Goal: Information Seeking & Learning: Check status

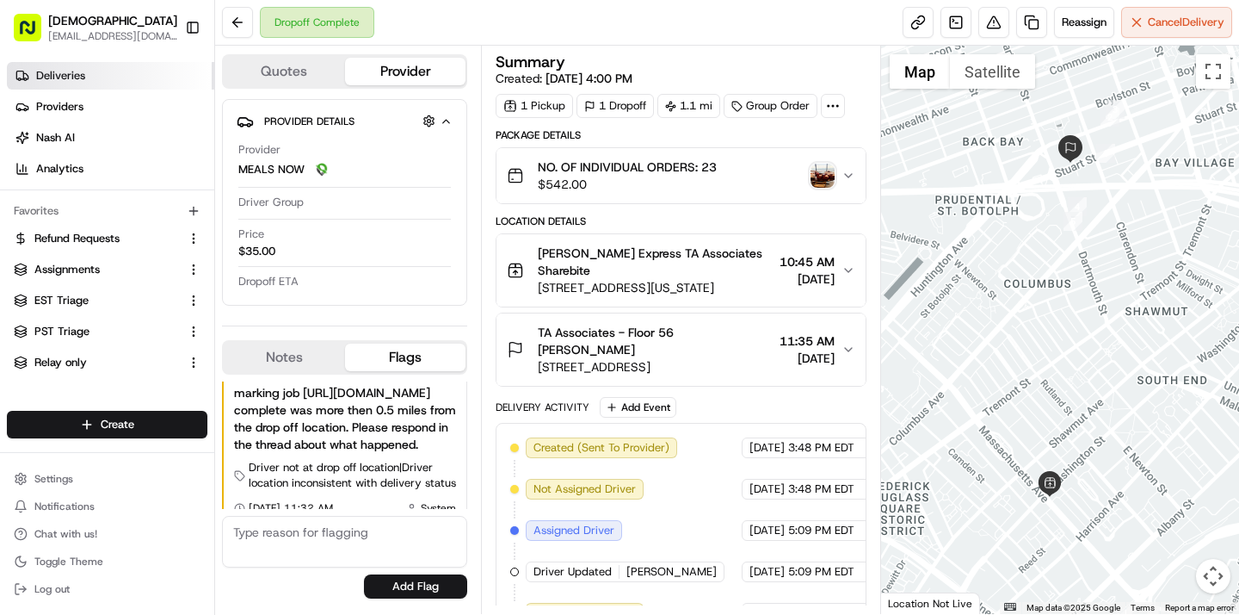
click at [86, 83] on link "Deliveries" at bounding box center [110, 76] width 207 height 28
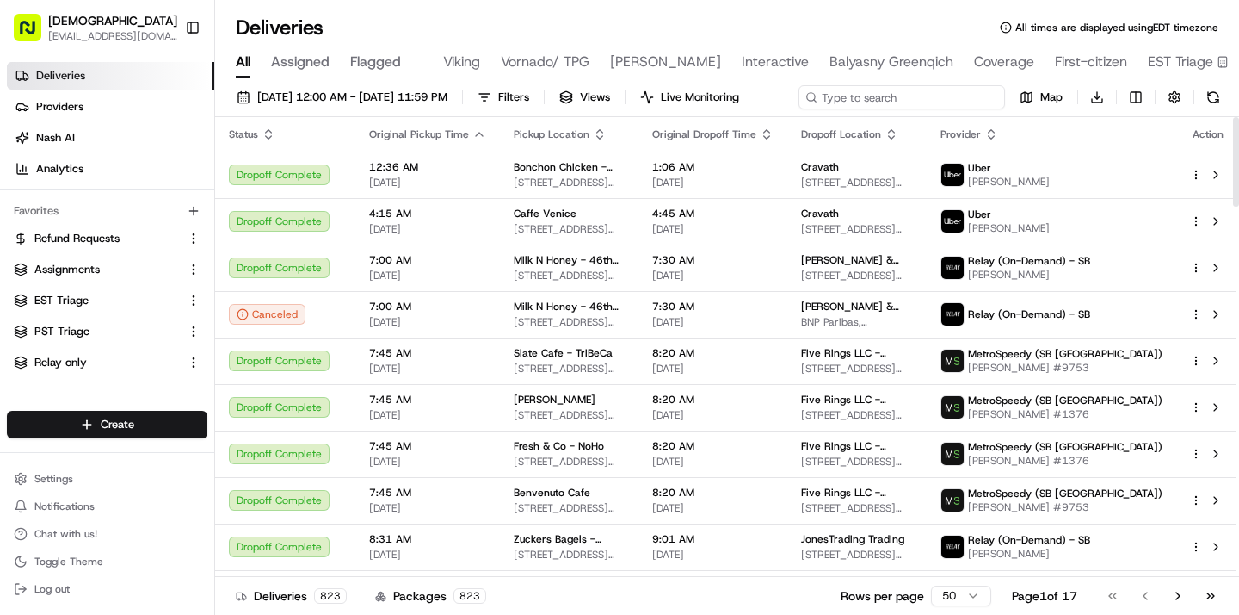
click at [938, 100] on input at bounding box center [902, 97] width 207 height 24
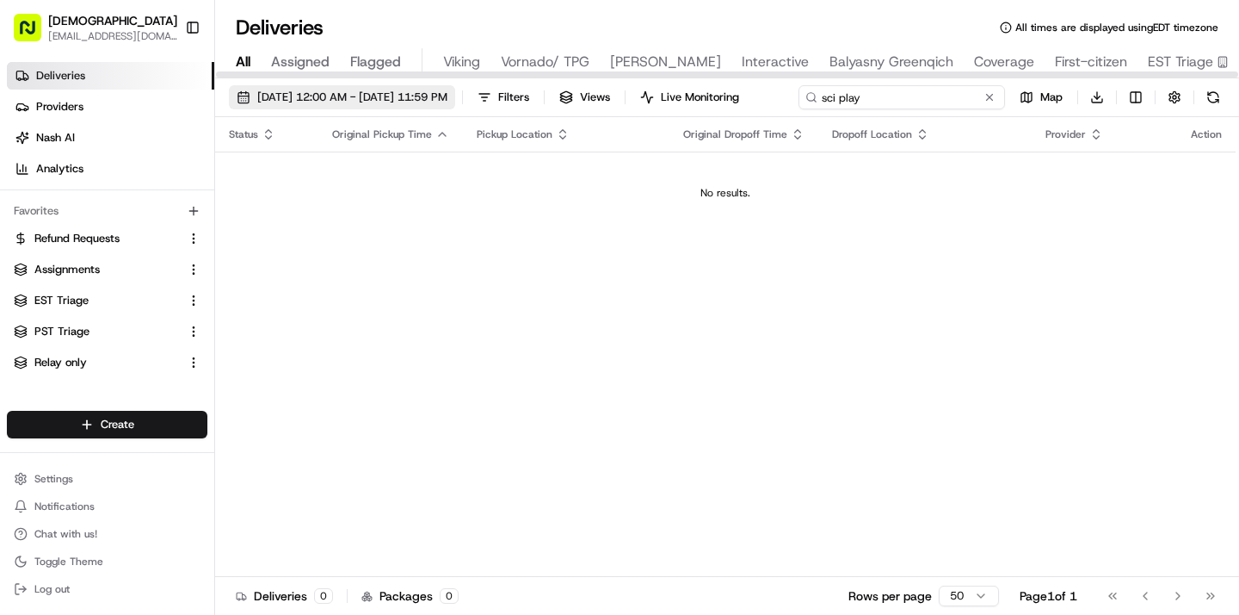
type input "sci play"
click at [436, 102] on span "08/19/2025 12:00 AM - 08/19/2025 11:59 PM" at bounding box center [352, 97] width 190 height 15
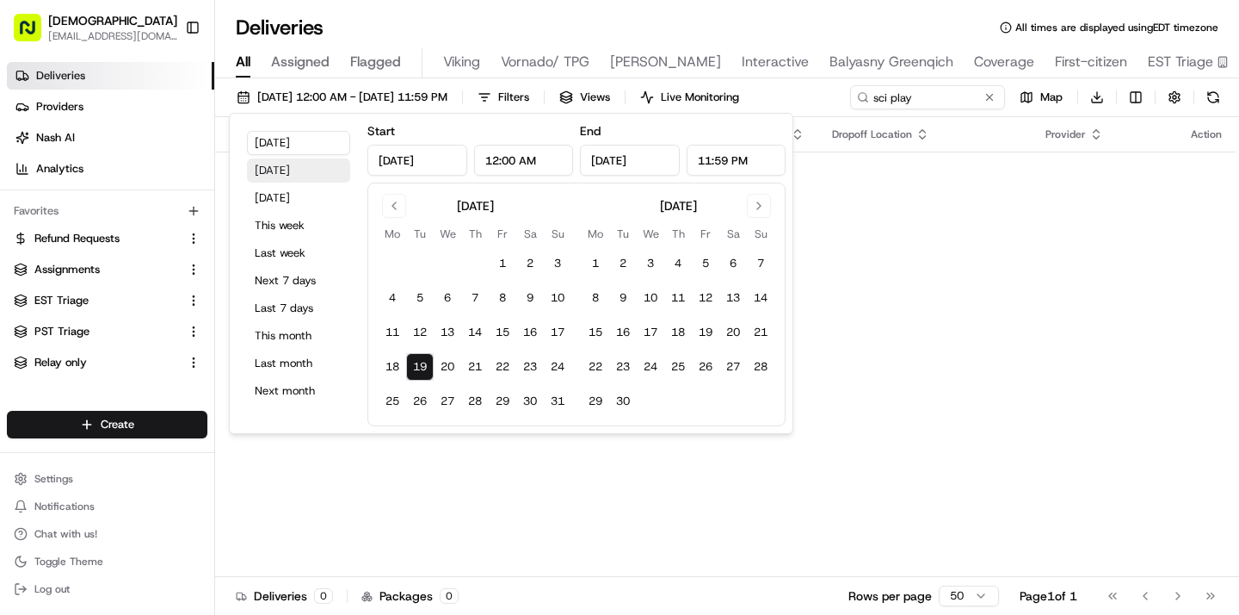
click at [304, 167] on button "Yesterday" at bounding box center [298, 170] width 103 height 24
type input "Aug 18, 2025"
click at [1003, 249] on div "Status Original Pickup Time Pickup Location Original Dropoff Time Dropoff Locat…" at bounding box center [725, 347] width 1021 height 460
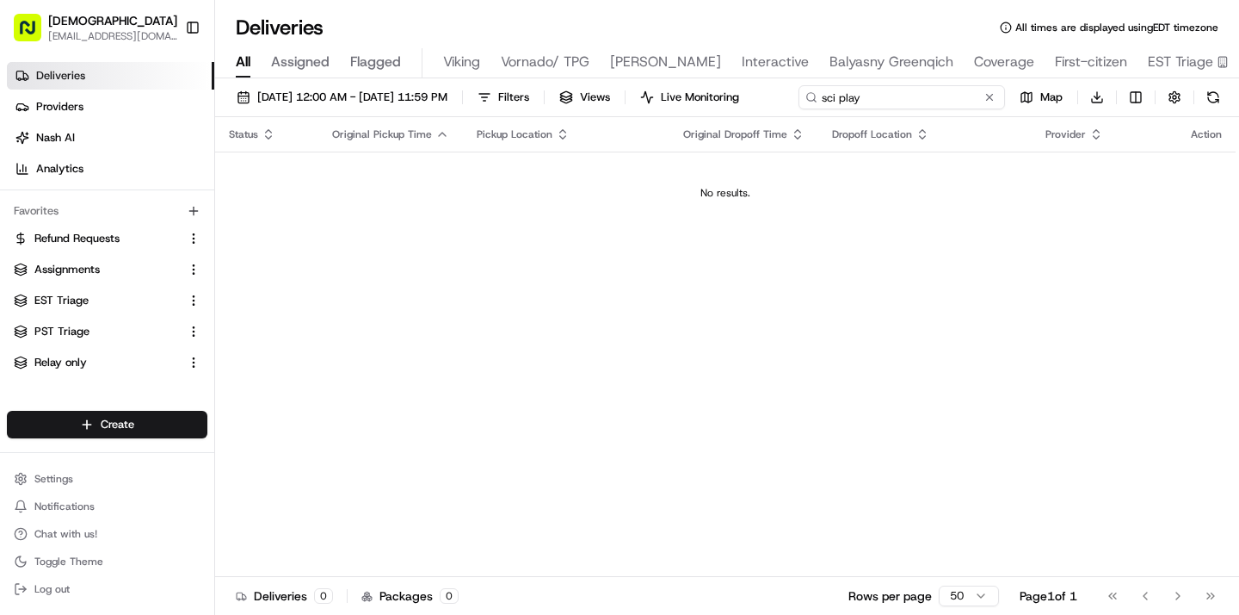
click at [889, 99] on div "08/18/2025 12:00 AM - 08/18/2025 11:59 PM Filters Views Live Monitoring sci pla…" at bounding box center [727, 101] width 1024 height 32
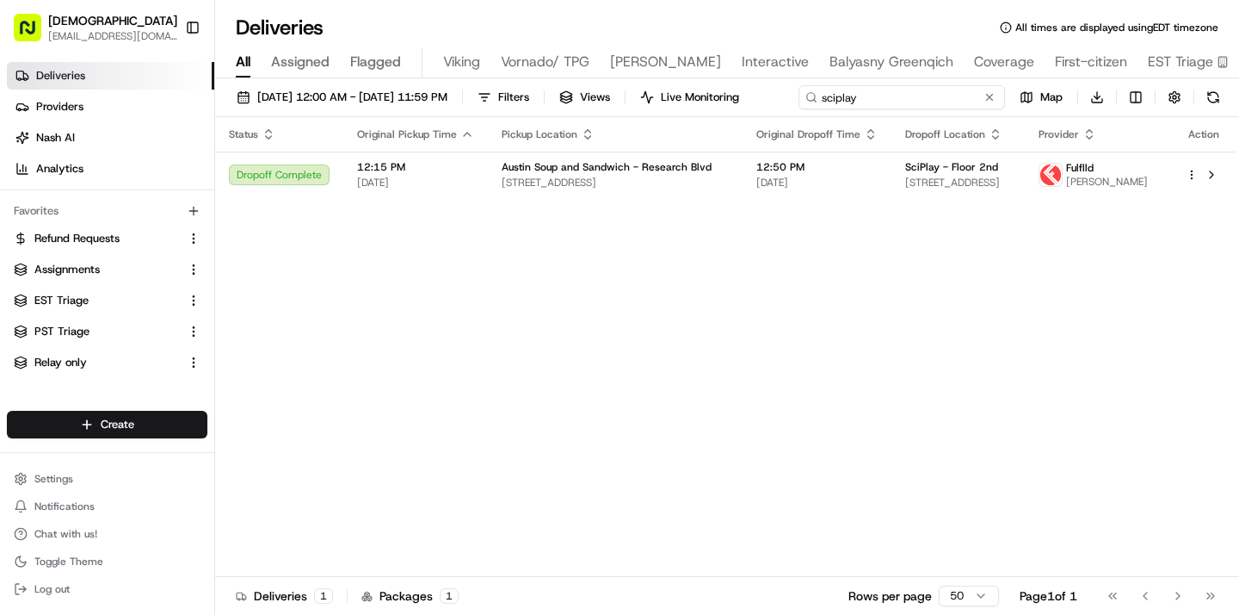
type input "sciplay"
click at [799, 109] on input "sciplay" at bounding box center [902, 97] width 207 height 24
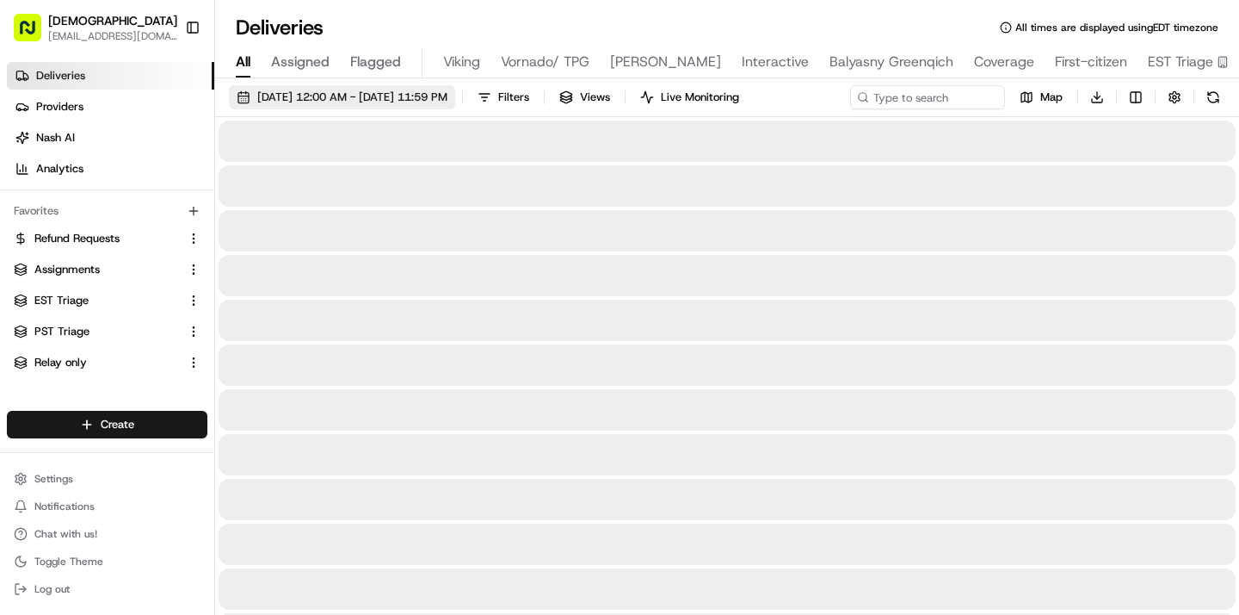
click at [347, 96] on span "08/18/2025 12:00 AM - 08/18/2025 11:59 PM" at bounding box center [352, 97] width 190 height 15
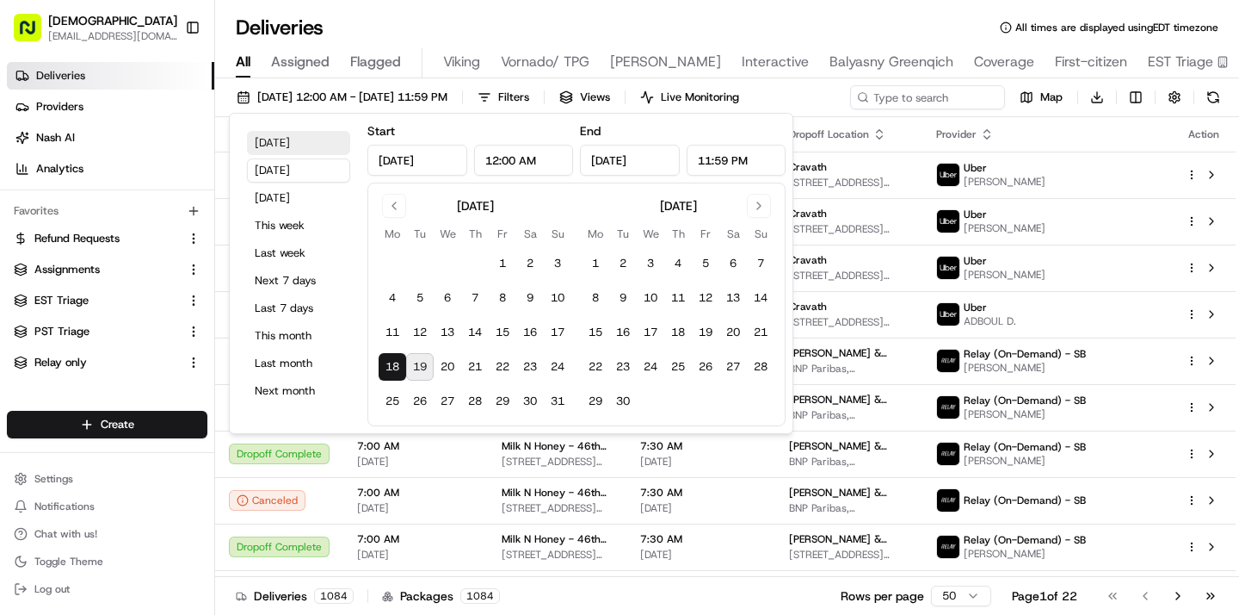
click at [294, 138] on button "Today" at bounding box center [298, 143] width 103 height 24
type input "Aug 19, 2025"
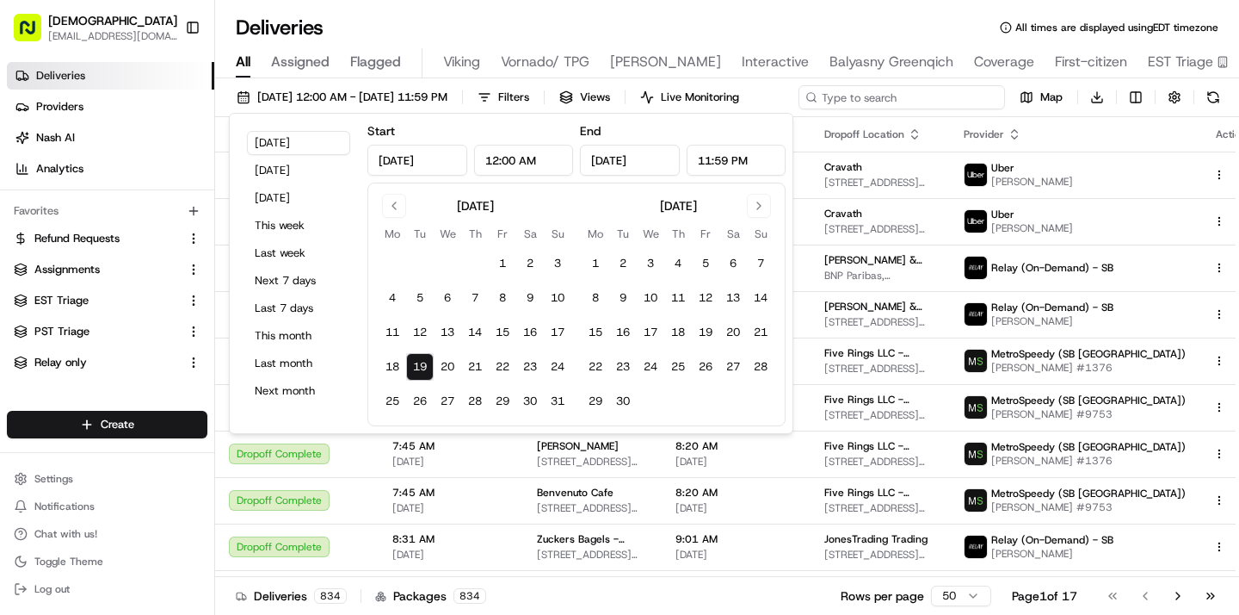
click at [945, 88] on input at bounding box center [902, 97] width 207 height 24
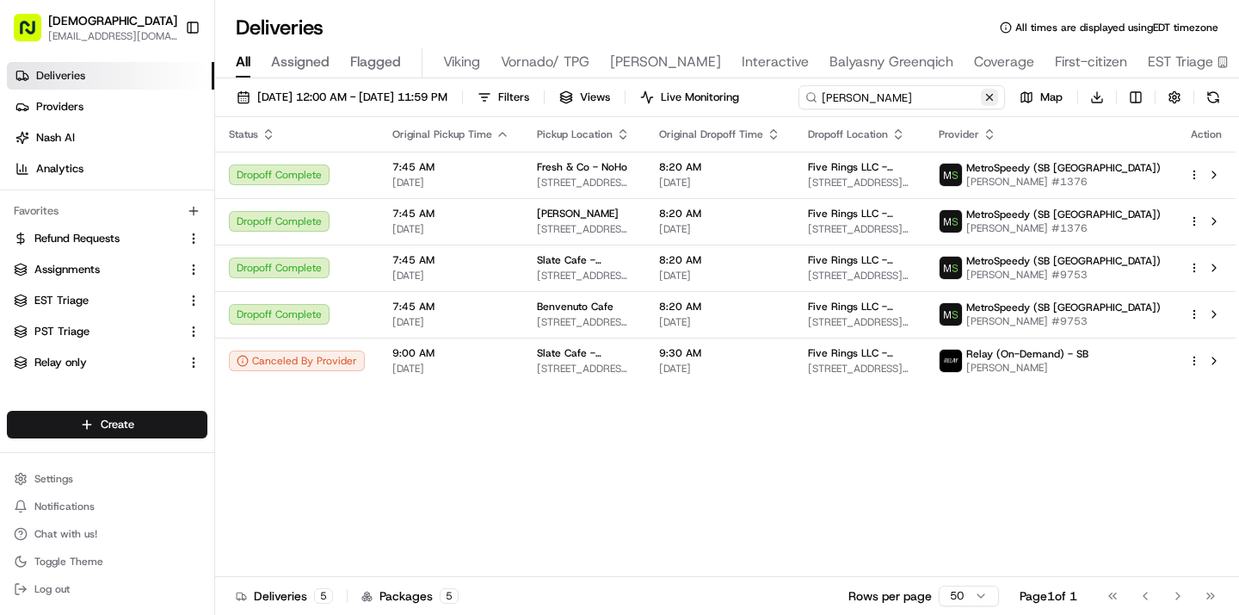
type input "alicia ma"
click at [421, 125] on div "08/19/2025 12:00 AM - 08/19/2025 11:59 PM Filters Views Live Monitoring alicia …" at bounding box center [727, 348] width 1024 height 540
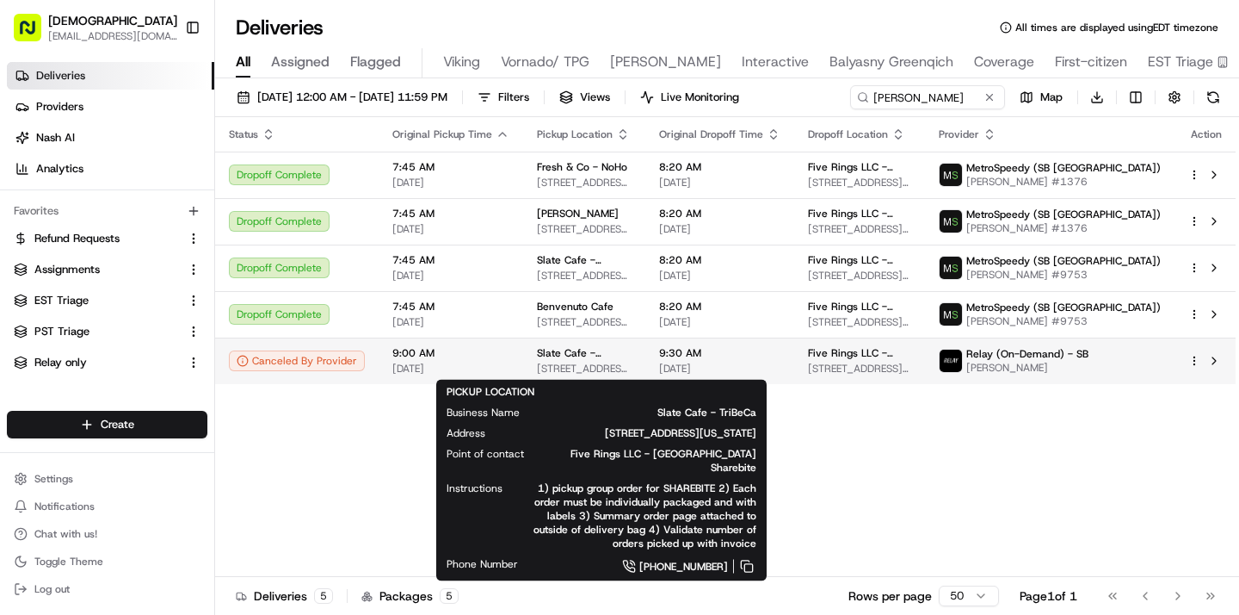
click at [632, 371] on span "375 Liberty St, New York, NY 10281, USA" at bounding box center [584, 369] width 95 height 14
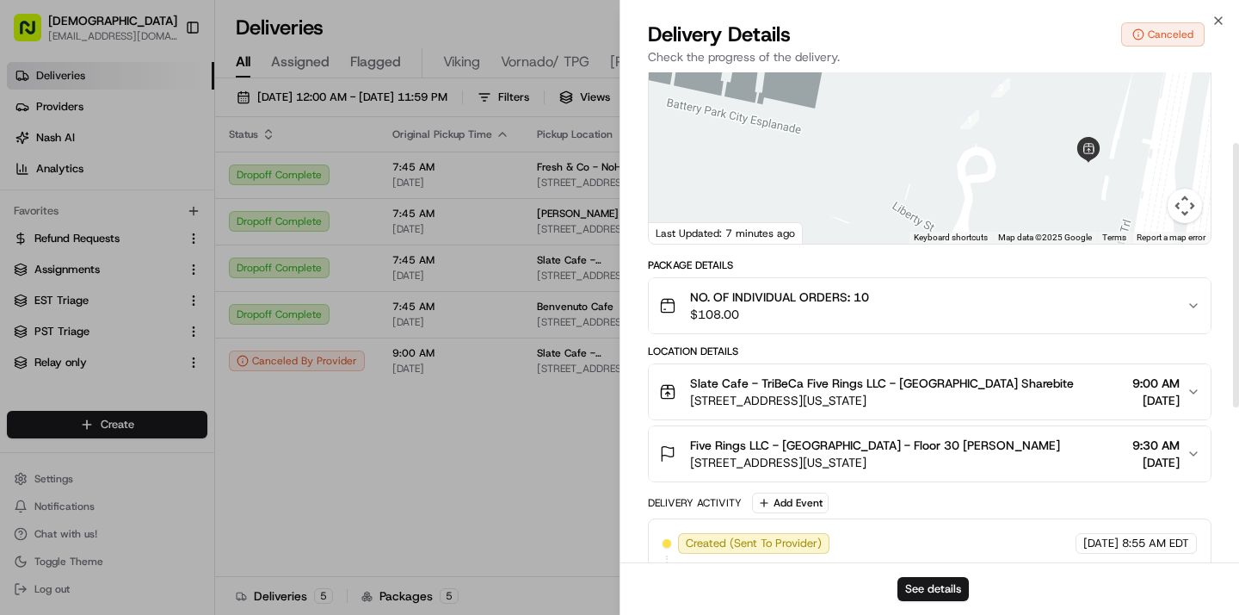
scroll to position [156, 0]
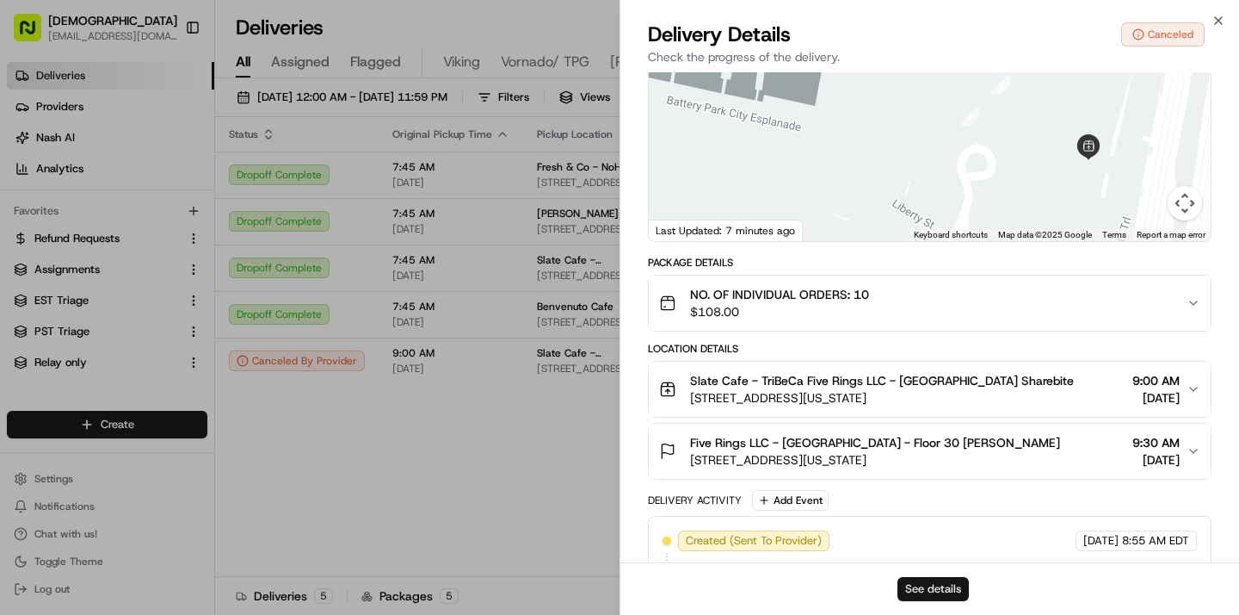
click at [943, 577] on button "See details" at bounding box center [933, 589] width 71 height 24
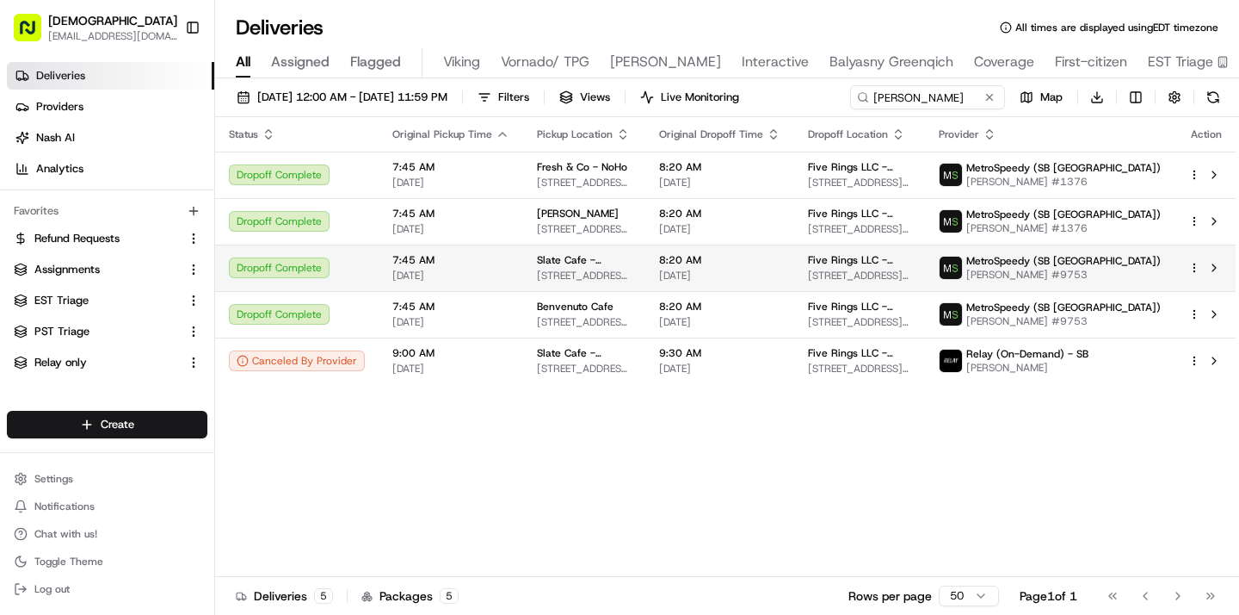
click at [547, 256] on span "Slate Cafe - TriBeCa" at bounding box center [584, 260] width 95 height 14
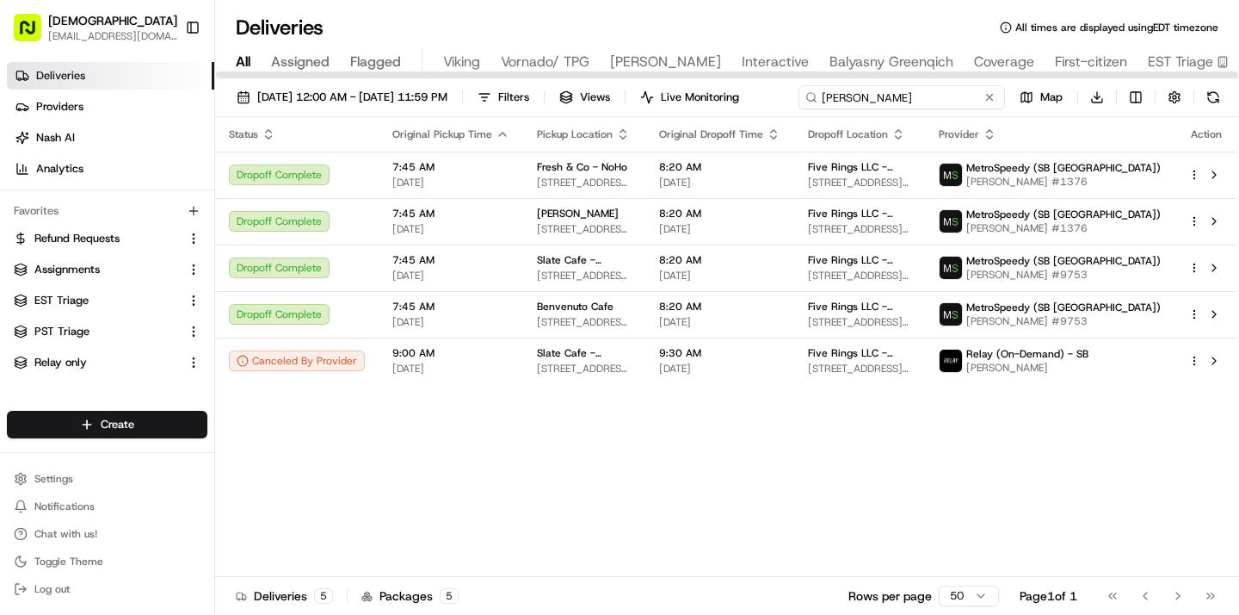
click at [937, 106] on input "alicia ma" at bounding box center [902, 97] width 207 height 24
click at [937, 106] on div "08/19/2025 12:00 AM - 08/19/2025 11:59 PM Filters Views Live Monitoring alicia …" at bounding box center [727, 101] width 1024 height 32
click at [937, 106] on input "alicia ma" at bounding box center [902, 97] width 207 height 24
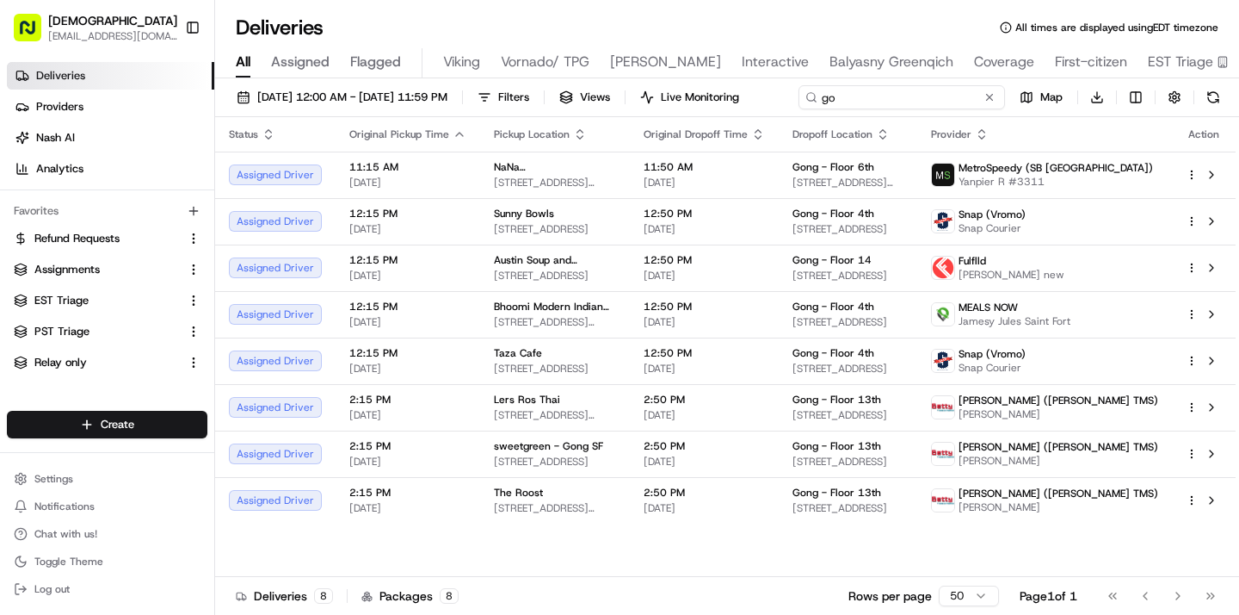
type input "g"
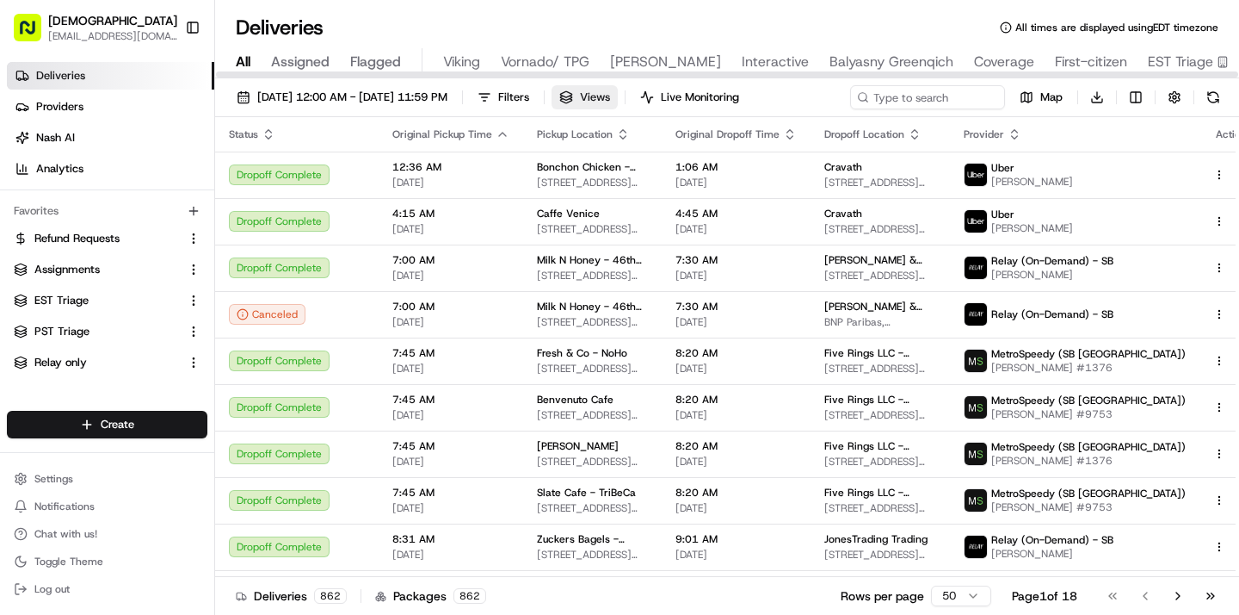
click at [610, 97] on span "Views" at bounding box center [595, 97] width 30 height 15
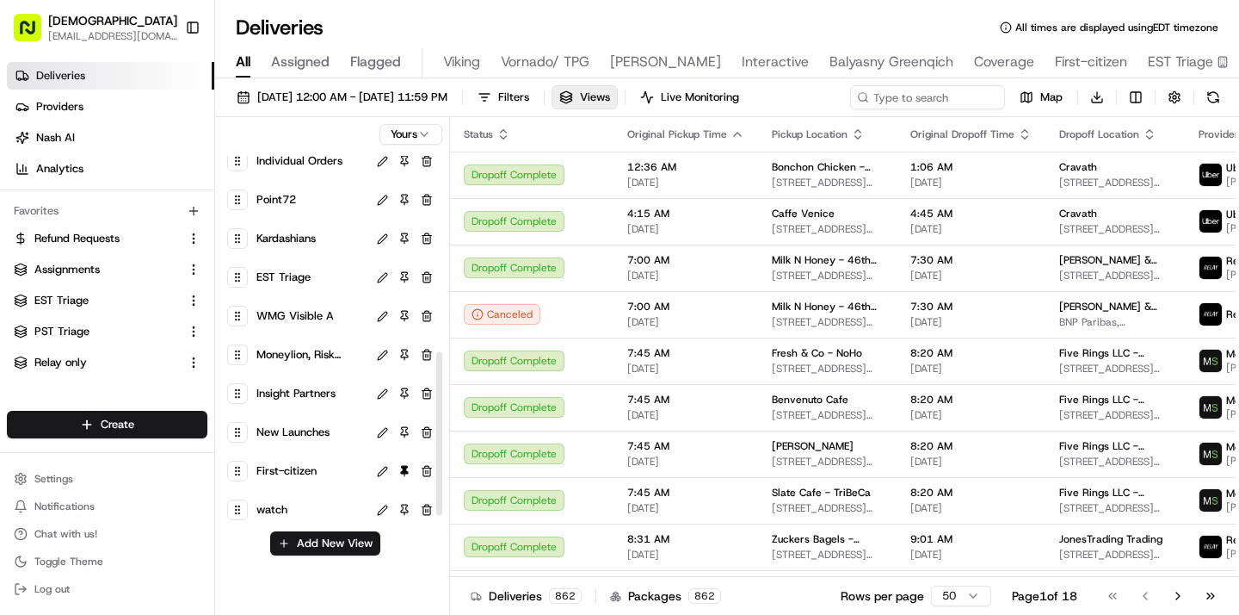
scroll to position [436, 0]
click at [48, 363] on span "Relay only" at bounding box center [60, 362] width 53 height 15
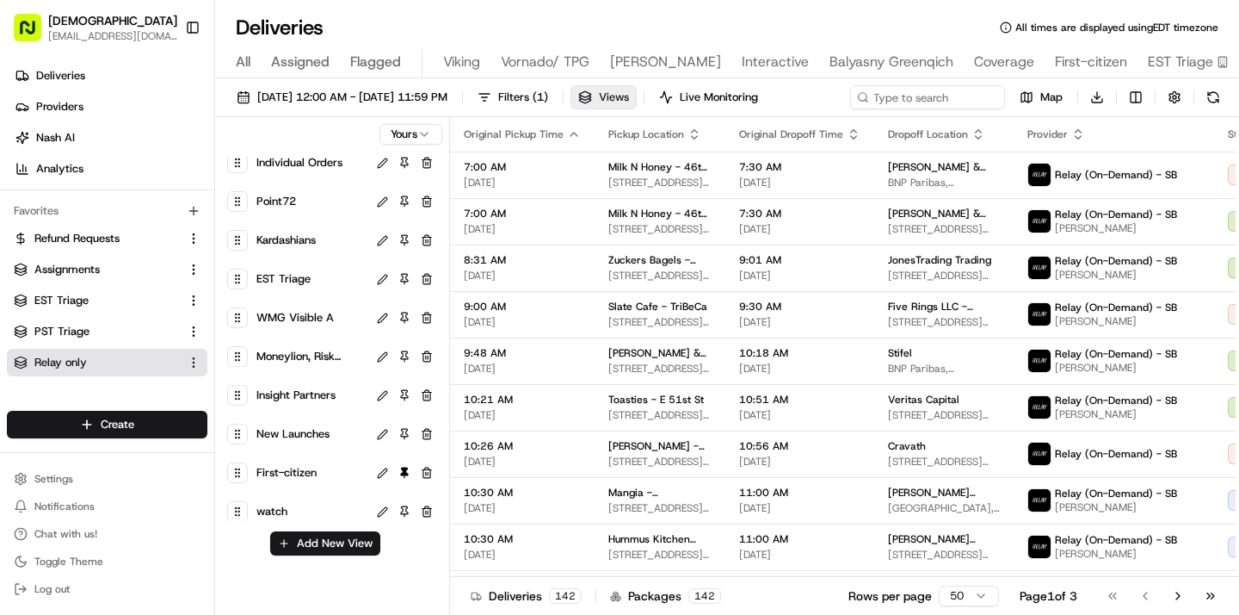
click at [637, 108] on button "Views" at bounding box center [604, 97] width 66 height 24
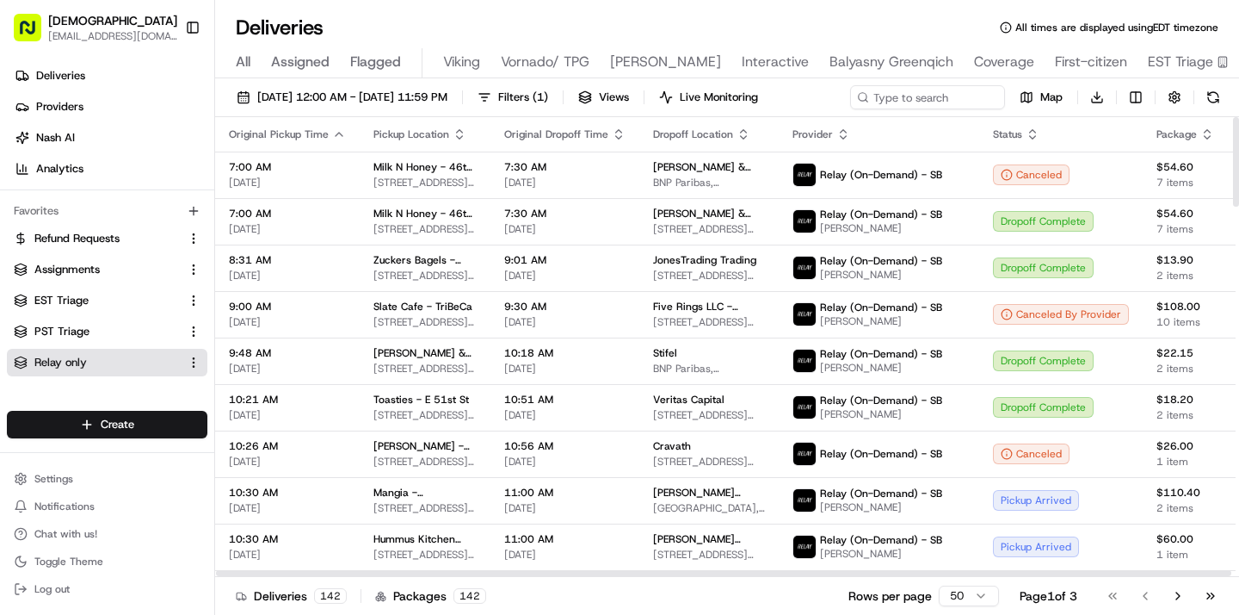
click at [1201, 132] on icon "button" at bounding box center [1208, 134] width 14 height 14
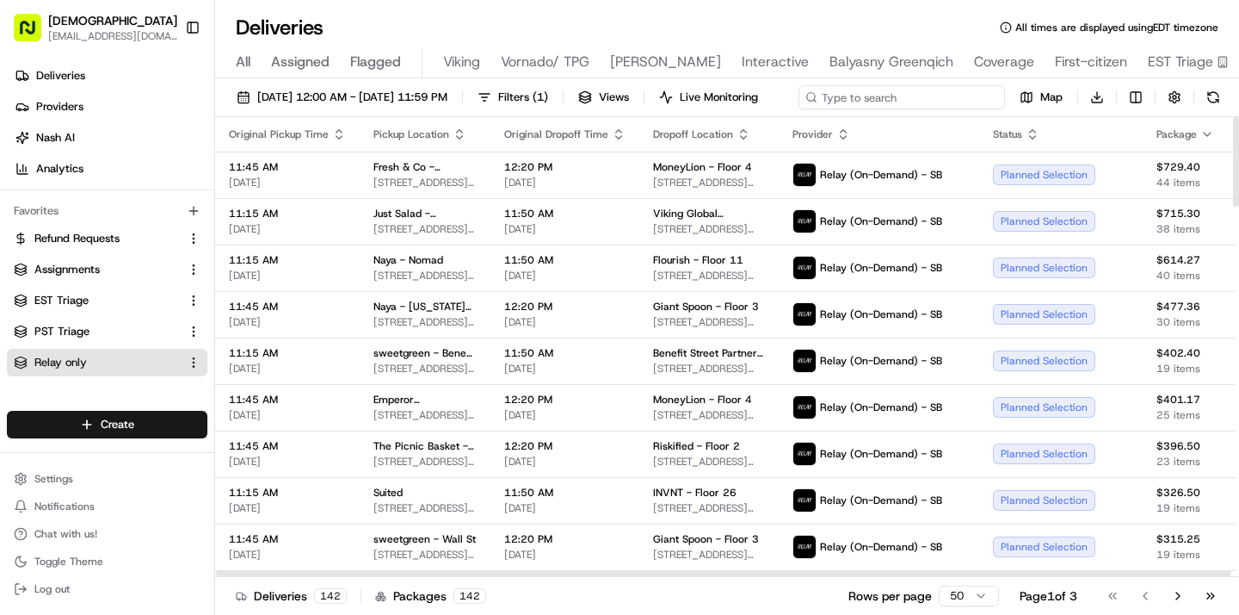
click at [937, 102] on input at bounding box center [902, 97] width 207 height 24
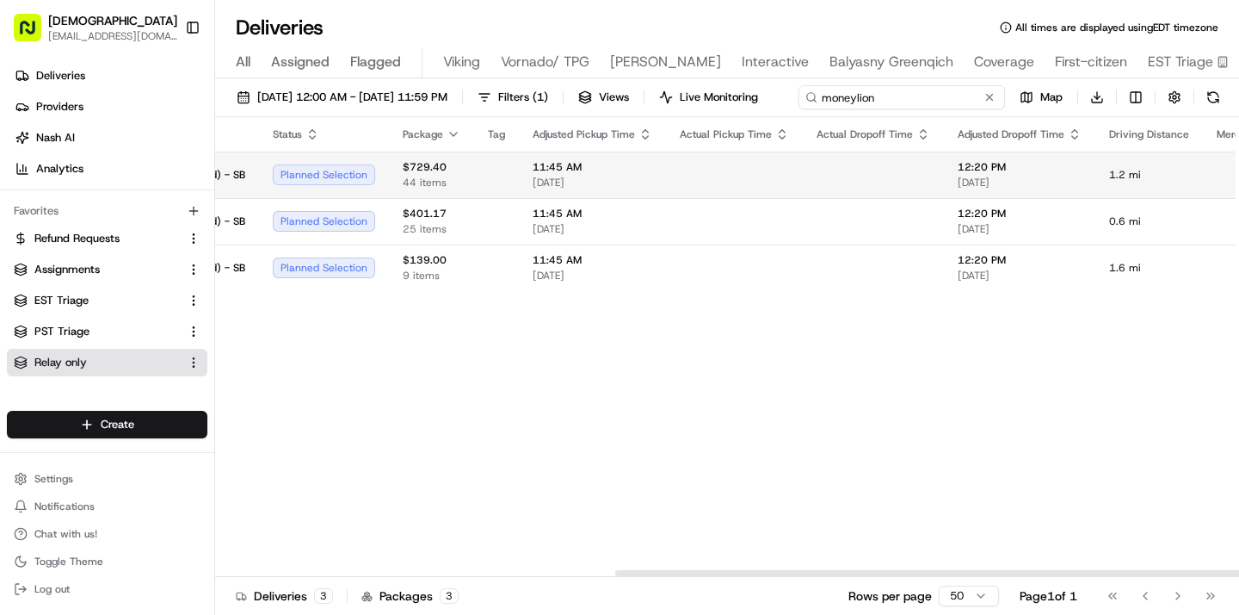
scroll to position [0, 838]
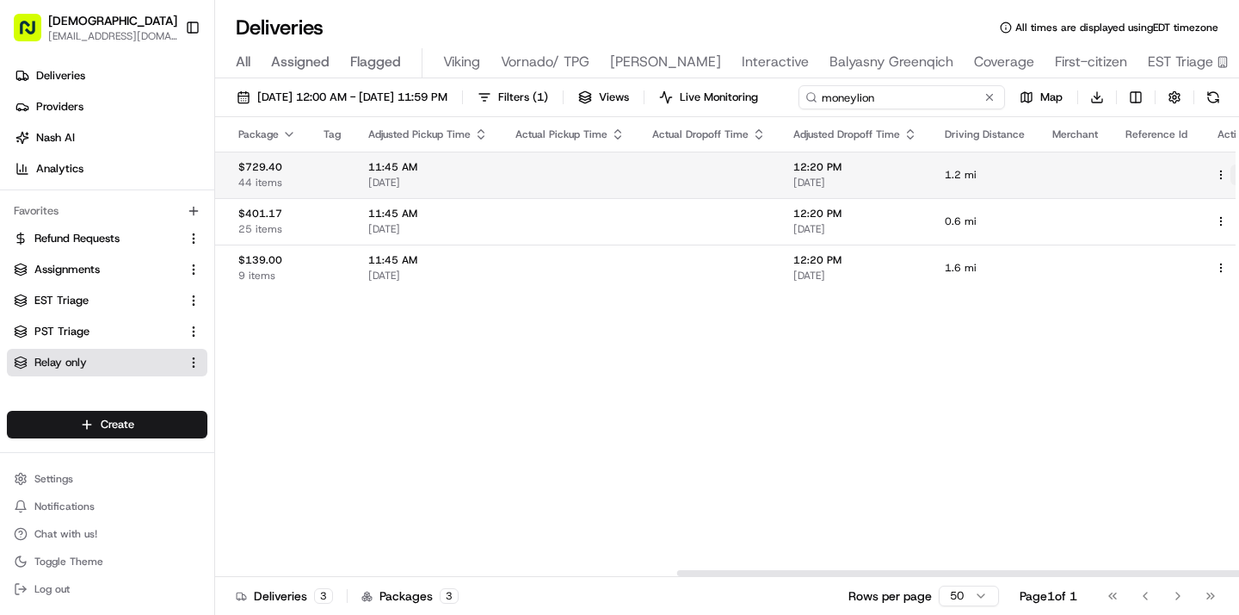
type input "moneylion"
click at [1215, 207] on tbody "11:45 AM 08/19/2025 Fresh & Co - Garment District 363 7th Ave, New York, NY 100…" at bounding box center [321, 220] width 1889 height 139
click at [1231, 175] on button at bounding box center [1241, 174] width 21 height 21
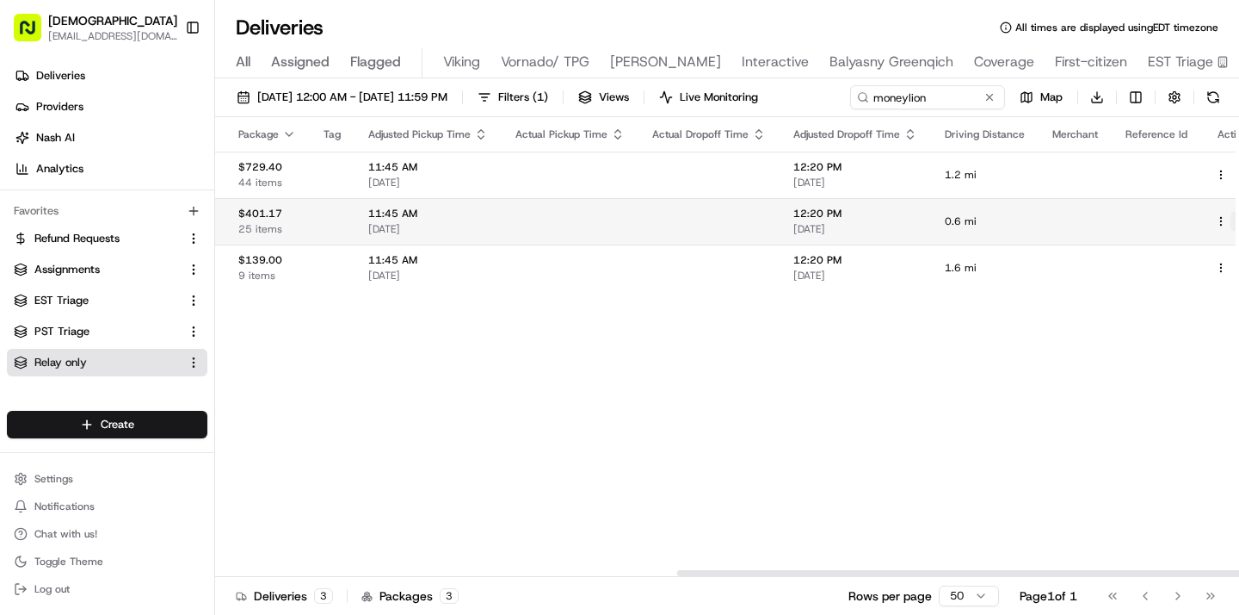
click at [1231, 218] on button at bounding box center [1241, 221] width 21 height 21
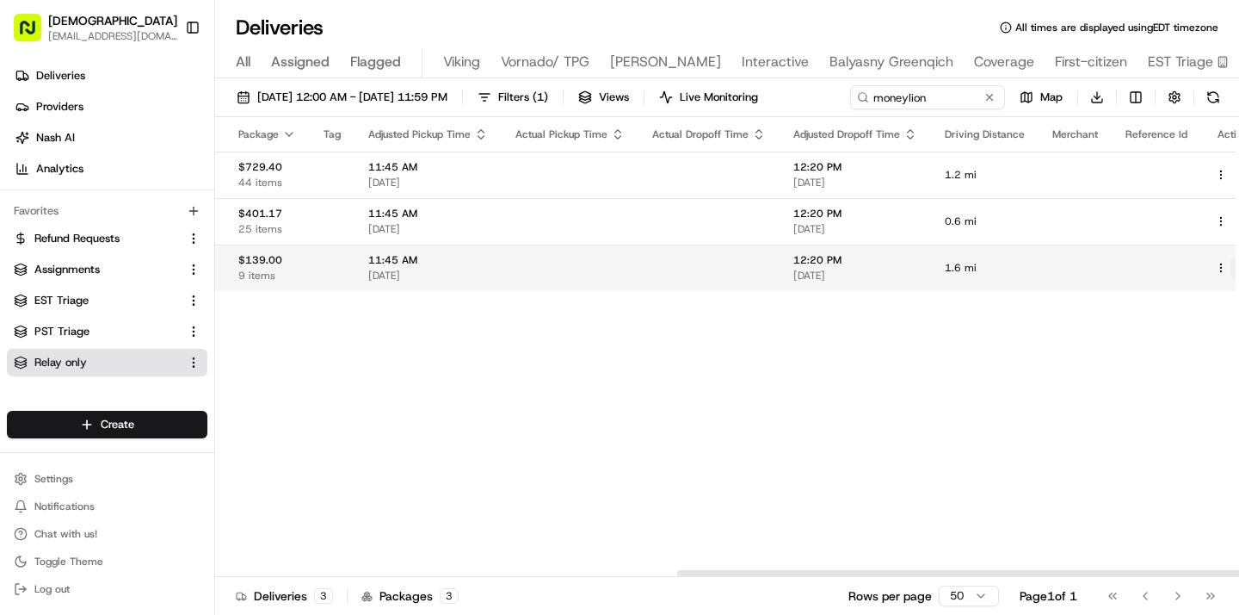
click at [1231, 268] on button at bounding box center [1241, 267] width 21 height 21
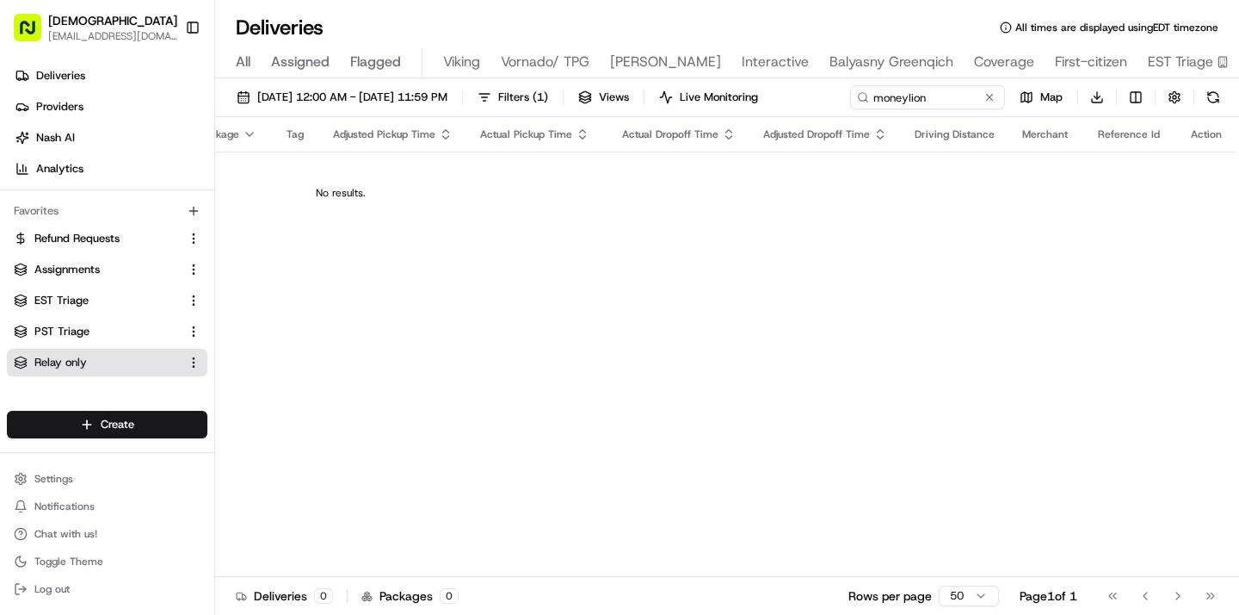
scroll to position [0, 770]
click at [986, 98] on button at bounding box center [989, 97] width 17 height 17
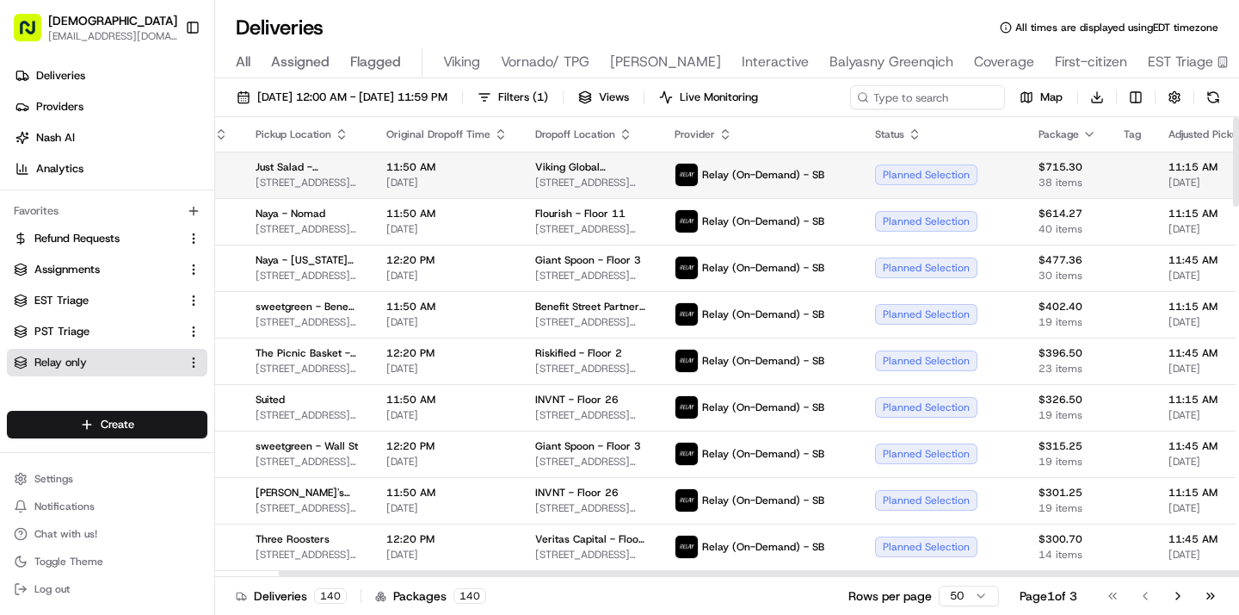
scroll to position [0, 120]
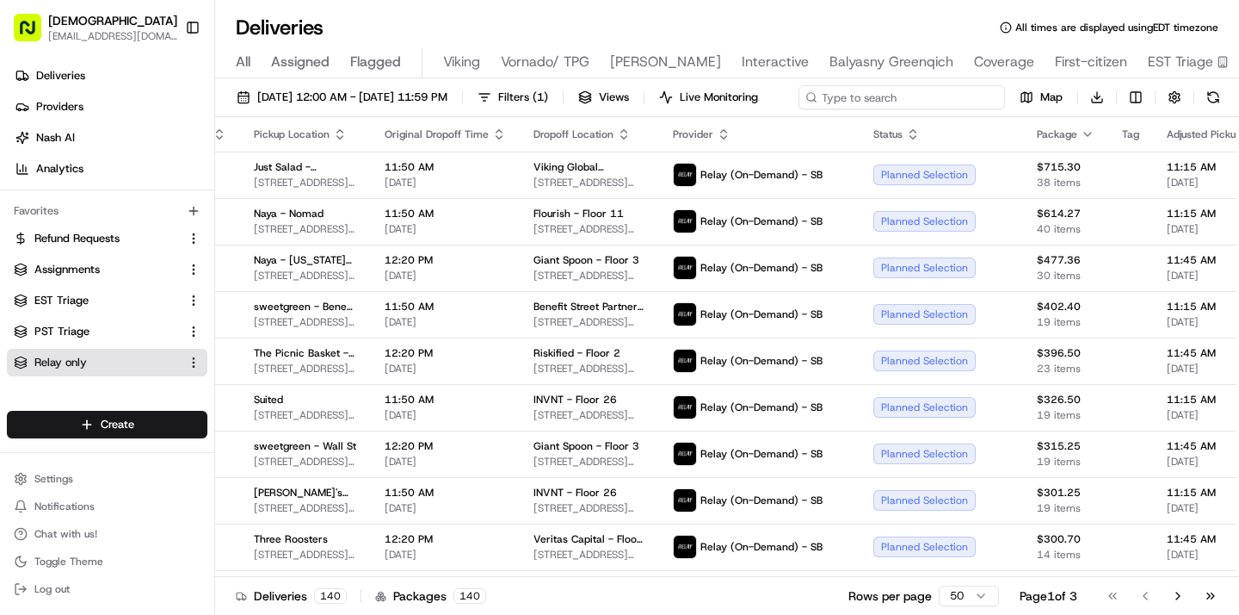
click at [904, 106] on div "08/19/2025 12:00 AM - 08/19/2025 11:59 PM Filters ( 1 ) Views Live Monitoring M…" at bounding box center [727, 101] width 1024 height 32
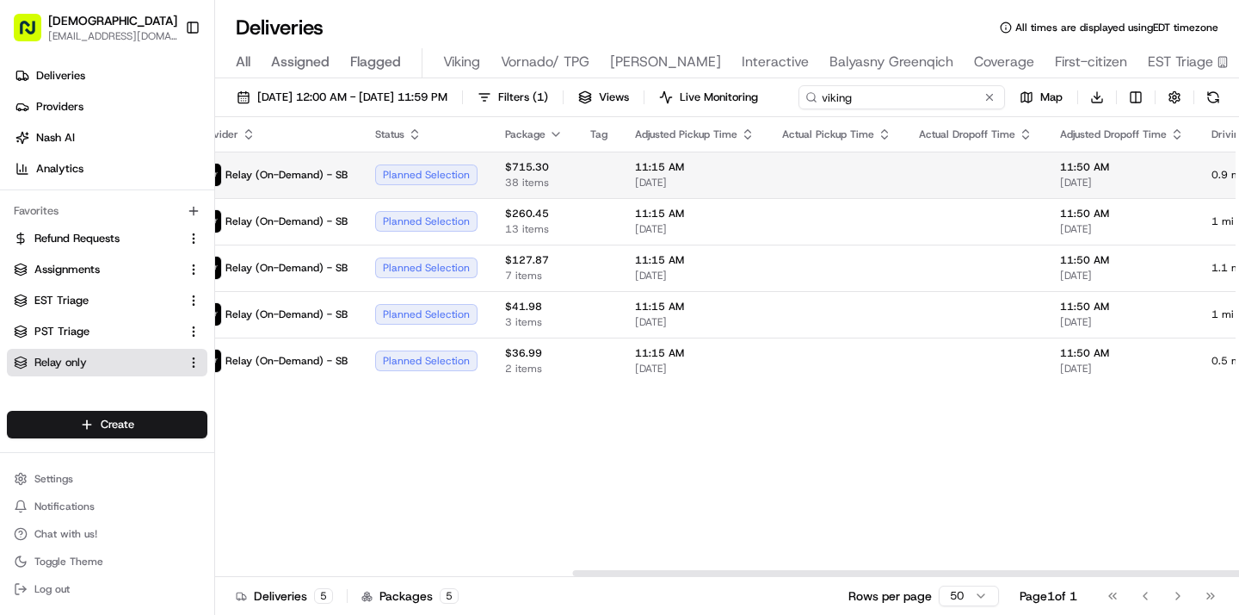
scroll to position [0, 838]
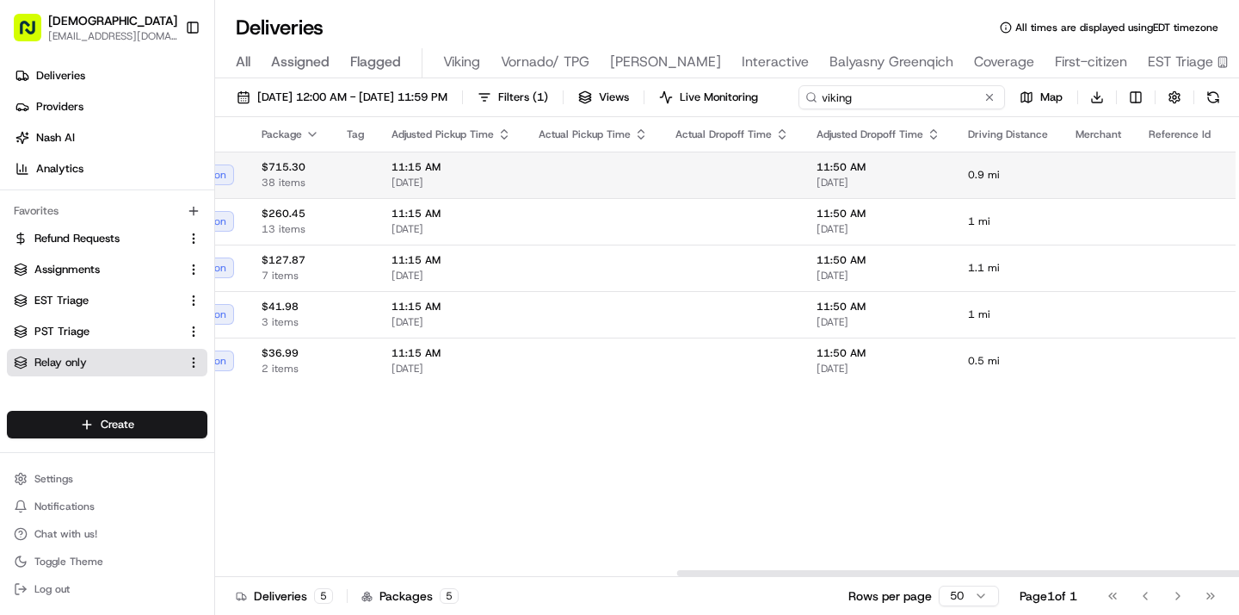
type input "viking"
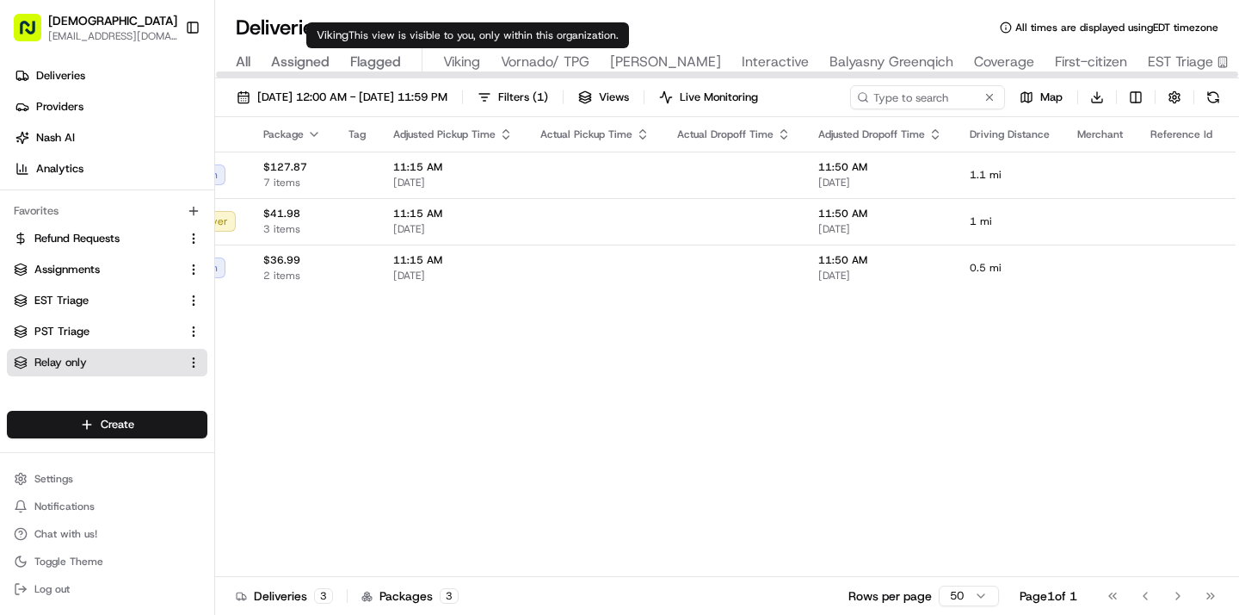
click at [467, 67] on span "Viking" at bounding box center [461, 62] width 37 height 21
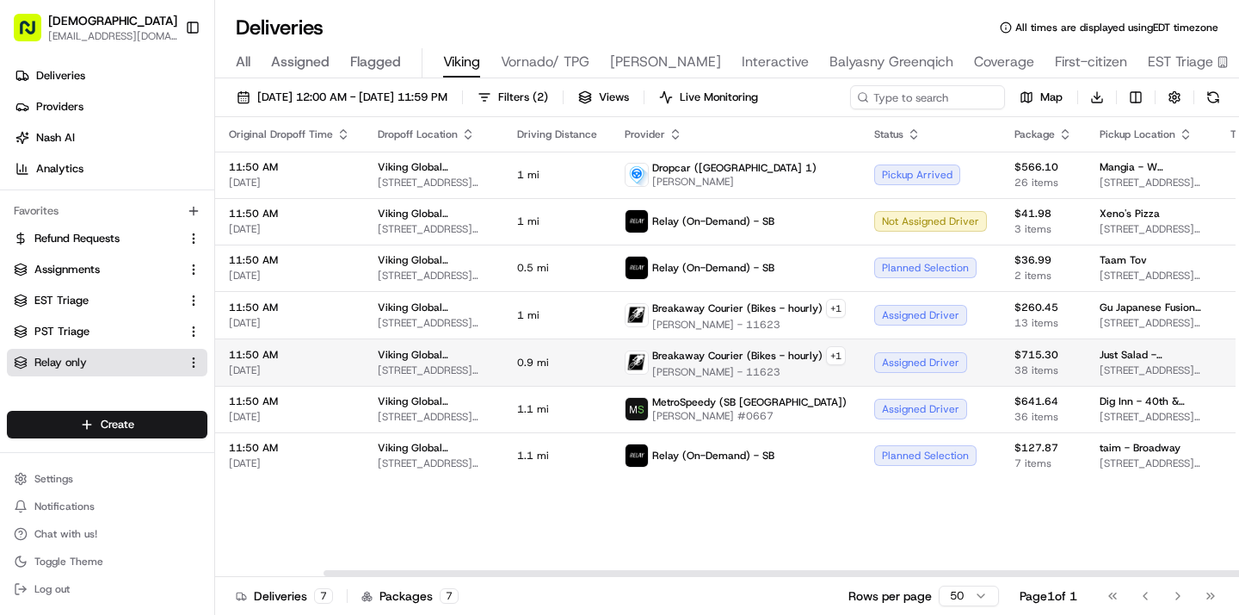
scroll to position [0, 196]
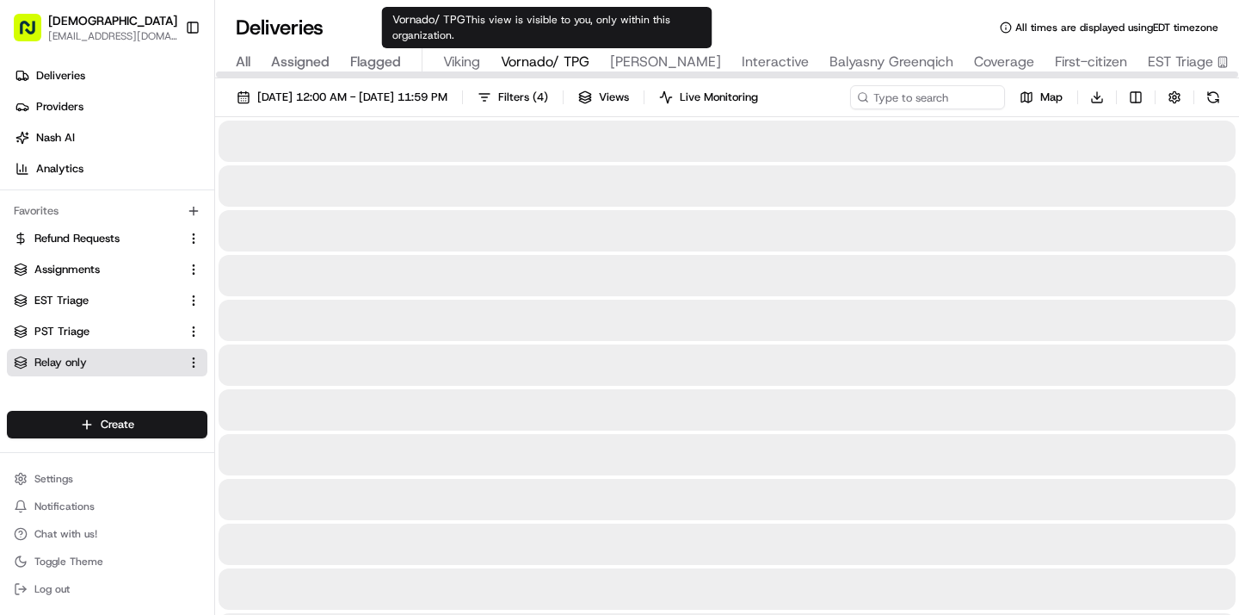
click at [540, 64] on span "Vornado/ TPG" at bounding box center [545, 62] width 89 height 21
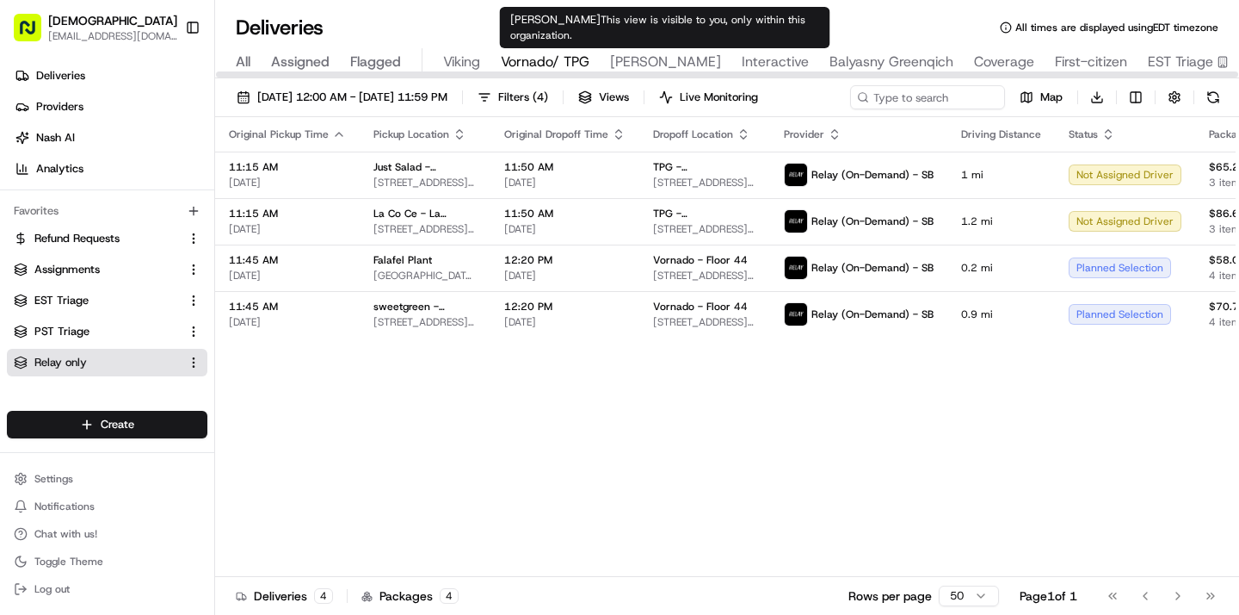
click at [673, 65] on span "Russell Reynolds" at bounding box center [665, 62] width 111 height 21
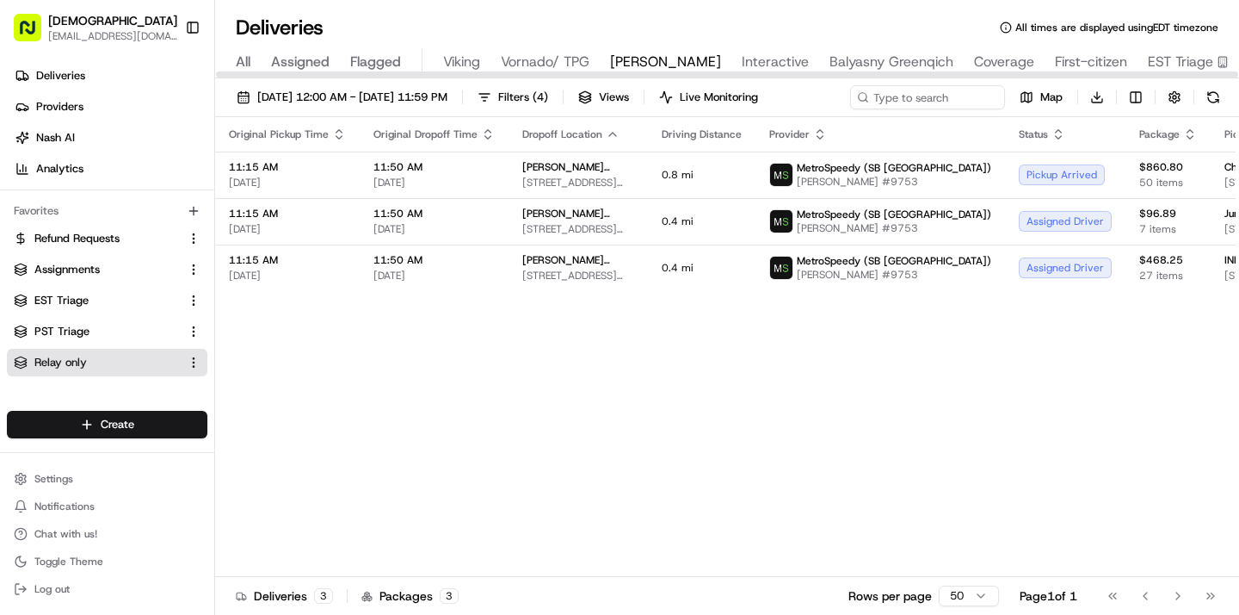
click at [239, 65] on span "All" at bounding box center [243, 62] width 15 height 21
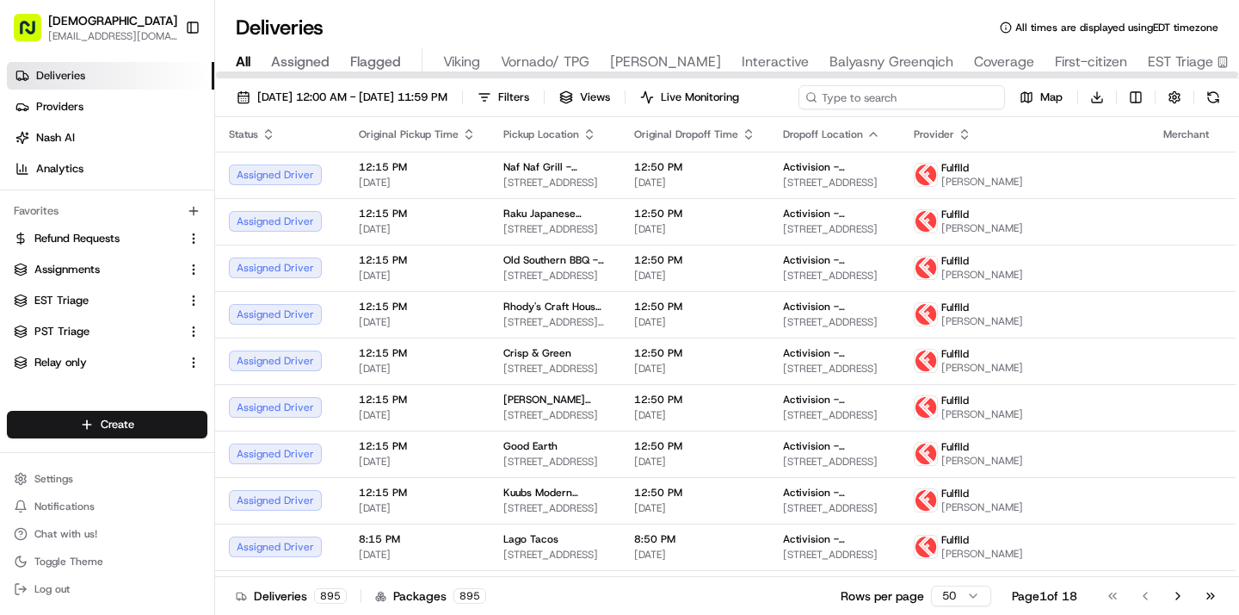
click at [916, 100] on input at bounding box center [902, 97] width 207 height 24
type input "tpg"
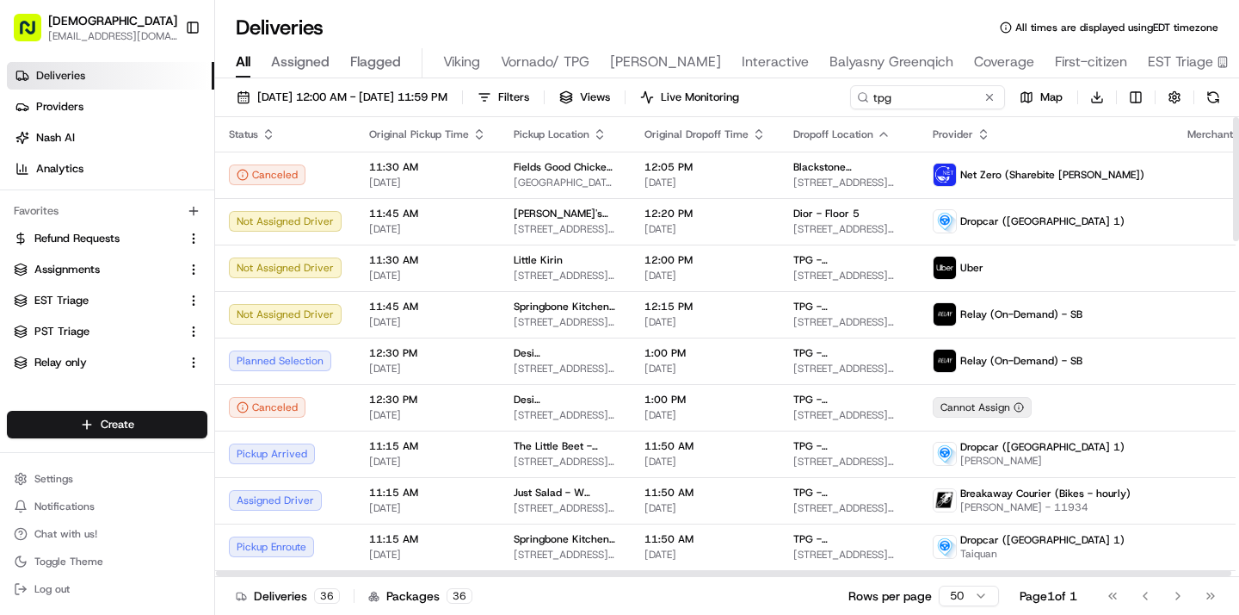
click at [595, 151] on th "Pickup Location" at bounding box center [565, 134] width 131 height 34
click at [593, 134] on icon "button" at bounding box center [600, 134] width 14 height 14
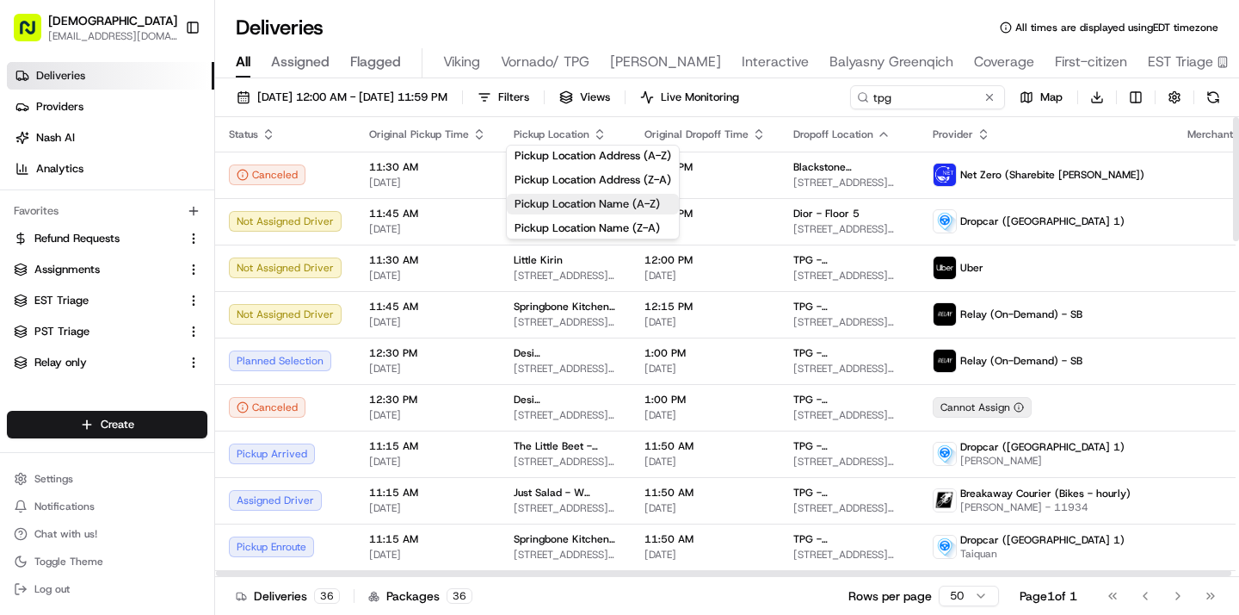
click at [567, 207] on button "Pickup Location Name (A-Z)" at bounding box center [593, 204] width 172 height 21
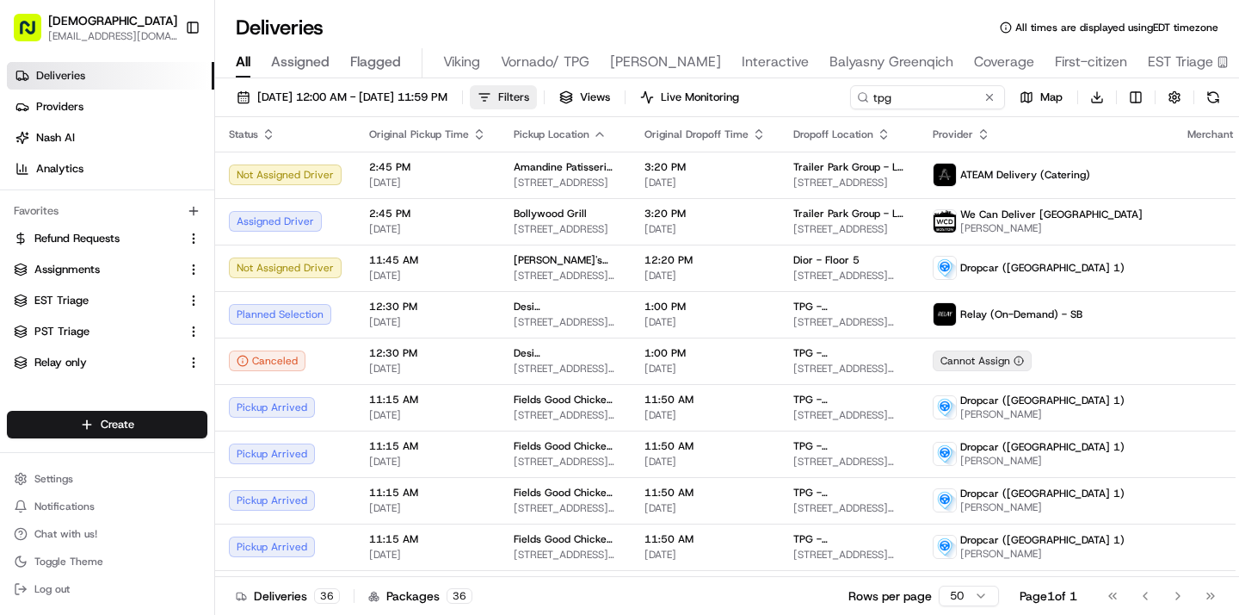
click at [529, 99] on span "Filters" at bounding box center [513, 97] width 31 height 15
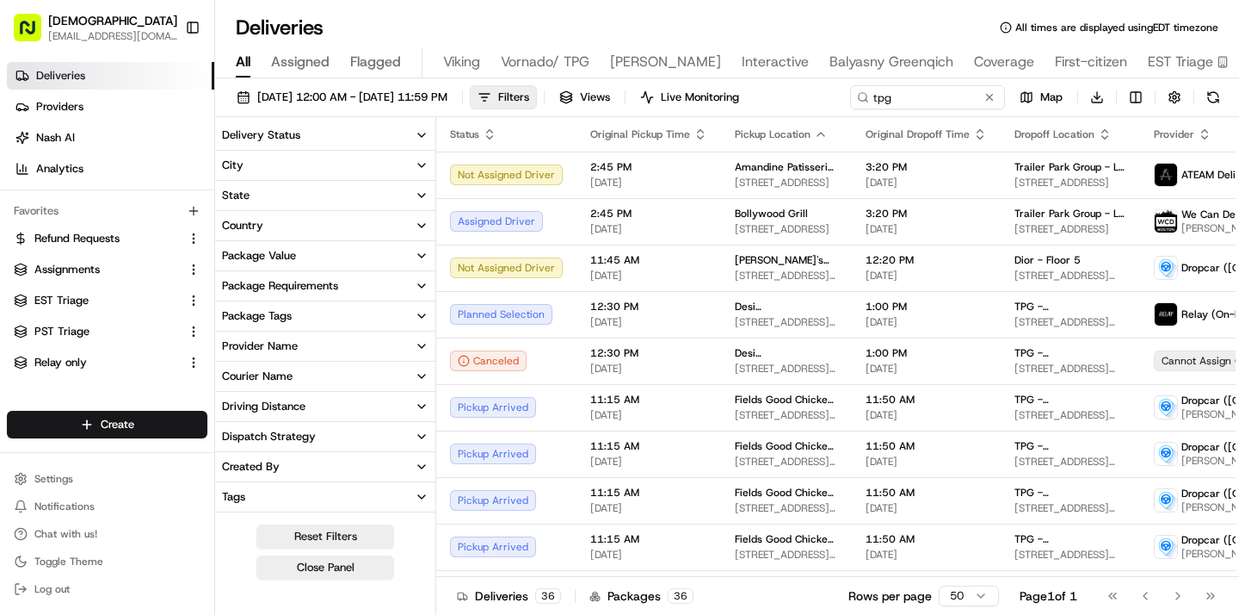
click at [322, 171] on button "City" at bounding box center [325, 165] width 220 height 29
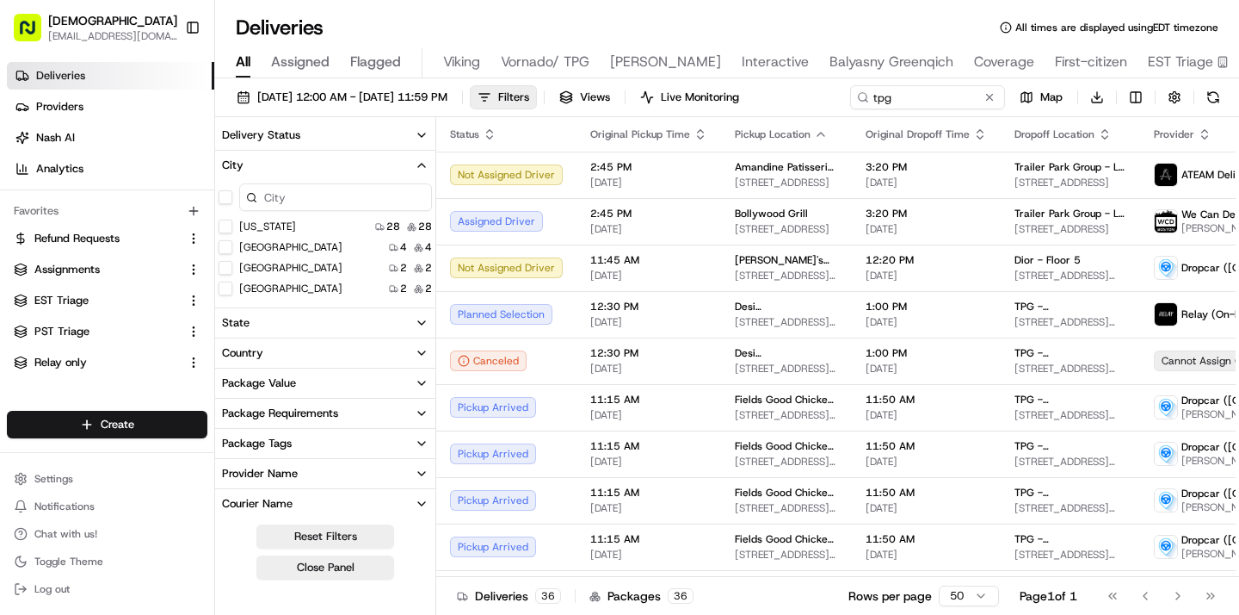
click at [224, 226] on York "New York" at bounding box center [226, 226] width 14 height 14
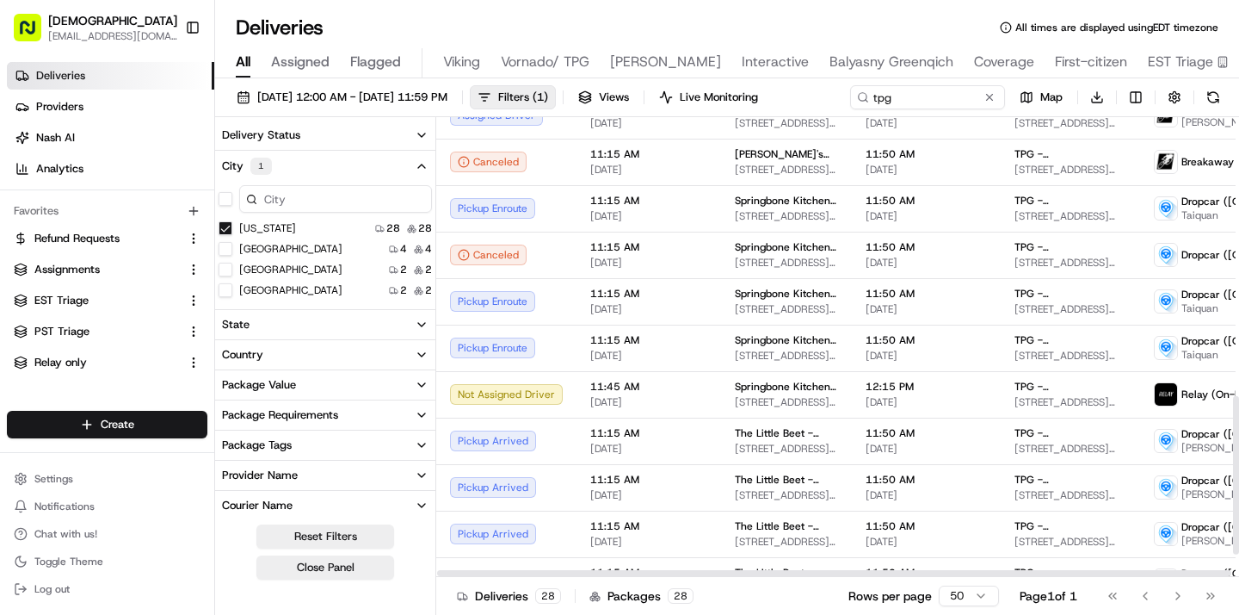
scroll to position [876, 0]
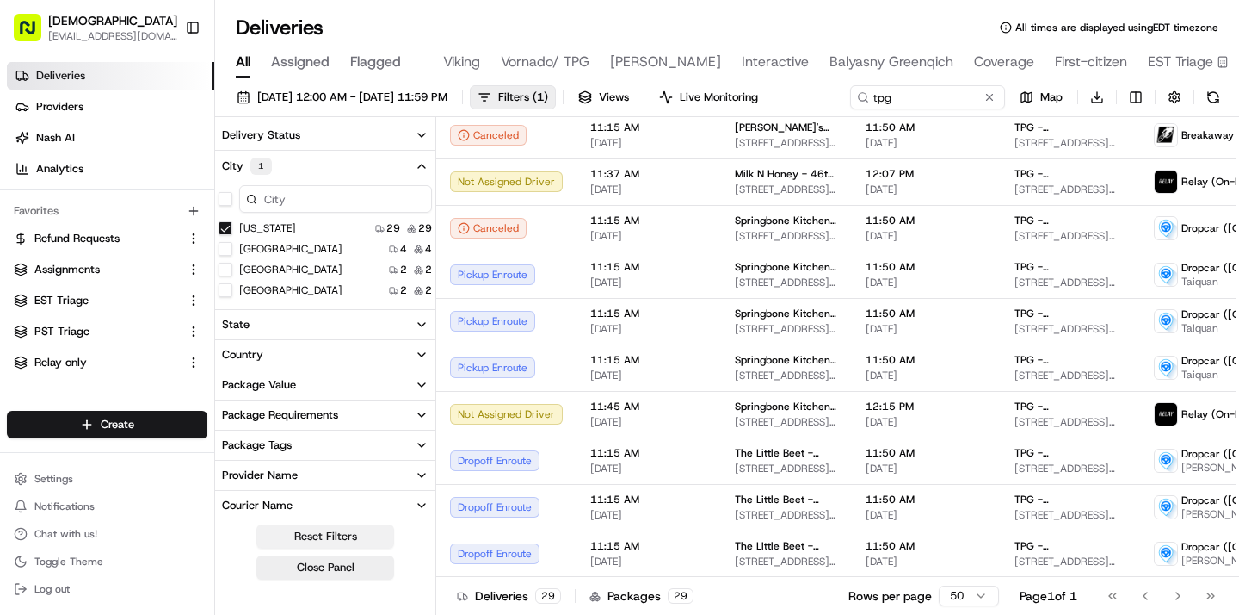
click at [356, 542] on button "Reset Filters" at bounding box center [326, 536] width 138 height 24
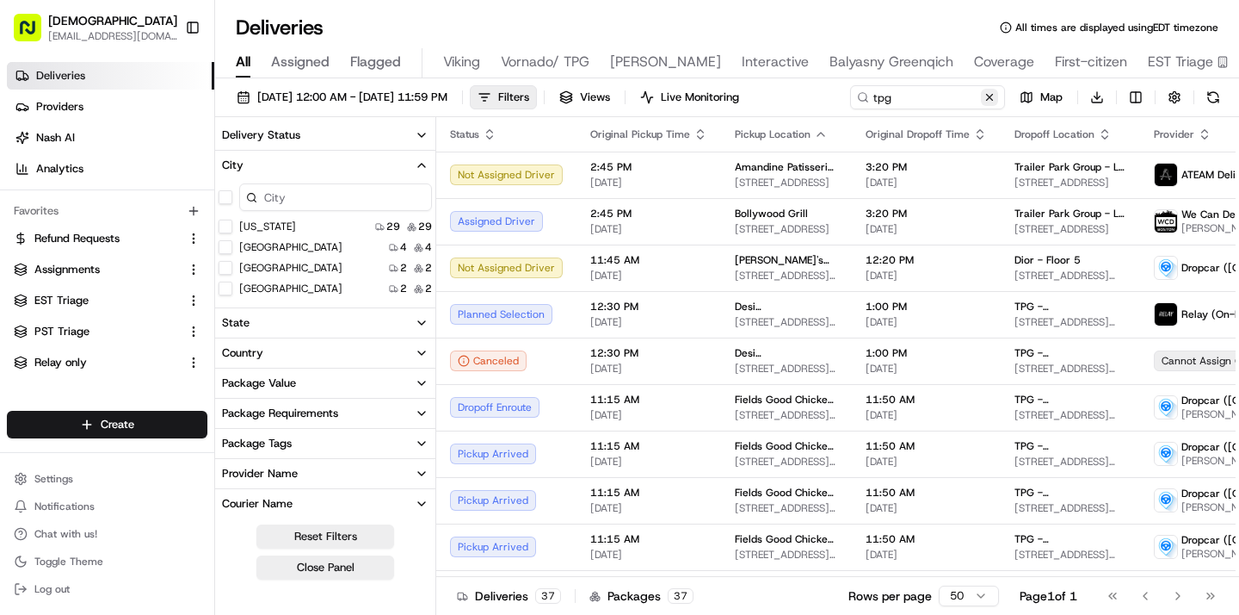
click at [990, 100] on button at bounding box center [989, 97] width 17 height 17
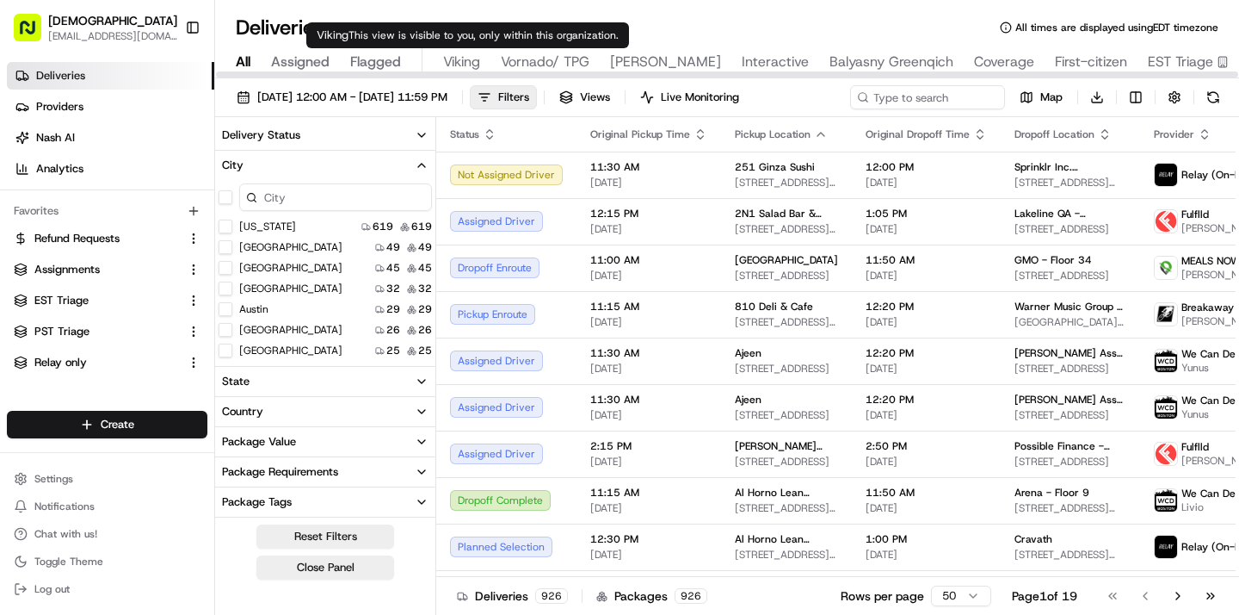
click at [472, 67] on span "Viking" at bounding box center [461, 62] width 37 height 21
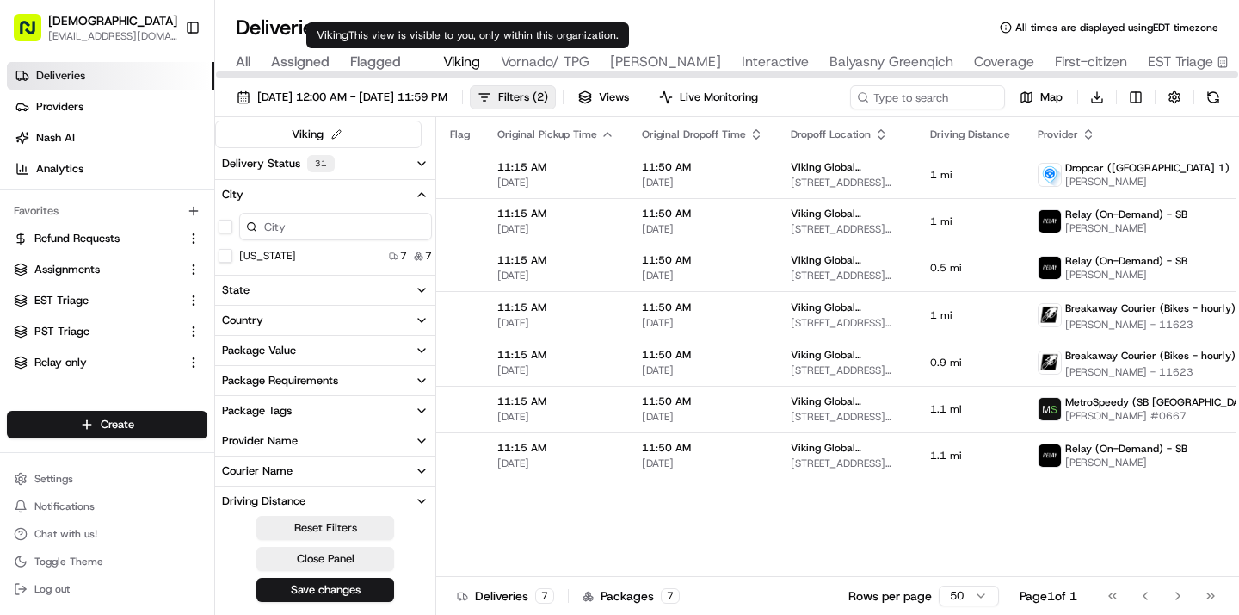
click at [468, 69] on span "Viking" at bounding box center [461, 62] width 37 height 21
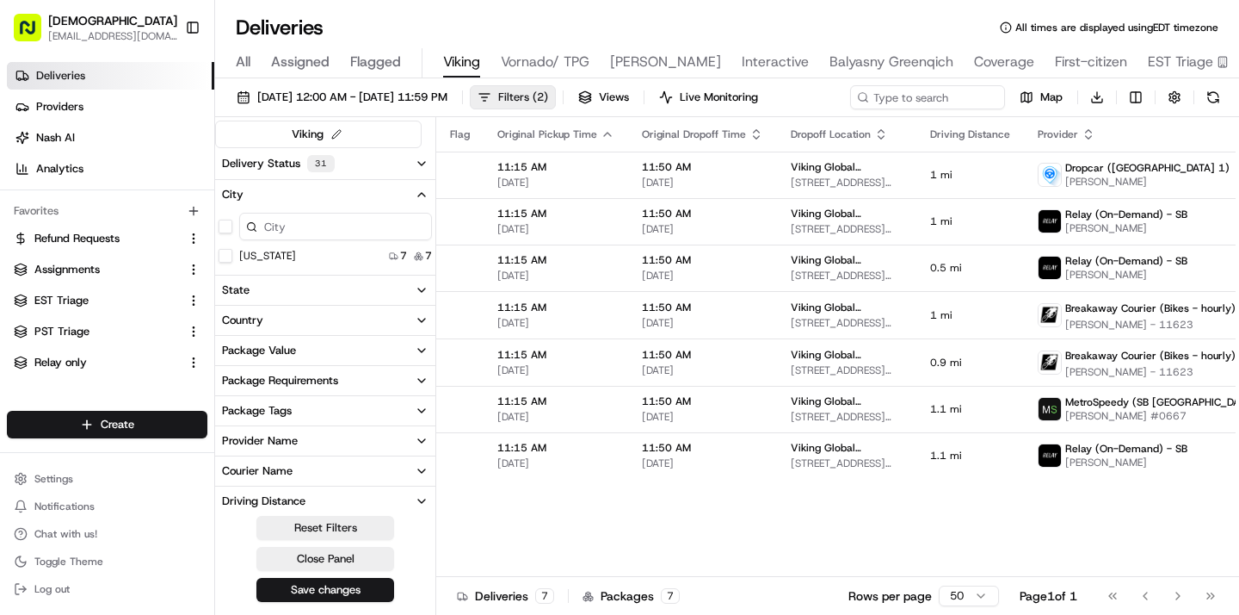
click at [556, 93] on button "Filters ( 2 )" at bounding box center [513, 97] width 86 height 24
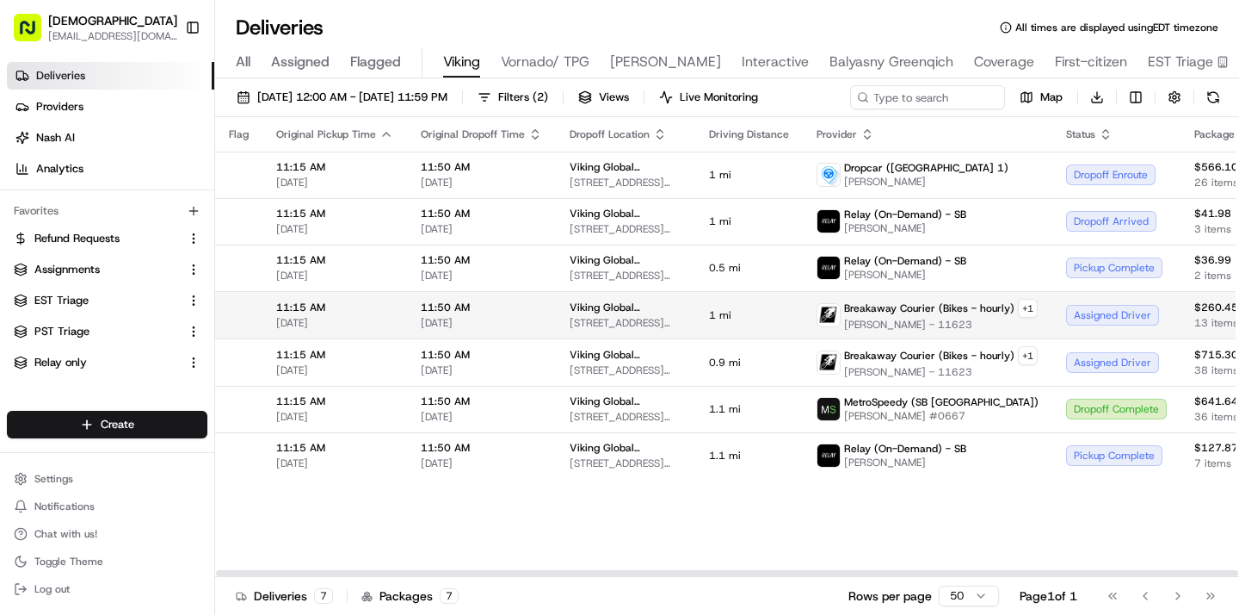
click at [714, 332] on td "1 mi" at bounding box center [749, 314] width 108 height 47
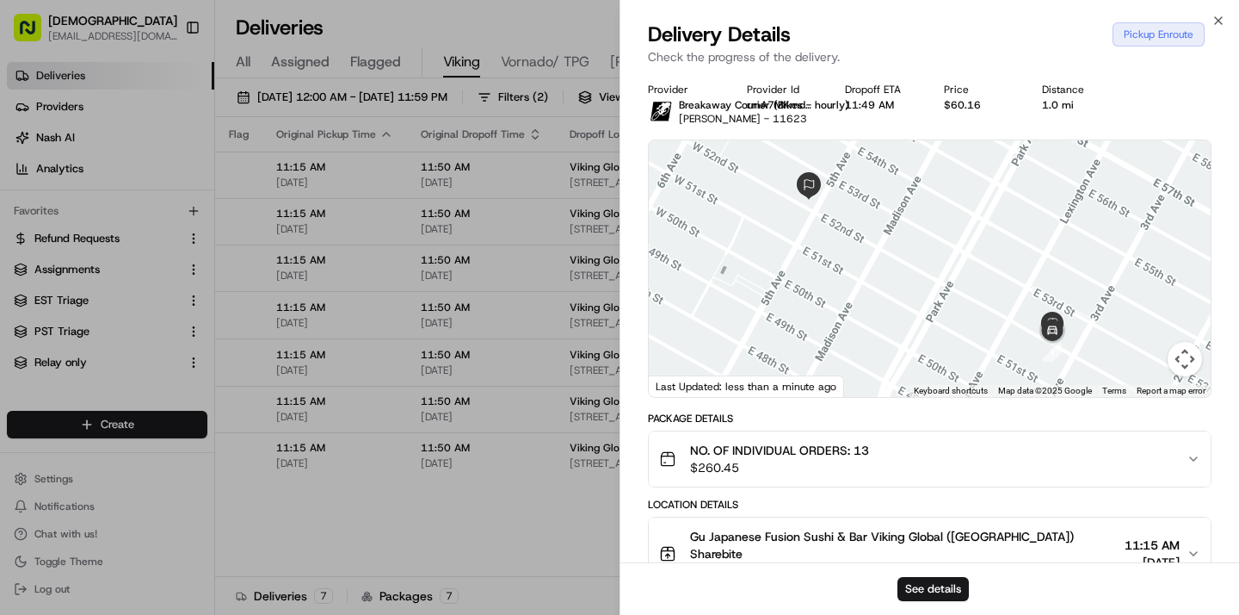
scroll to position [376, 0]
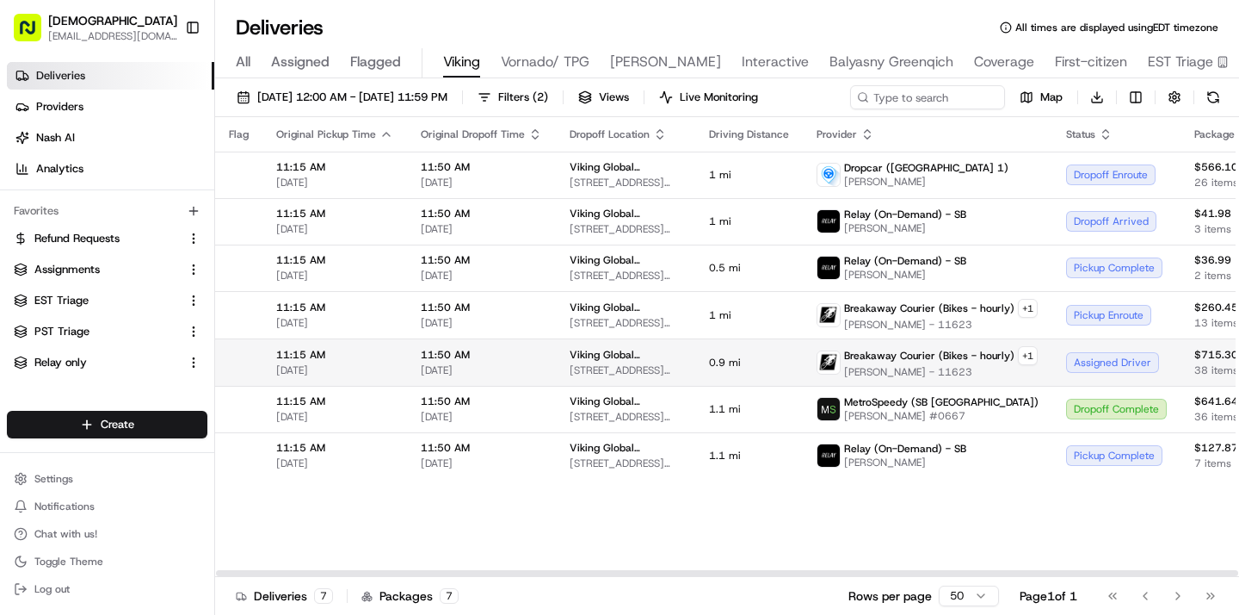
click at [671, 367] on td "Viking Global (NYC) - Floor 8 660 5th Ave, New York, NY 10103, USA" at bounding box center [625, 361] width 139 height 47
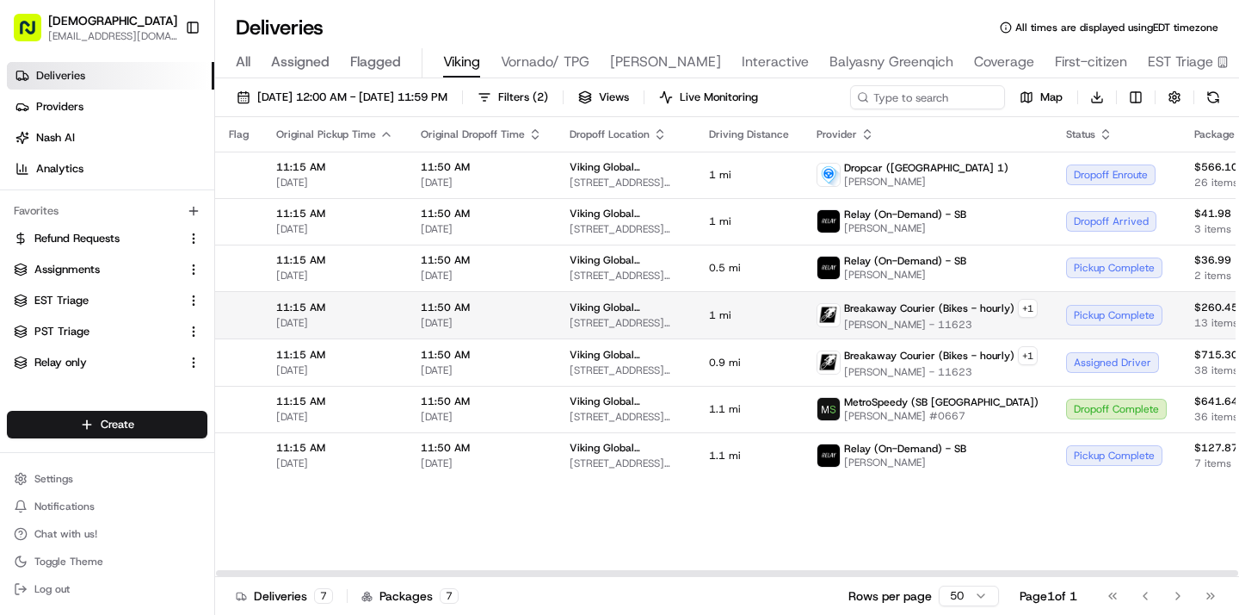
click at [594, 306] on span "Viking Global (NYC) - Floor 8" at bounding box center [626, 307] width 112 height 14
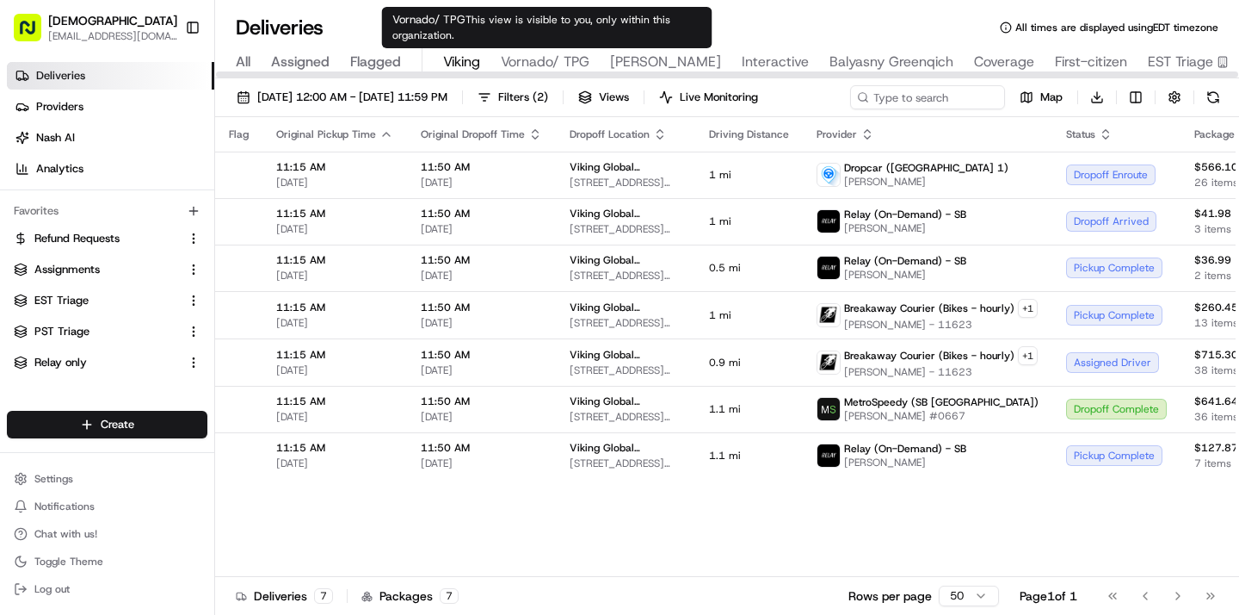
click at [575, 61] on span "Vornado/ TPG" at bounding box center [545, 62] width 89 height 21
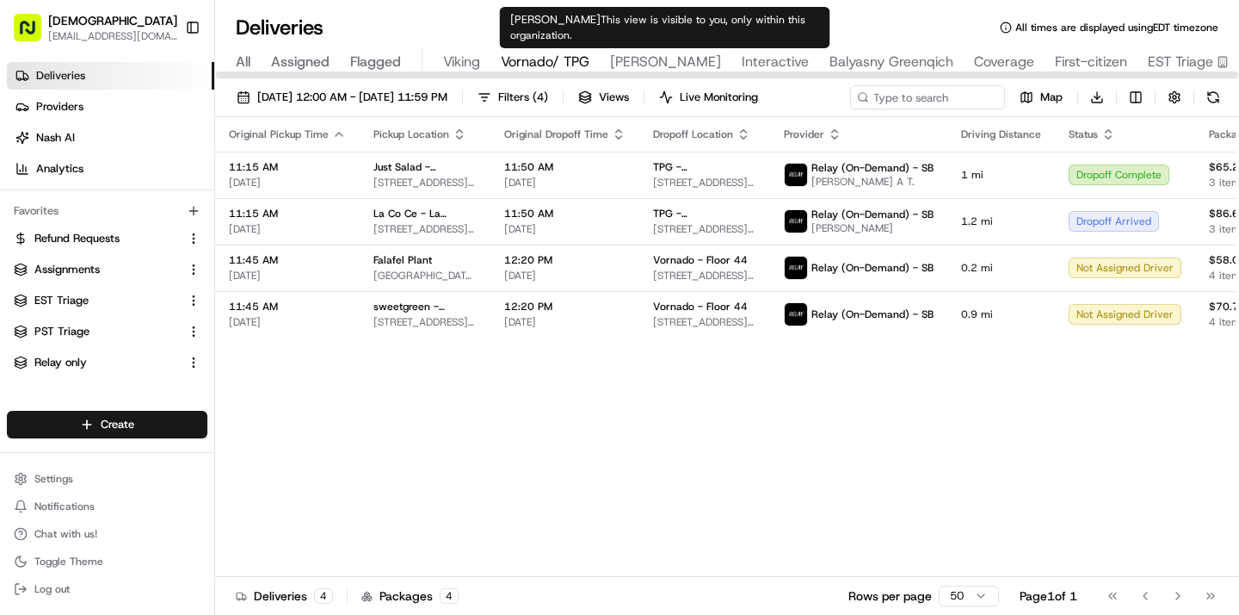
click at [645, 65] on span "Russell Reynolds" at bounding box center [665, 62] width 111 height 21
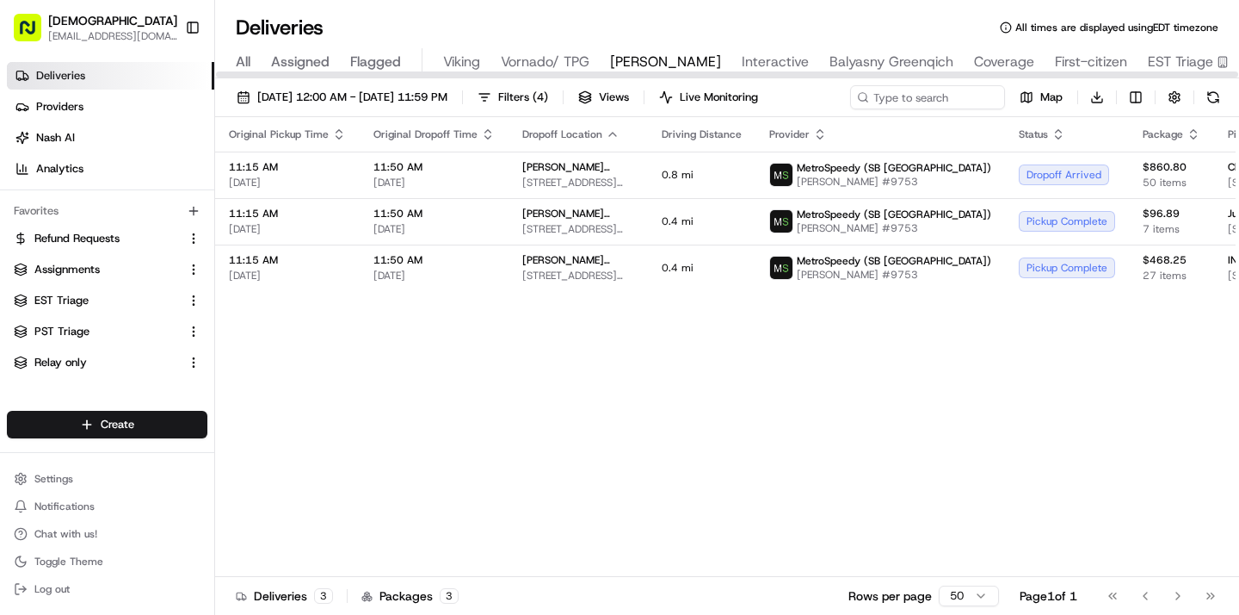
click at [447, 75] on div at bounding box center [727, 74] width 1023 height 6
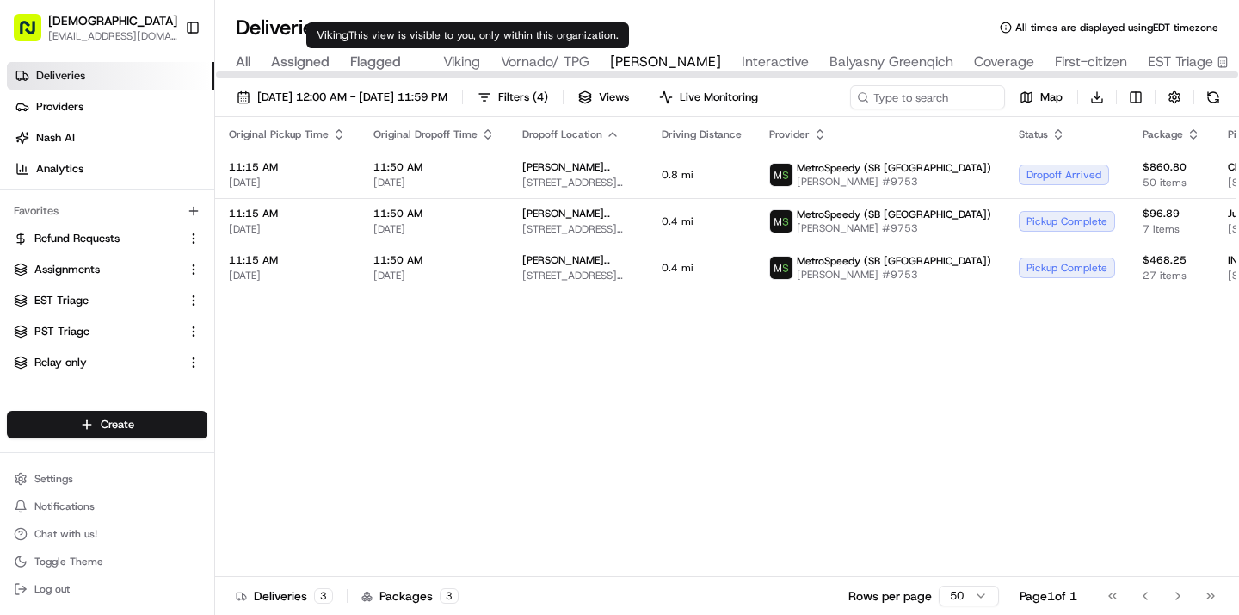
click at [477, 47] on div "Viking This view is visible to you, only within this organization. Viking This …" at bounding box center [467, 35] width 323 height 26
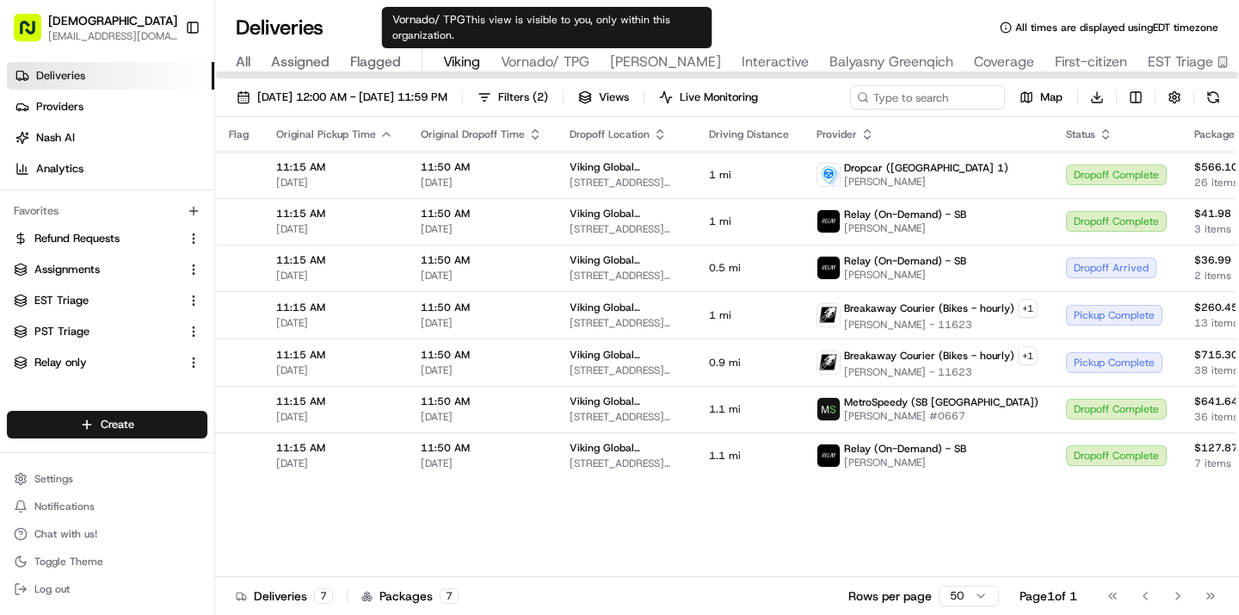
click at [532, 58] on span "Vornado/ TPG" at bounding box center [545, 62] width 89 height 21
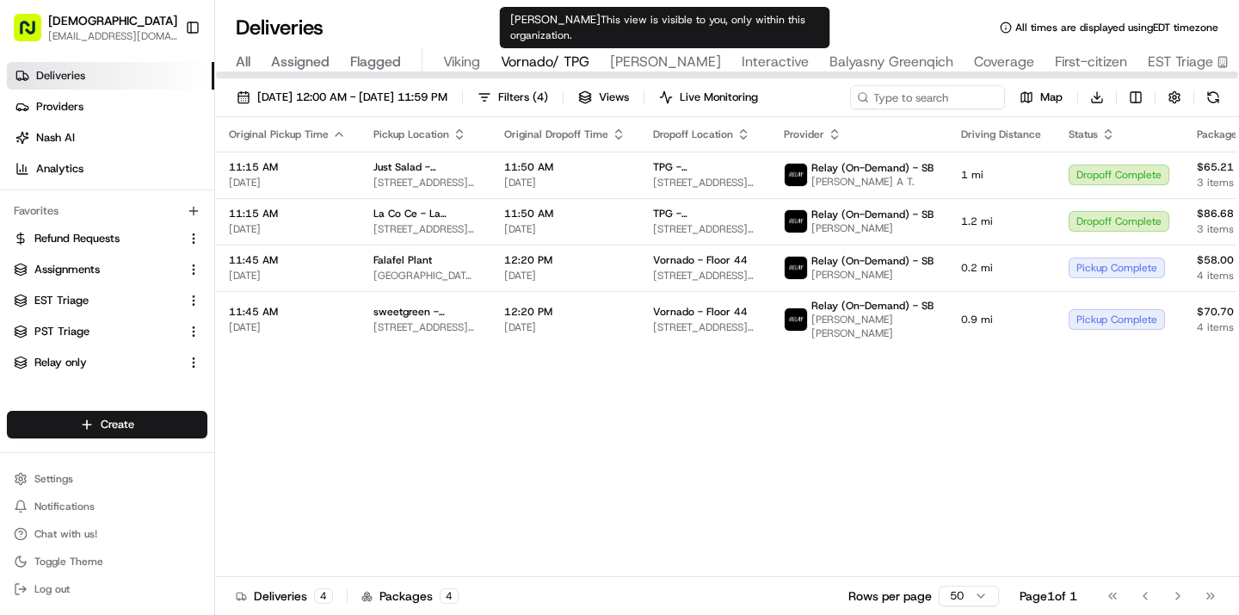
click at [632, 57] on span "Russell Reynolds" at bounding box center [665, 62] width 111 height 21
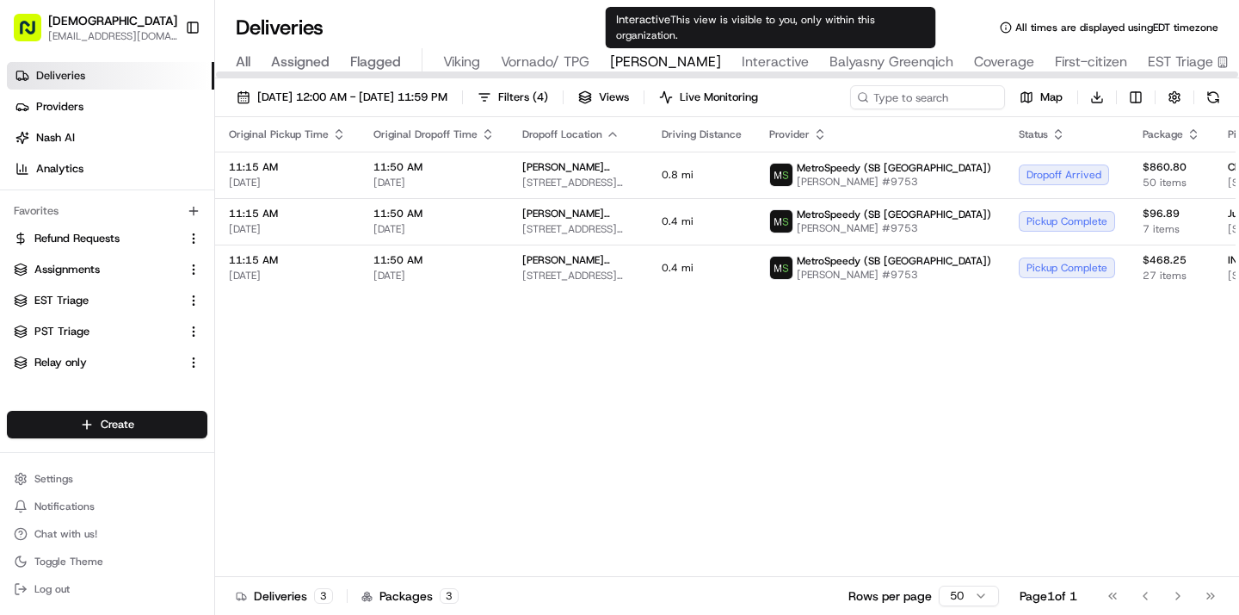
click at [763, 55] on span "Interactive" at bounding box center [775, 62] width 67 height 21
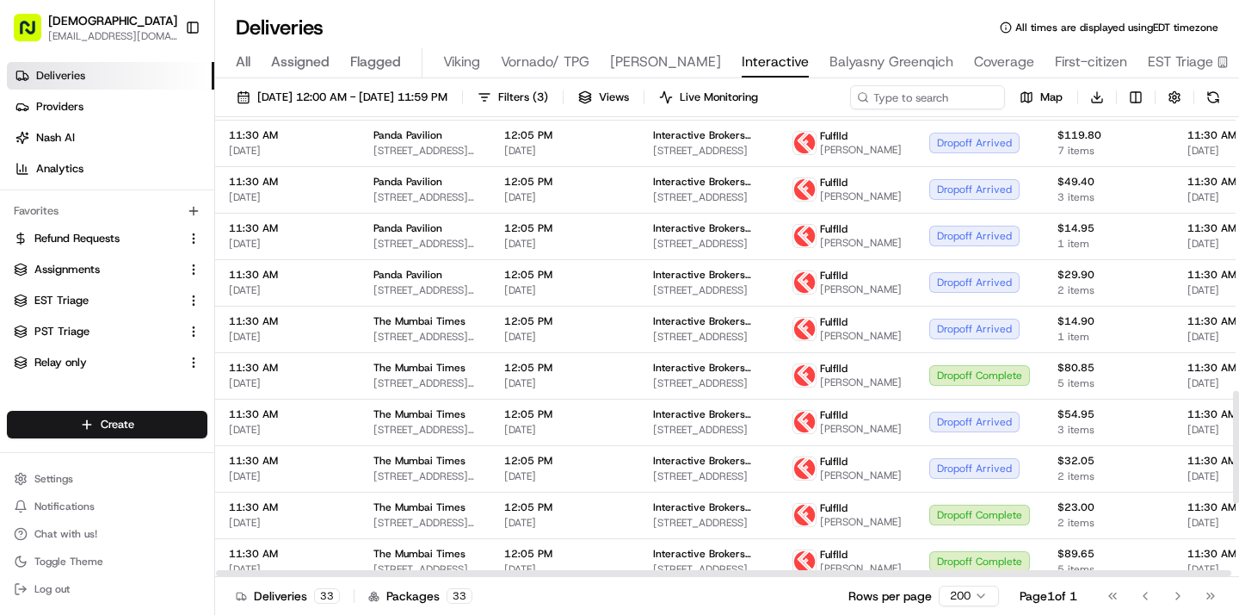
scroll to position [1420, 0]
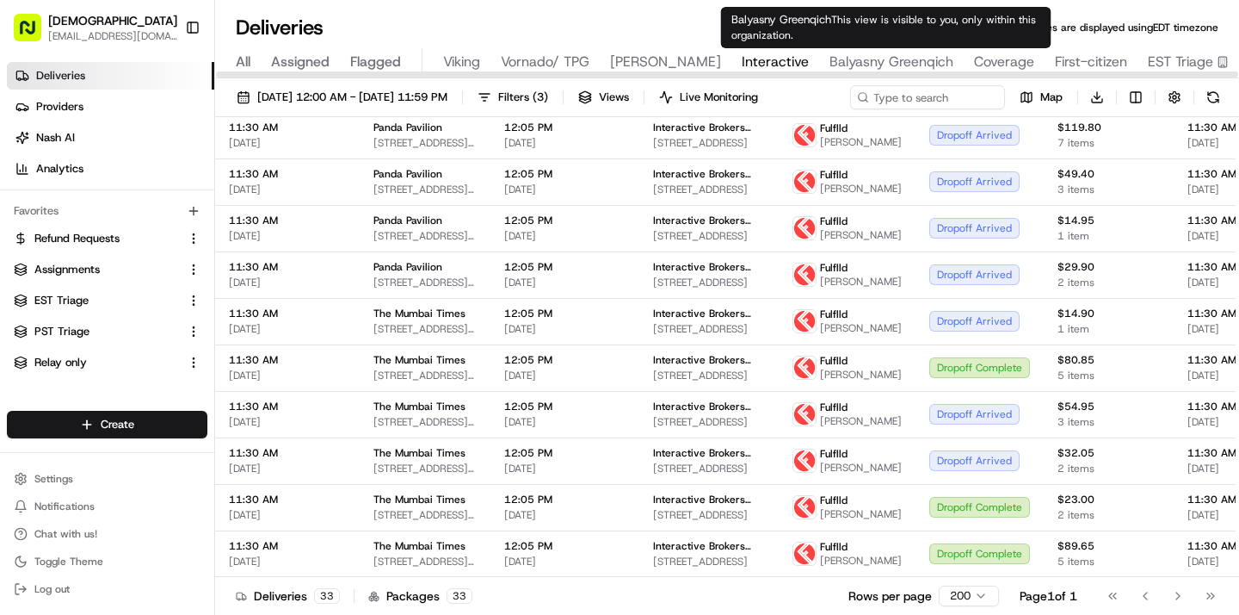
click at [899, 53] on span "Balyasny Greenqich" at bounding box center [892, 62] width 124 height 21
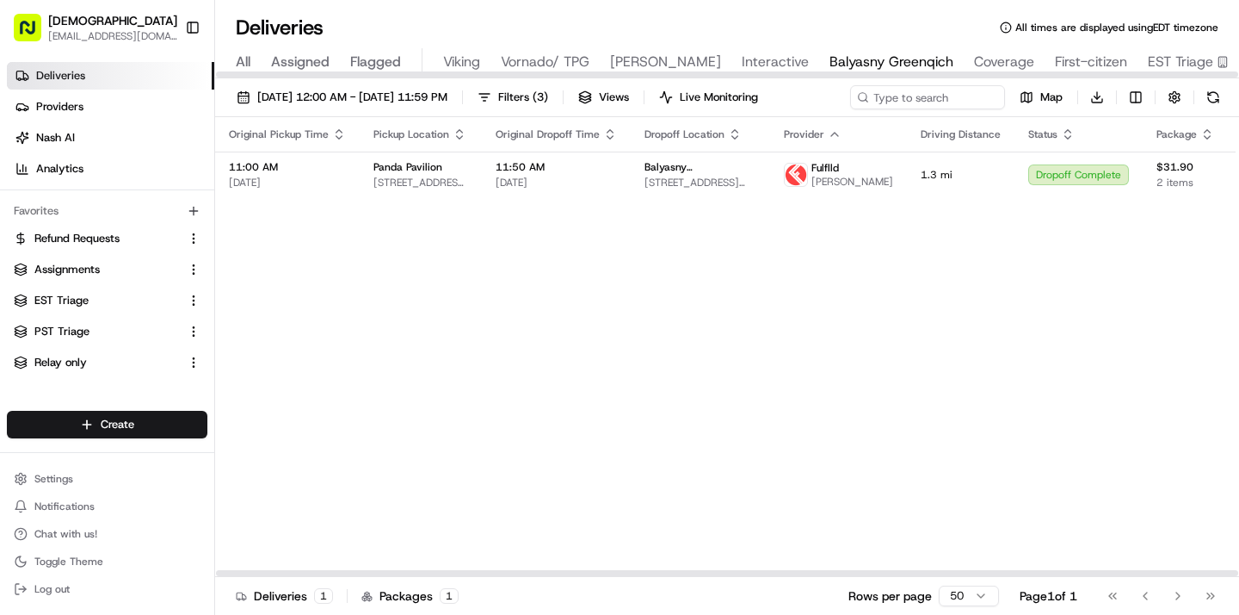
click at [532, 330] on div "Original Pickup Time Pickup Location Original Dropoff Time Dropoff Location Pro…" at bounding box center [1202, 347] width 1974 height 460
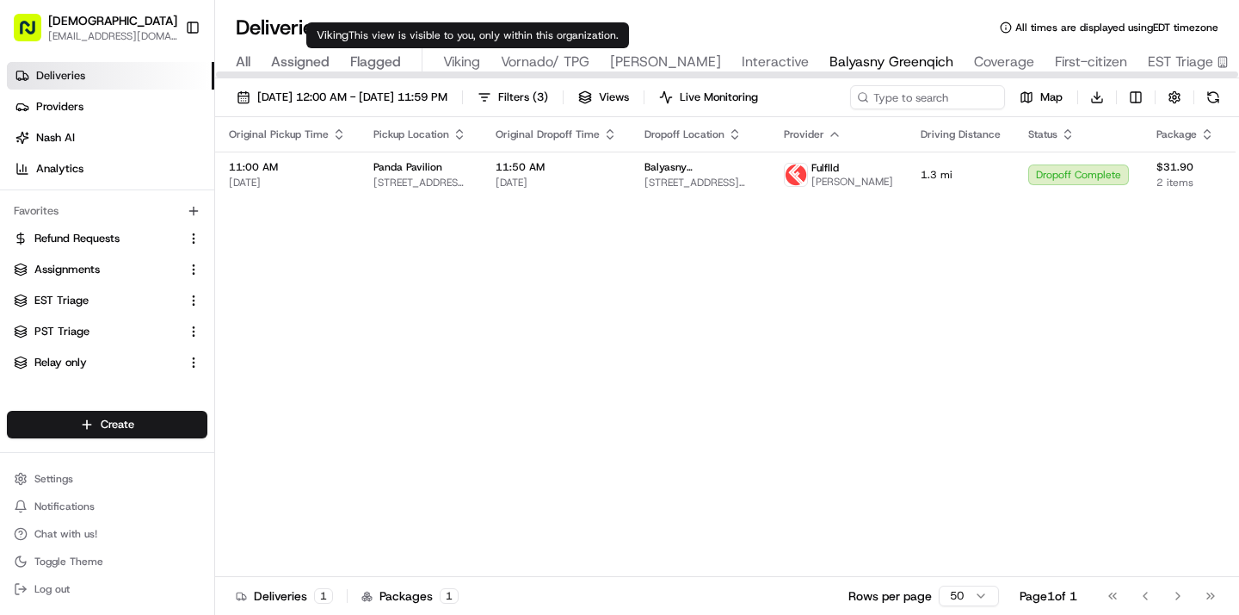
click at [457, 59] on span "Viking" at bounding box center [461, 62] width 37 height 21
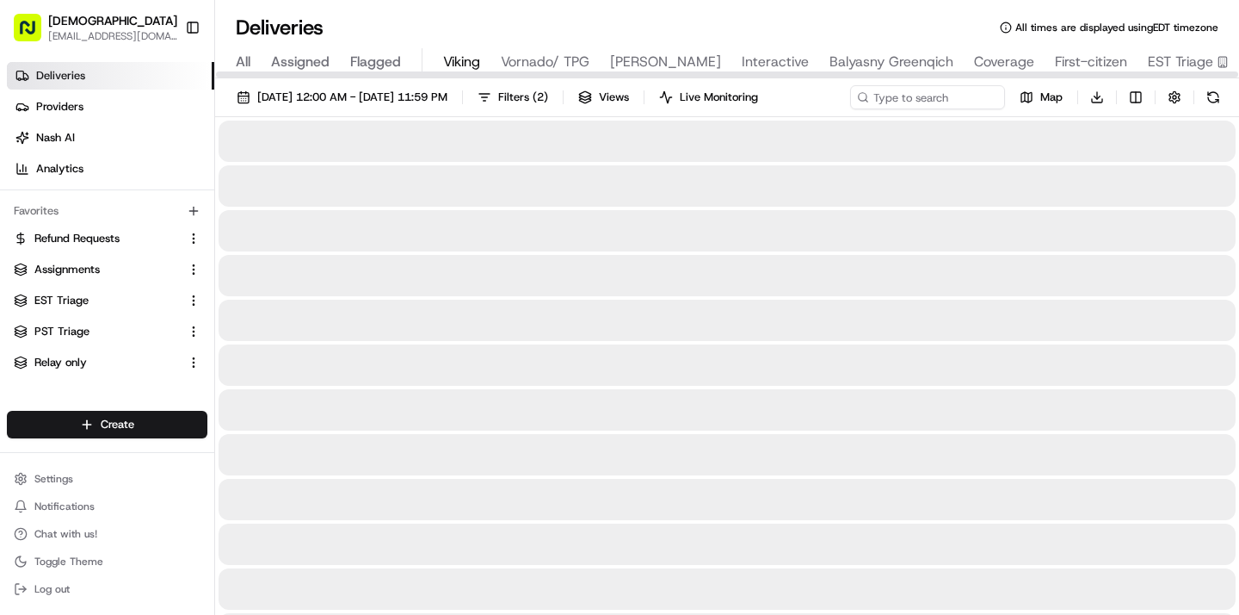
click at [457, 59] on span "Viking" at bounding box center [461, 62] width 37 height 21
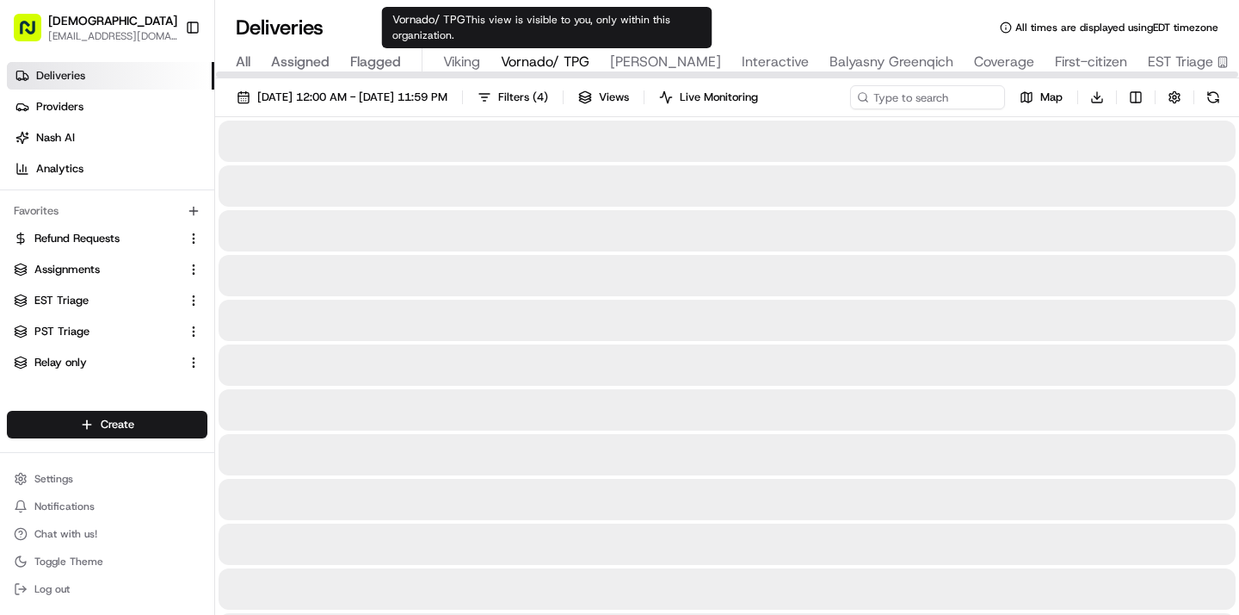
click at [545, 59] on span "Vornado/ TPG" at bounding box center [545, 62] width 89 height 21
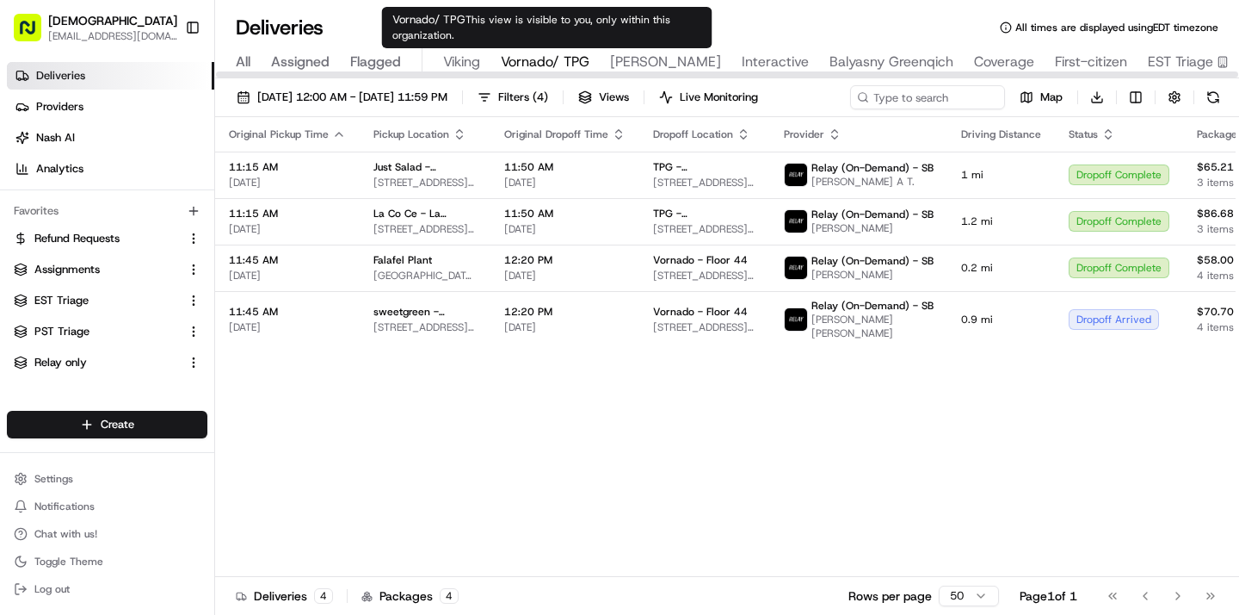
click at [587, 63] on span "Vornado/ TPG" at bounding box center [545, 62] width 89 height 21
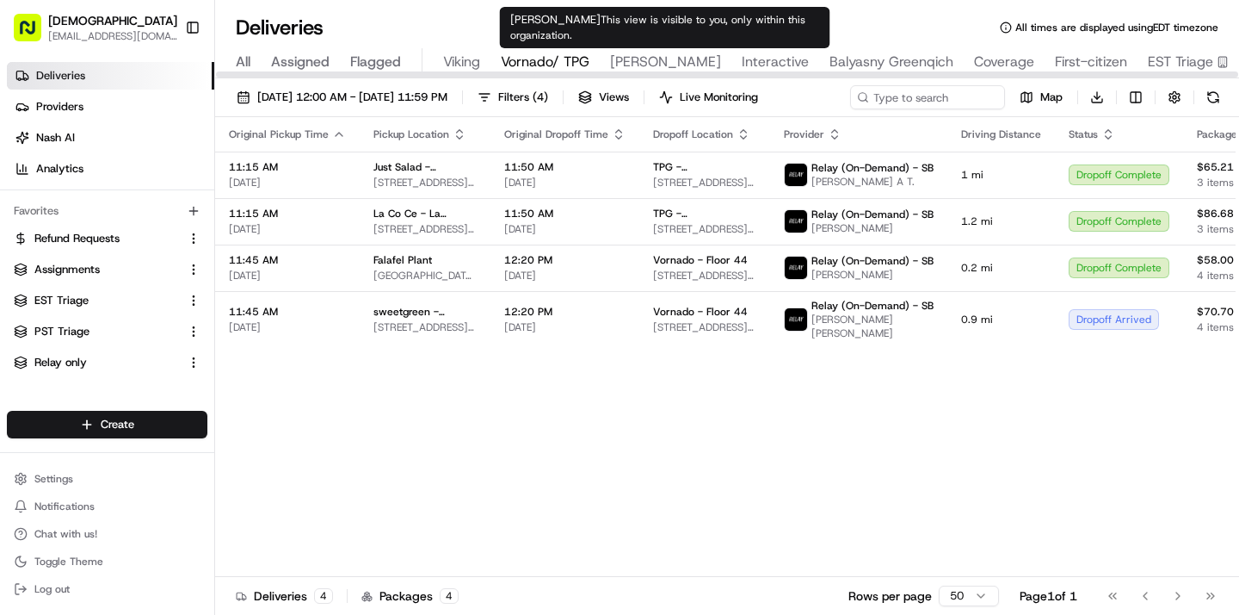
click at [643, 62] on span "Russell Reynolds" at bounding box center [665, 62] width 111 height 21
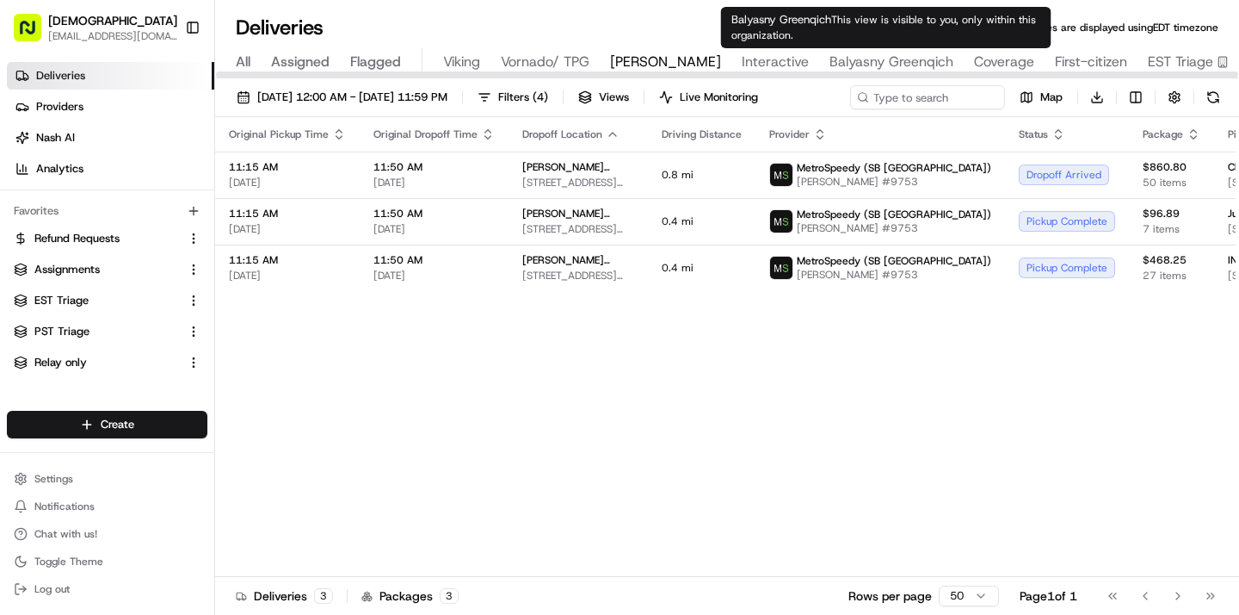
click at [874, 55] on span "Balyasny Greenqich" at bounding box center [892, 62] width 124 height 21
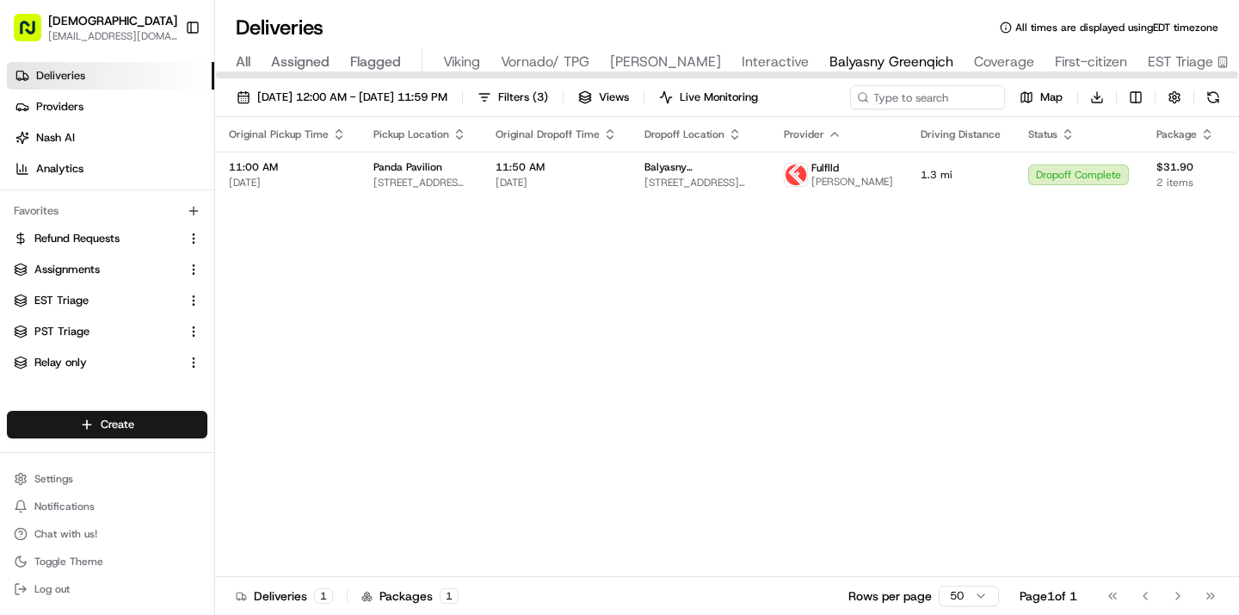
click at [854, 64] on span "Balyasny Greenqich" at bounding box center [892, 62] width 124 height 21
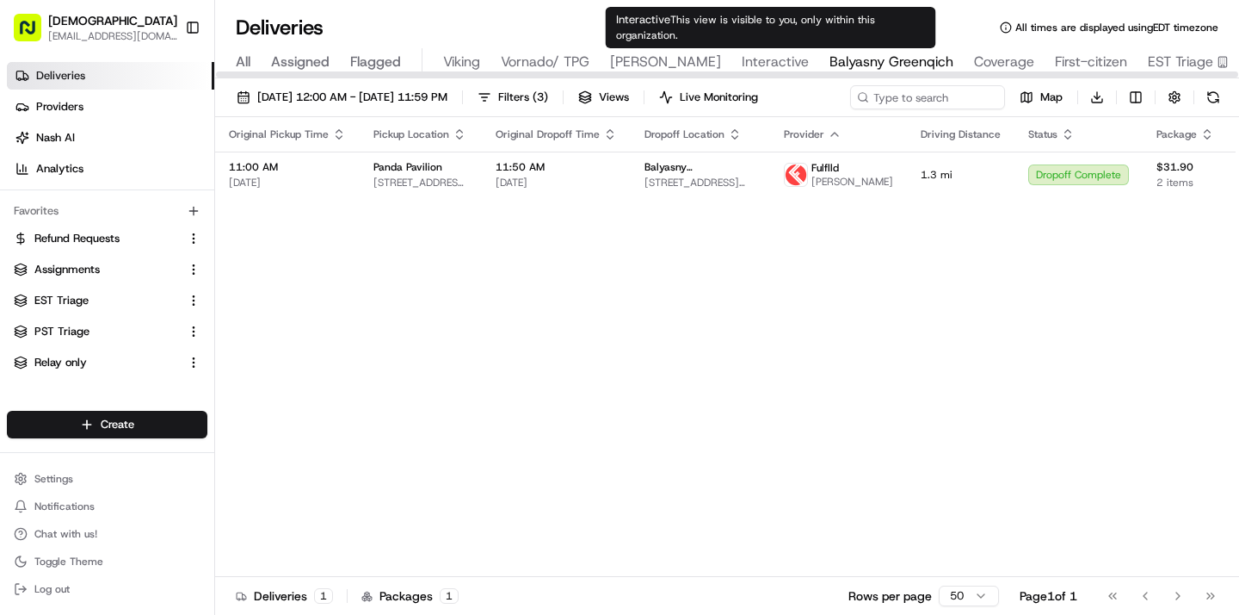
click at [756, 64] on span "Interactive" at bounding box center [775, 62] width 67 height 21
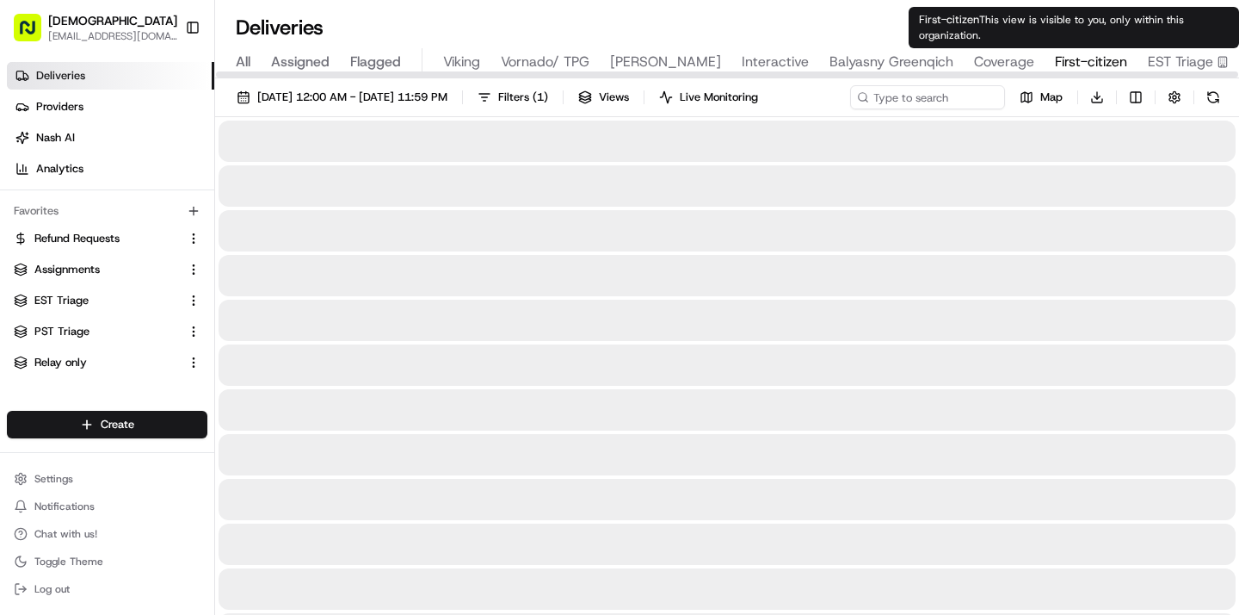
click at [1083, 56] on span "First-citizen" at bounding box center [1091, 62] width 72 height 21
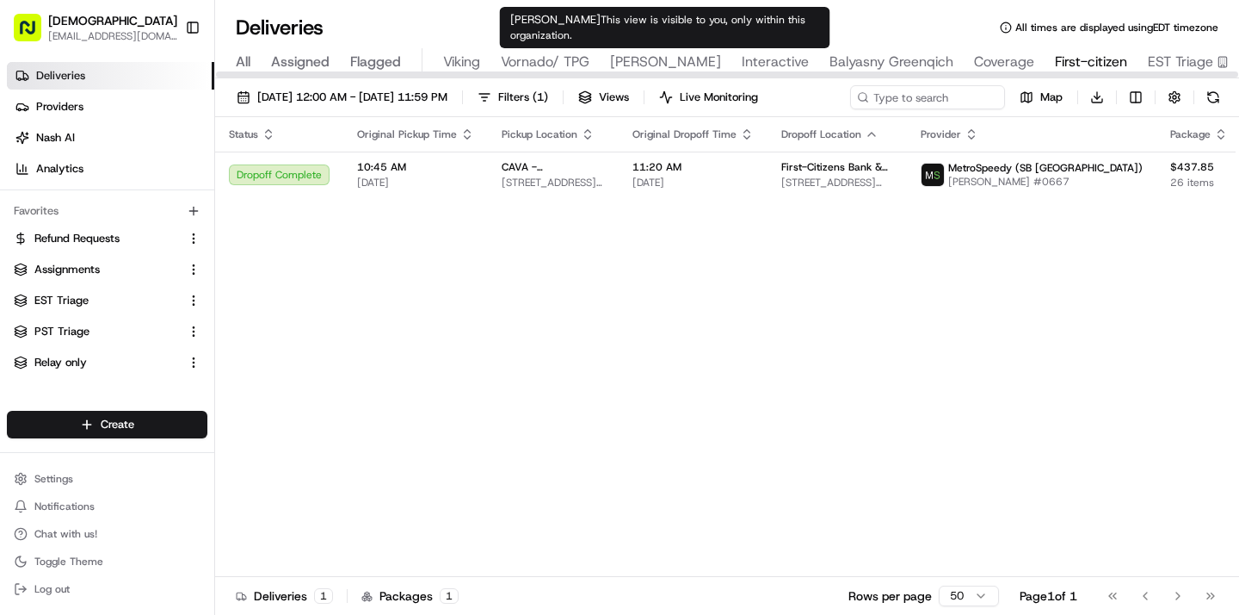
click at [652, 67] on span "Russell Reynolds" at bounding box center [665, 62] width 111 height 21
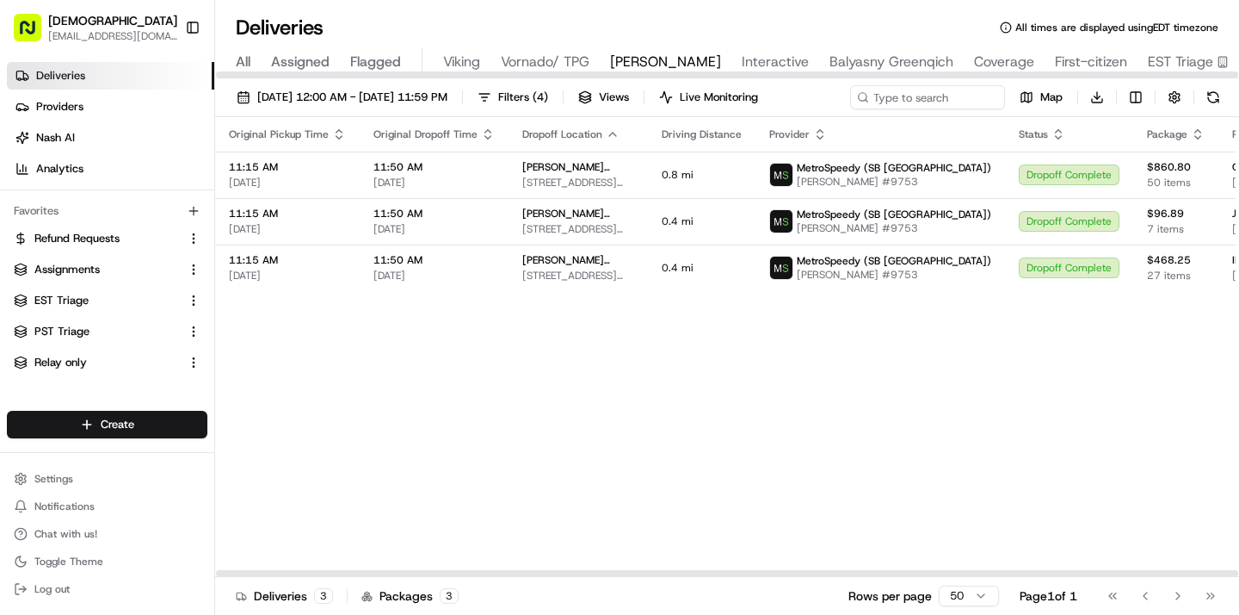
click at [238, 71] on div at bounding box center [727, 74] width 1023 height 6
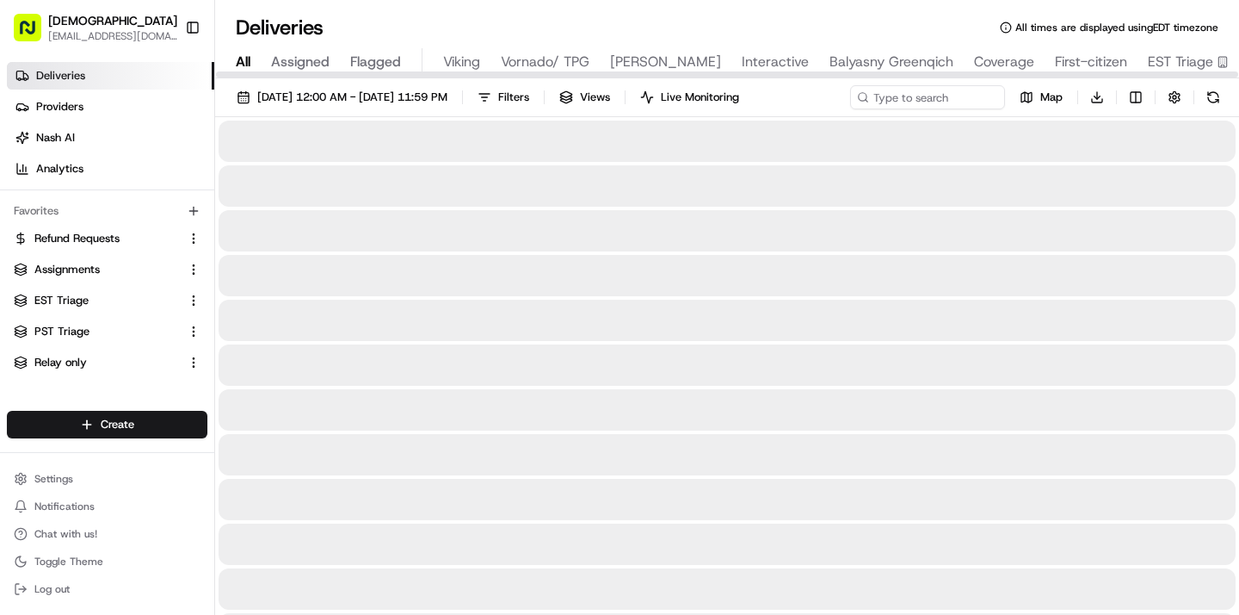
click at [240, 64] on span "All" at bounding box center [243, 62] width 15 height 21
click at [921, 91] on input at bounding box center [902, 97] width 207 height 24
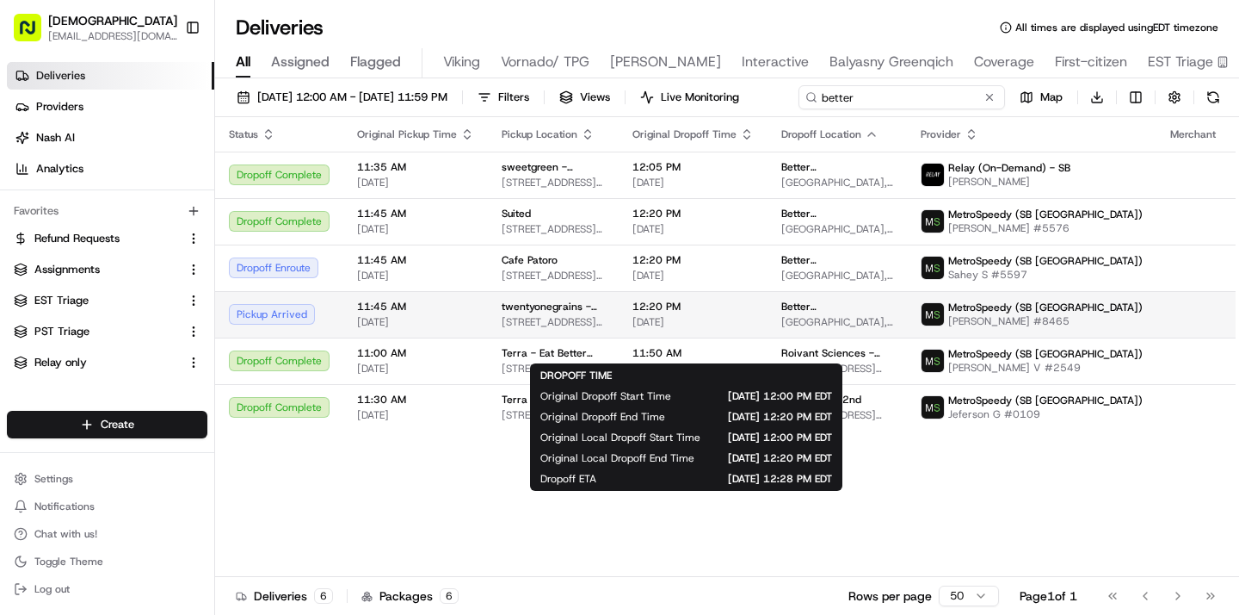
type input "better"
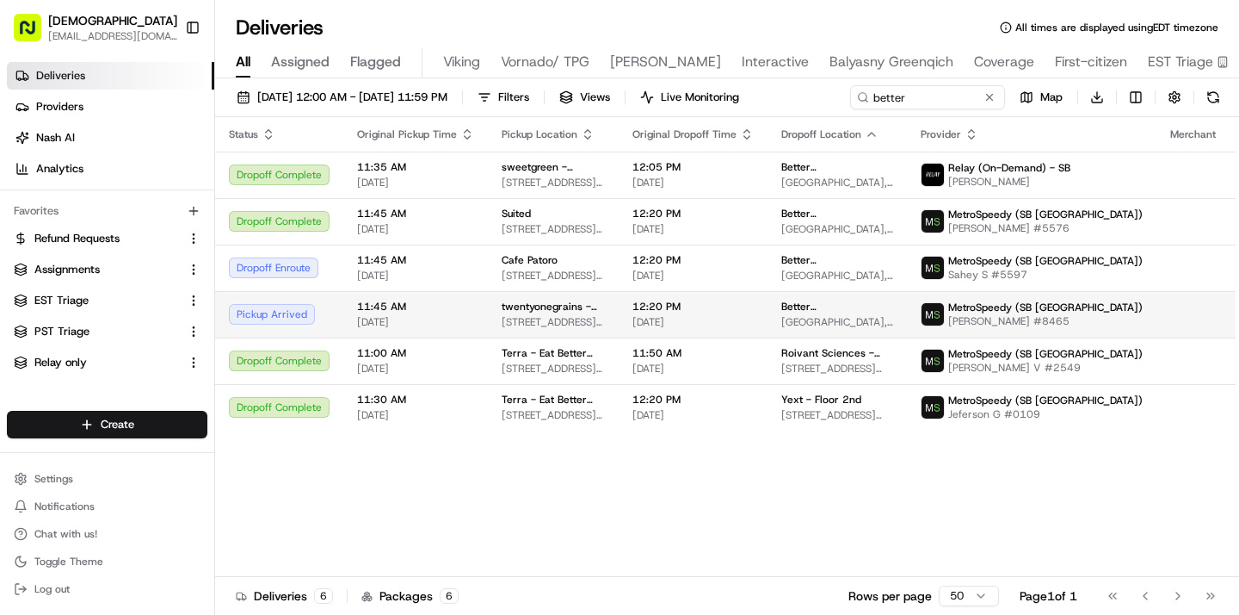
click at [555, 313] on span "twentyonegrains - FiDi" at bounding box center [553, 307] width 103 height 14
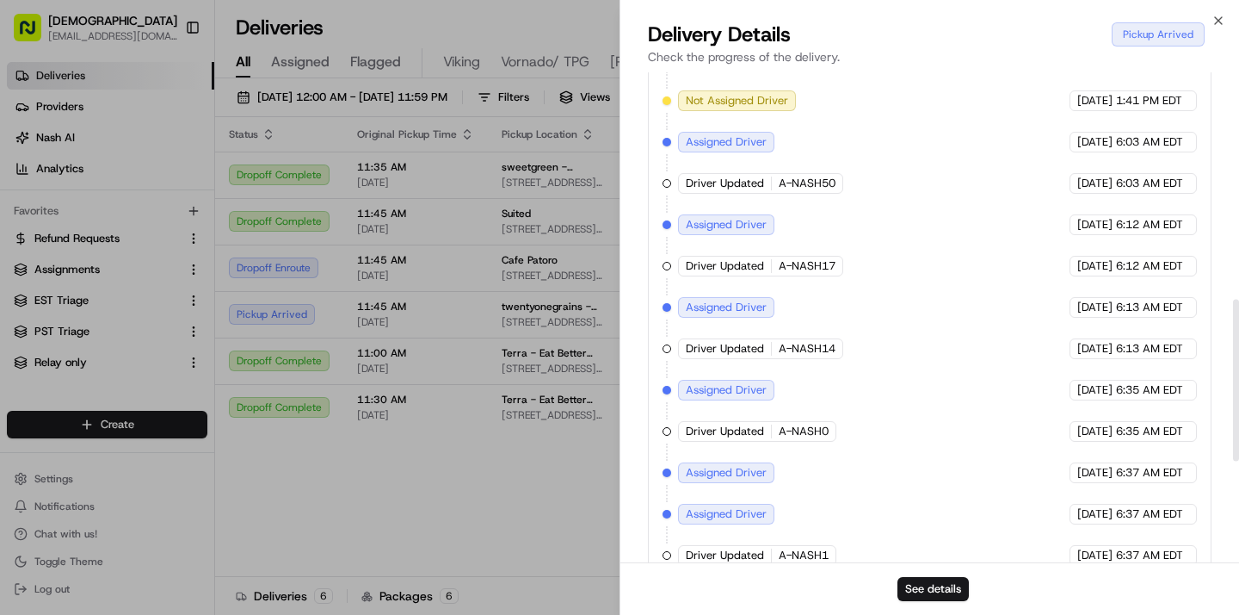
scroll to position [996, 0]
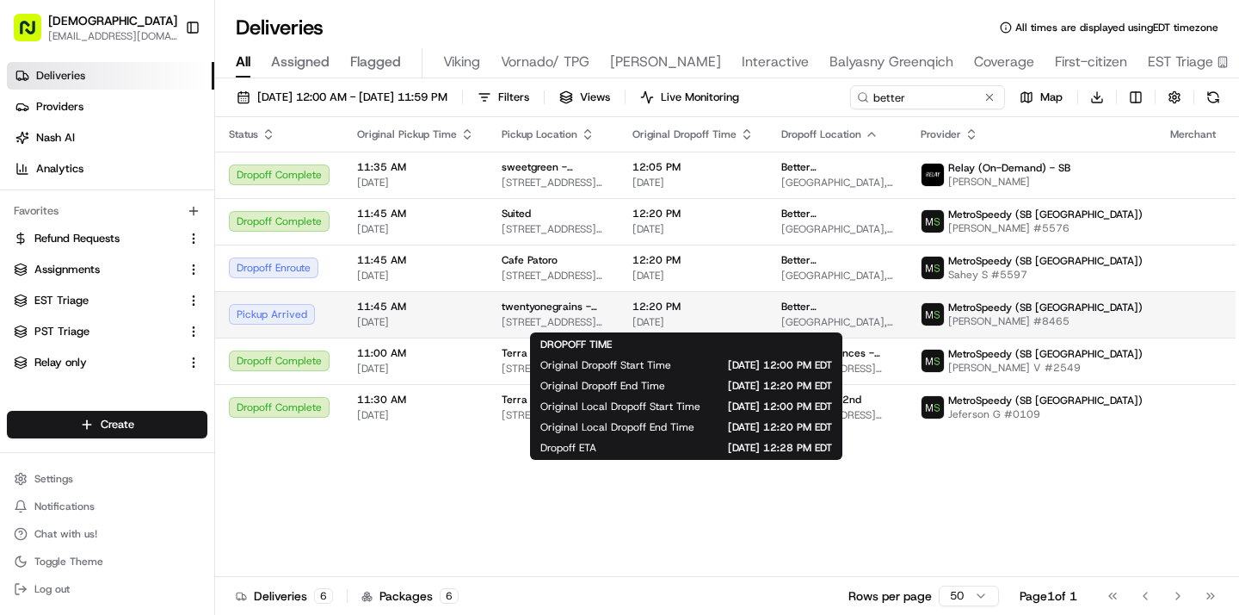
click at [646, 317] on span "[DATE]" at bounding box center [693, 322] width 121 height 14
click at [695, 306] on span "12:20 PM" at bounding box center [693, 307] width 121 height 14
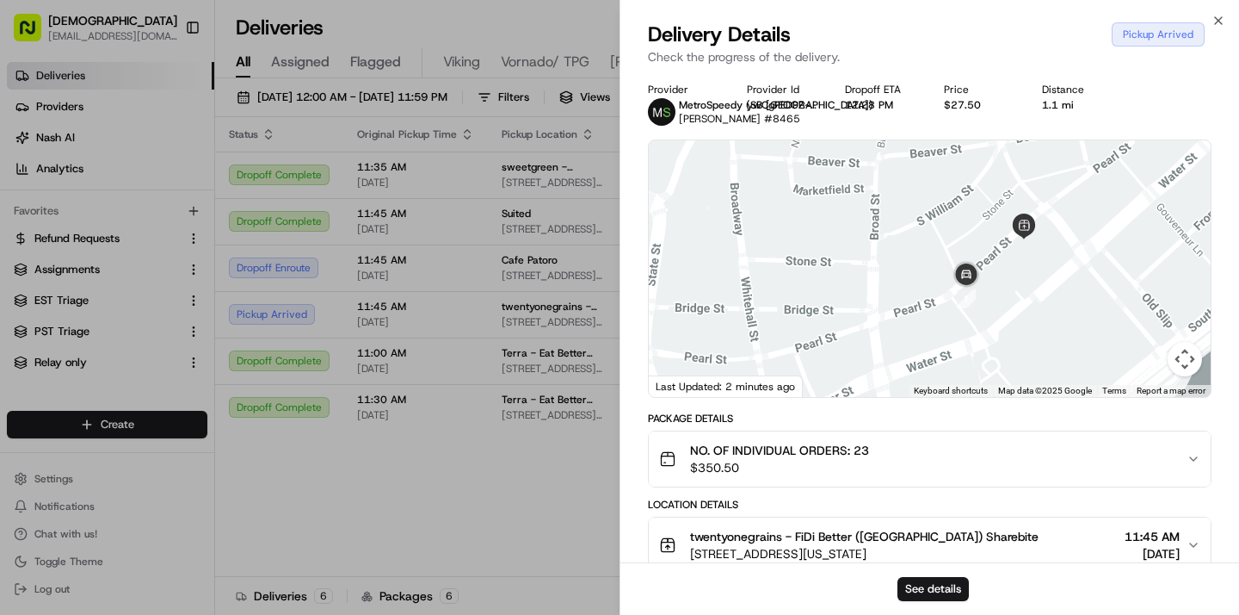
drag, startPoint x: 948, startPoint y: 364, endPoint x: 956, endPoint y: 187, distance: 177.5
click at [956, 187] on div at bounding box center [930, 268] width 562 height 257
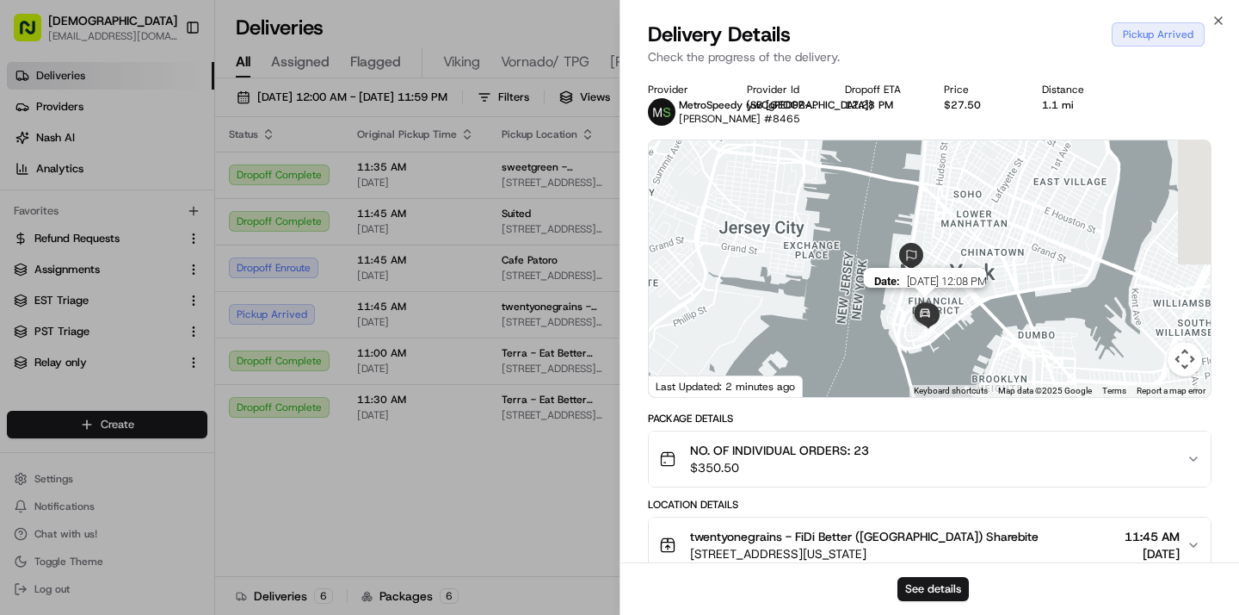
drag, startPoint x: 929, startPoint y: 169, endPoint x: 907, endPoint y: 300, distance: 132.6
click at [907, 300] on div "Date : 08/19/2025 12:08 PM" at bounding box center [930, 268] width 562 height 257
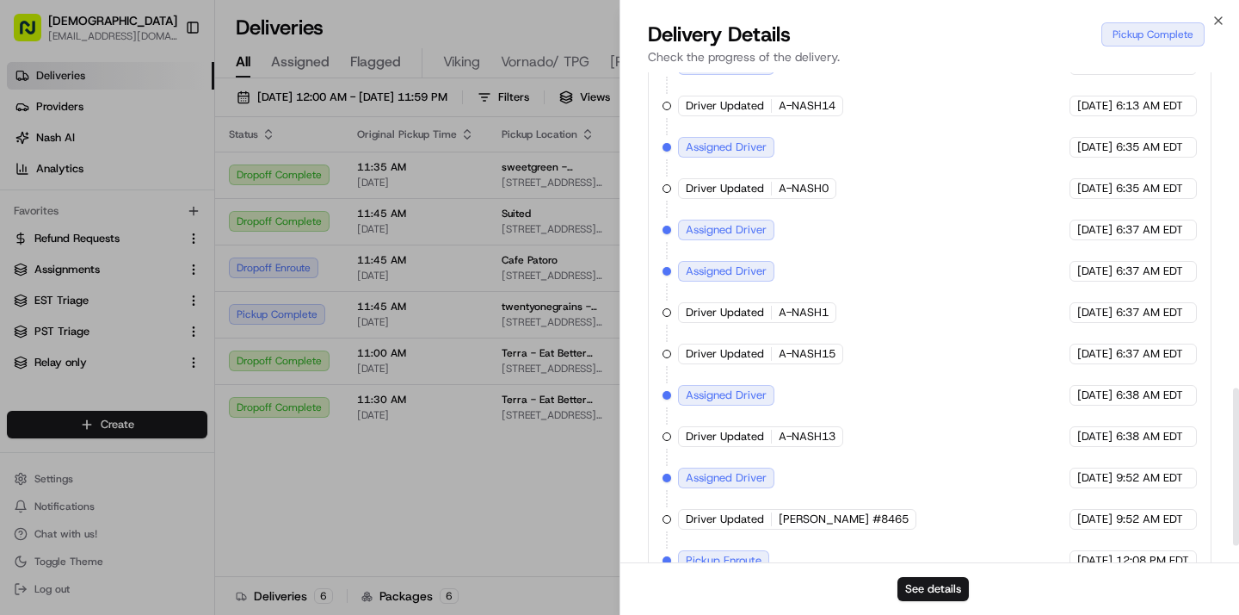
scroll to position [1037, 0]
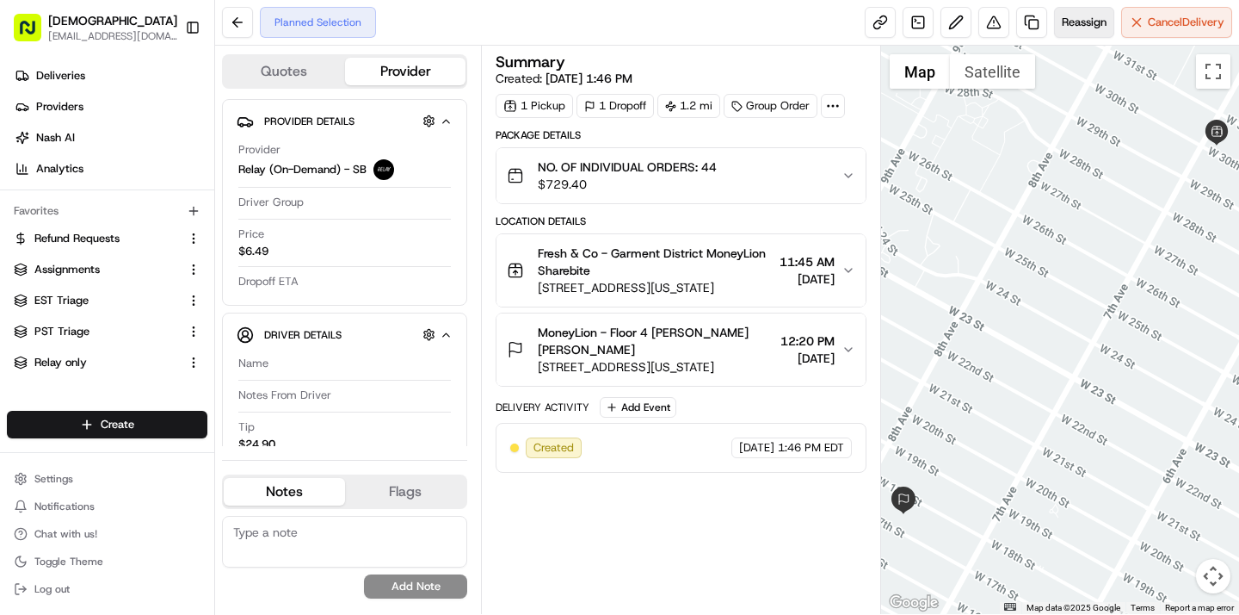
click at [1068, 19] on span "Reassign" at bounding box center [1084, 22] width 45 height 15
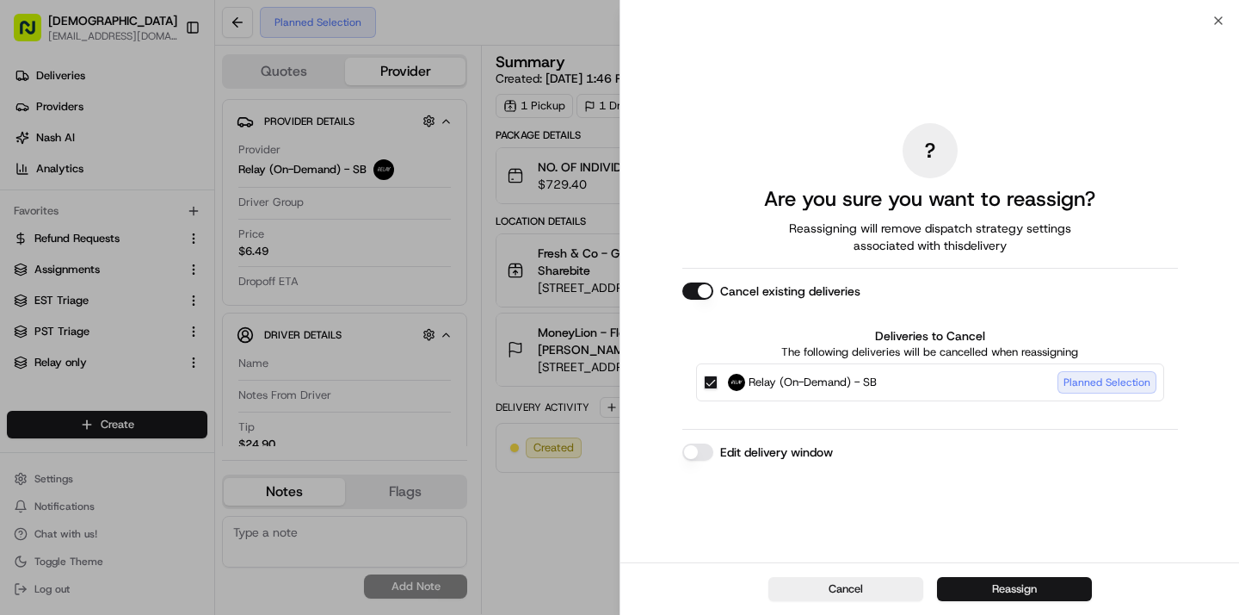
click at [1013, 587] on button "Reassign" at bounding box center [1014, 589] width 155 height 24
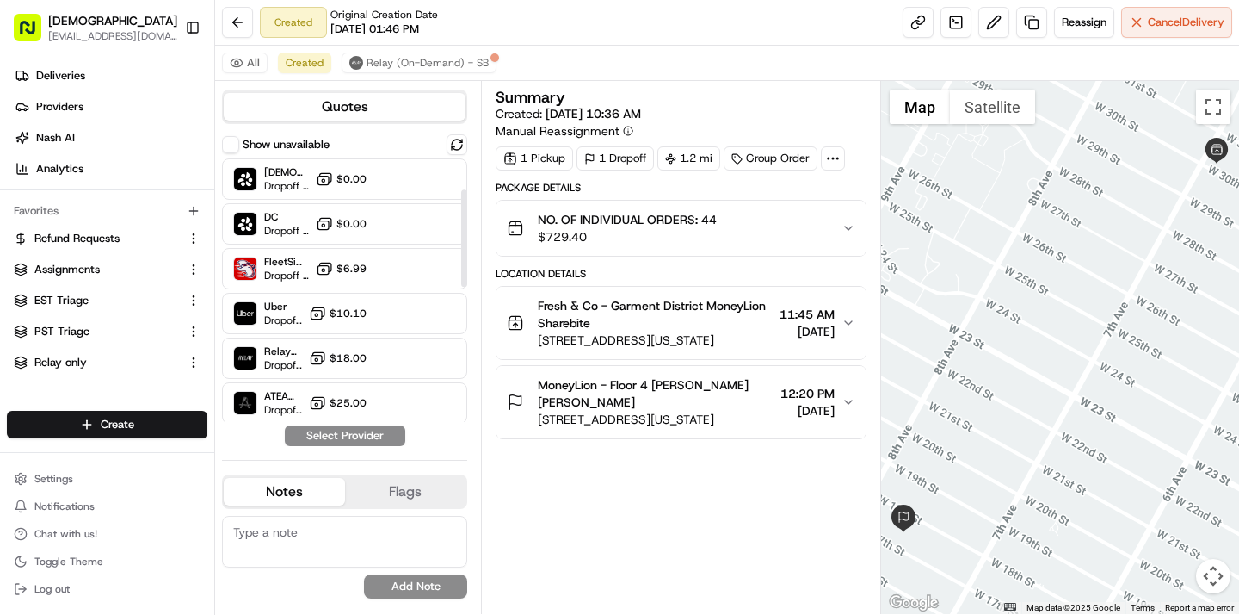
scroll to position [449, 0]
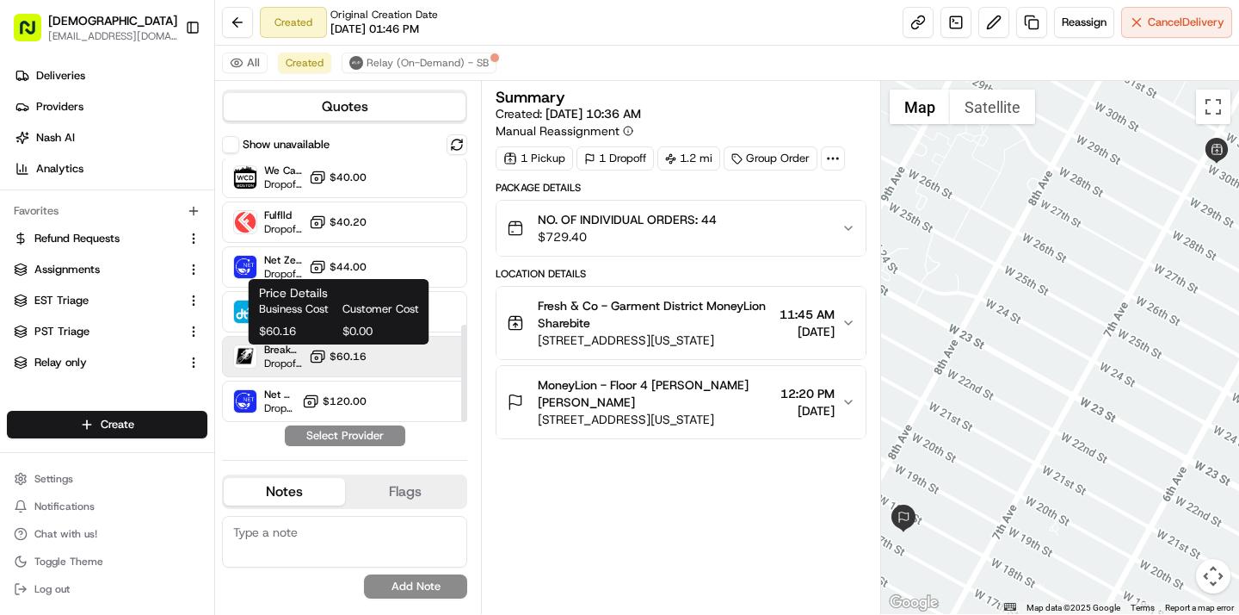
click at [330, 356] on button "$60.16" at bounding box center [338, 356] width 58 height 17
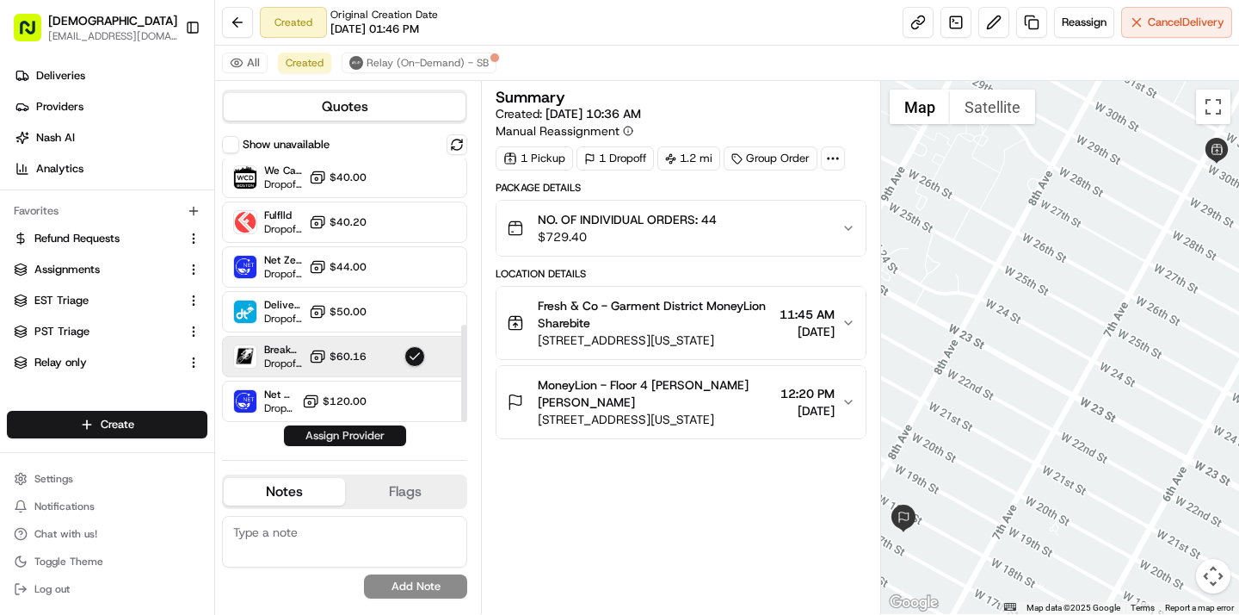
click at [335, 441] on button "Assign Provider" at bounding box center [345, 435] width 122 height 21
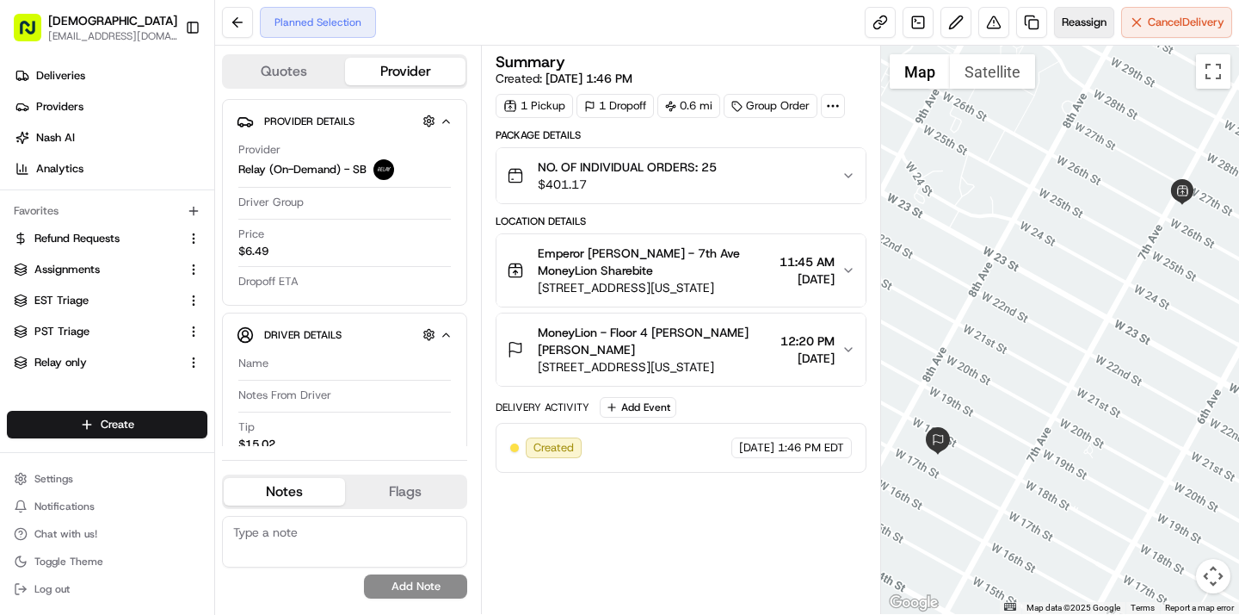
click at [1066, 25] on span "Reassign" at bounding box center [1084, 22] width 45 height 15
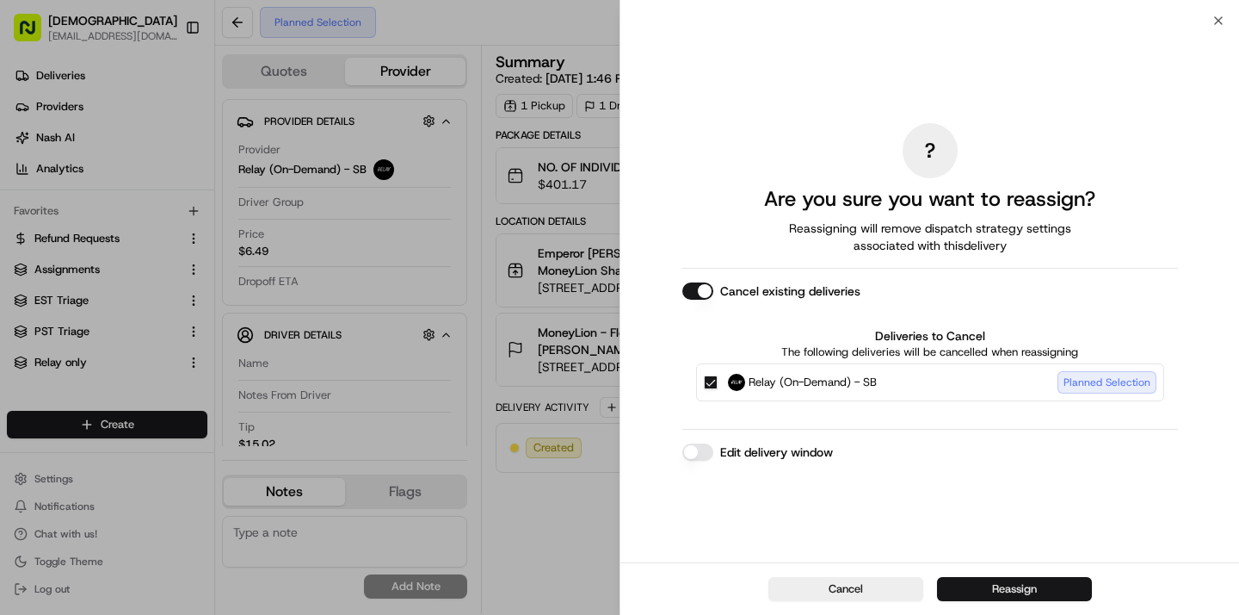
click at [979, 594] on button "Reassign" at bounding box center [1014, 589] width 155 height 24
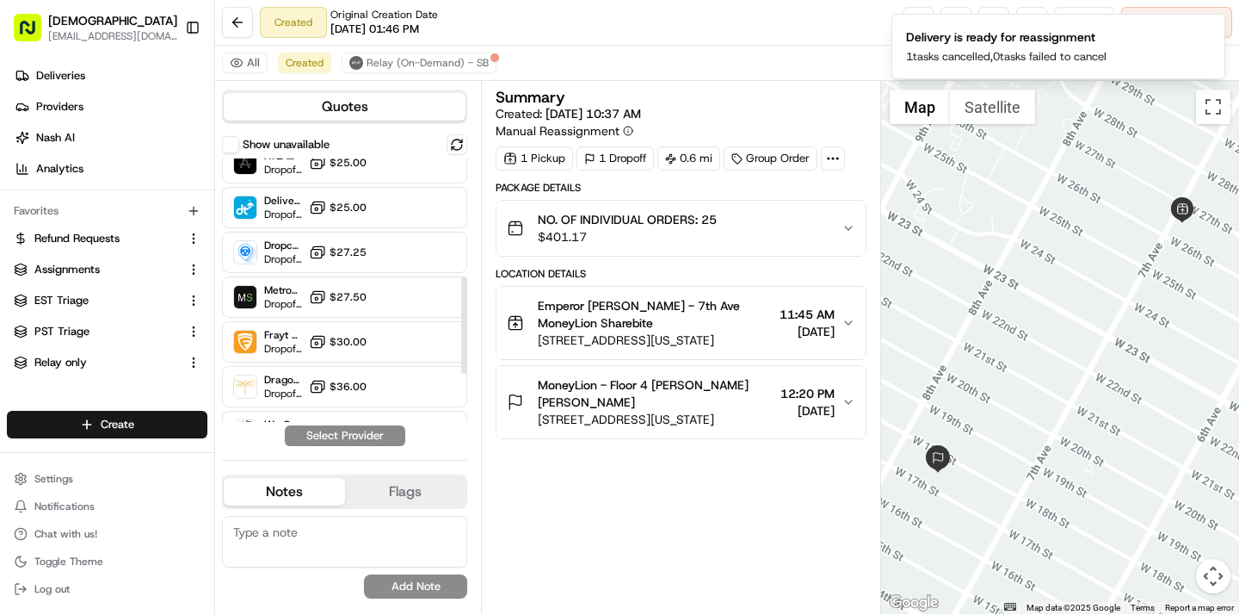
scroll to position [449, 0]
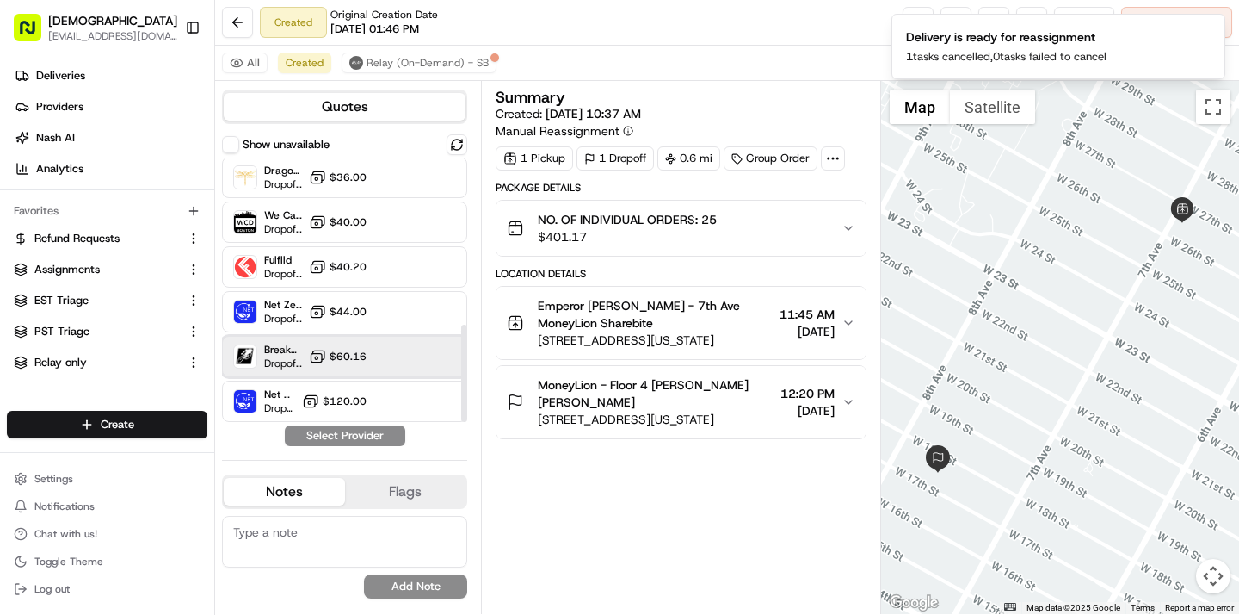
click at [309, 344] on div "Breakaway Courier (Bikes - hourly) Dropoff ETA - $60.16" at bounding box center [344, 356] width 245 height 41
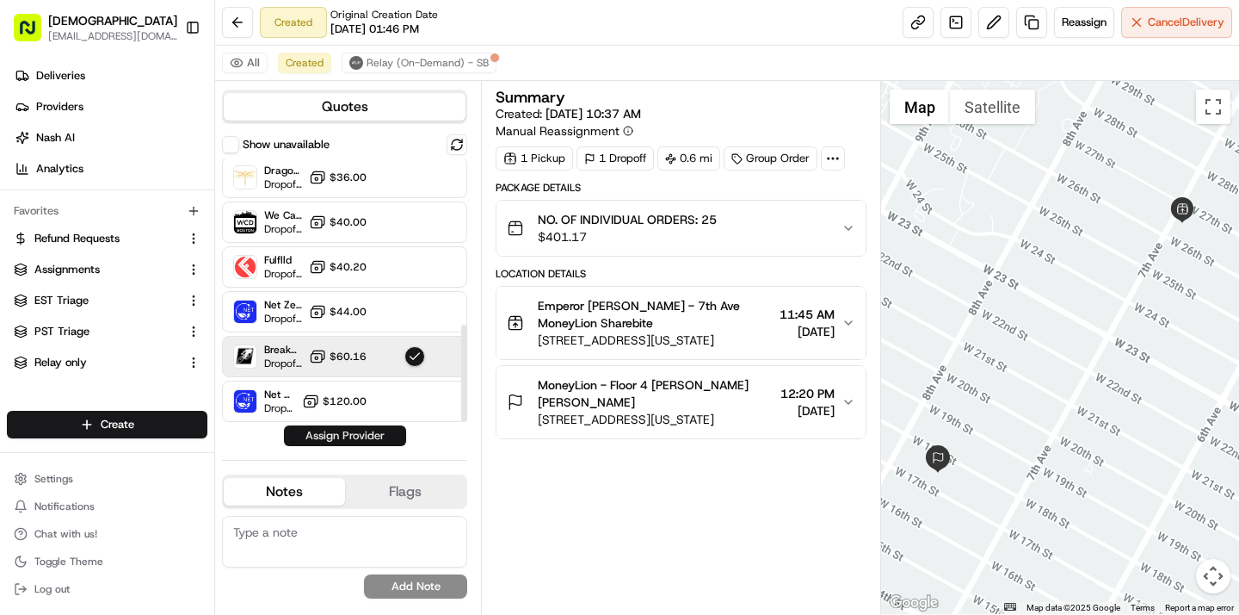
click at [328, 436] on button "Assign Provider" at bounding box center [345, 435] width 122 height 21
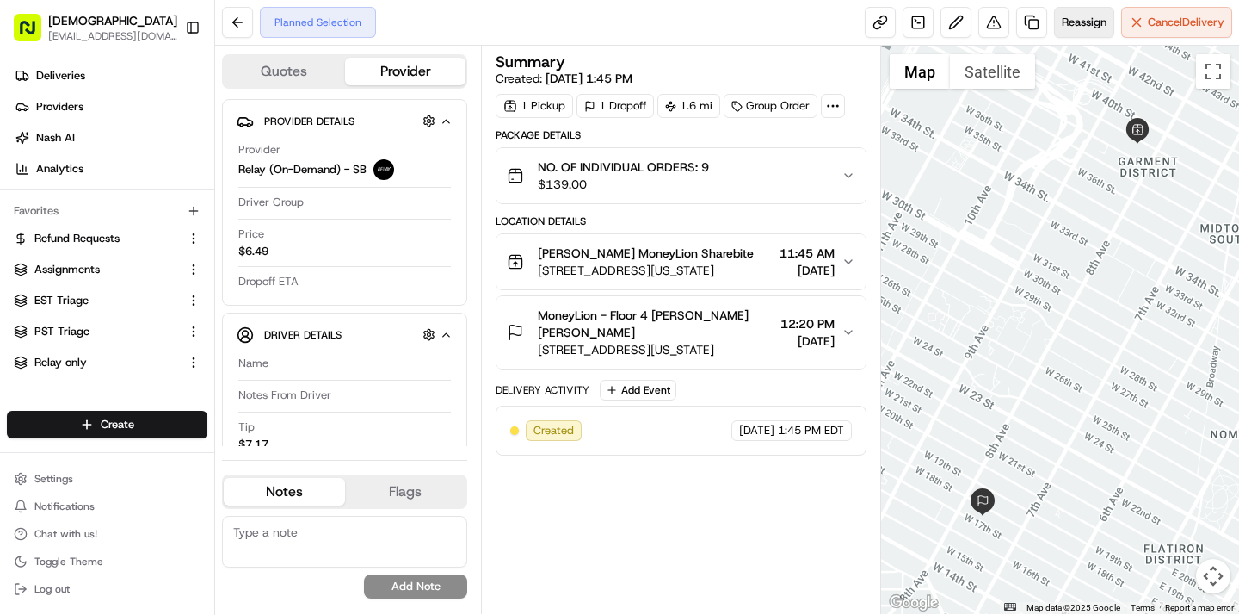
click at [1087, 28] on span "Reassign" at bounding box center [1084, 22] width 45 height 15
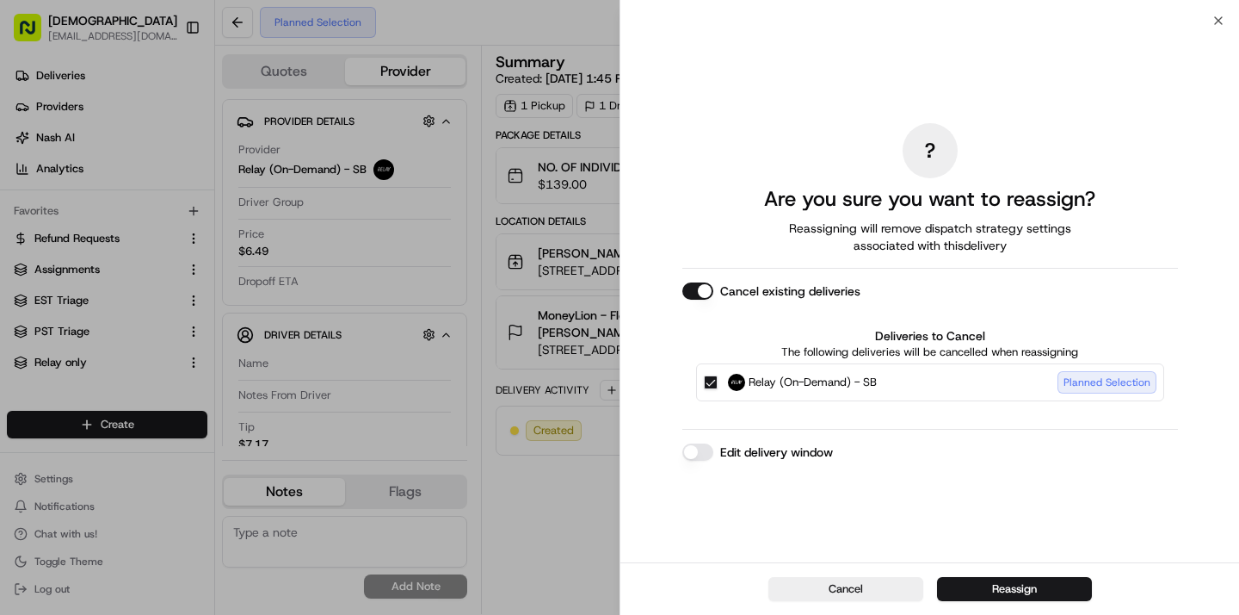
click at [1014, 574] on div "Cancel Reassign" at bounding box center [930, 588] width 619 height 53
click at [1012, 584] on button "Reassign" at bounding box center [1014, 589] width 155 height 24
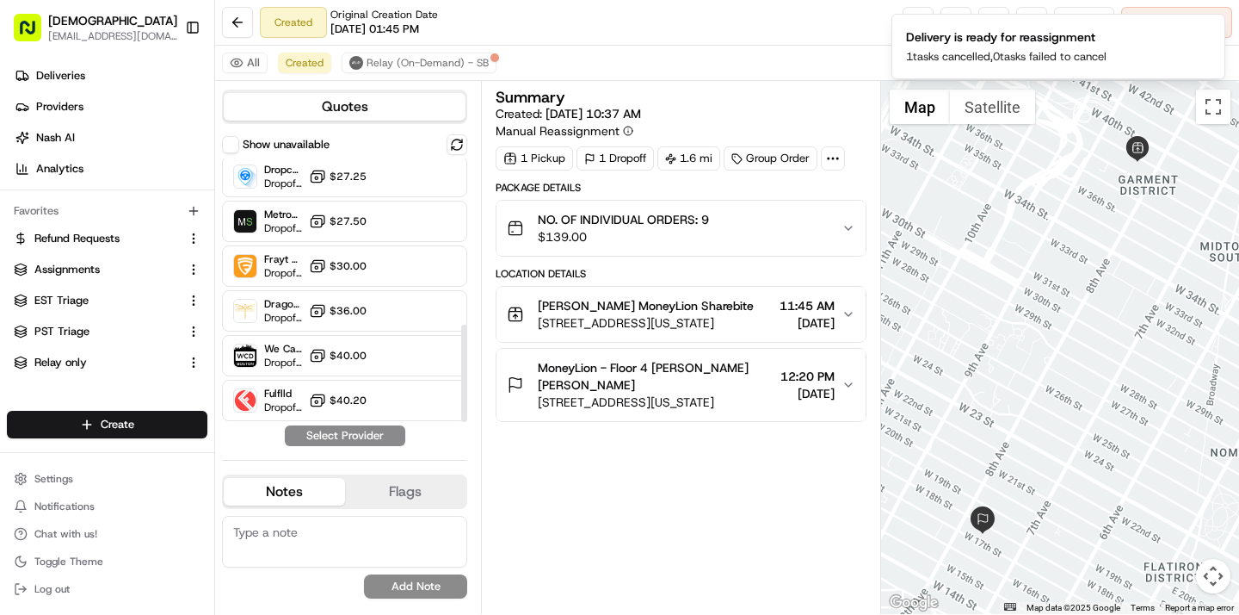
scroll to position [449, 0]
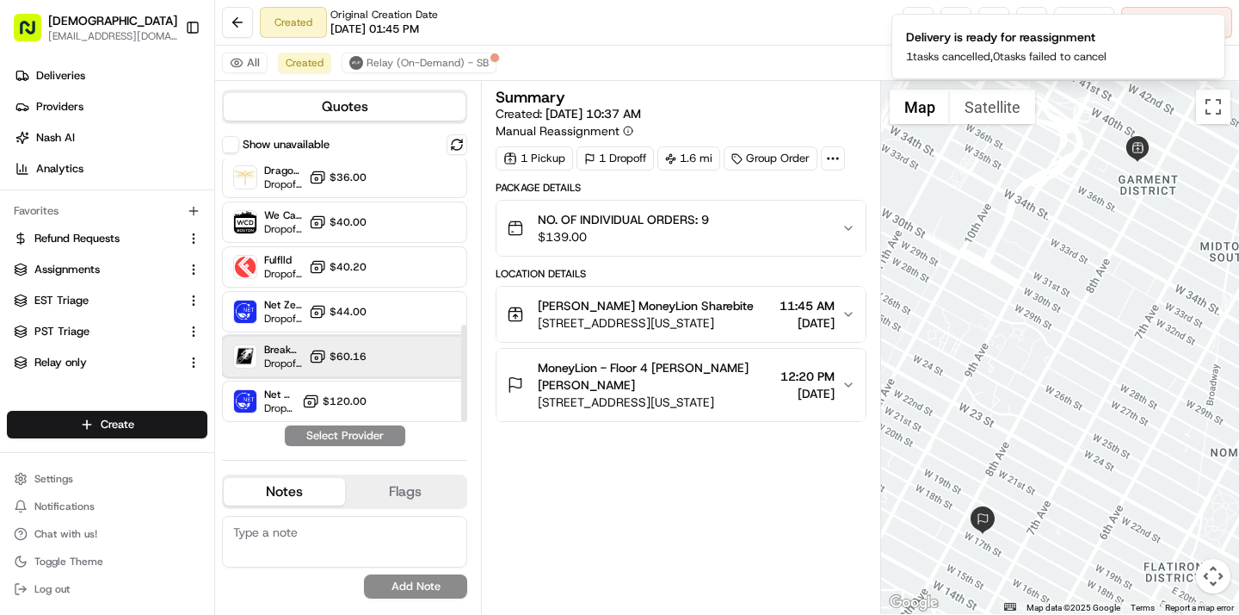
click at [350, 366] on div "Breakaway Courier (Bikes - hourly) Dropoff ETA - $60.16" at bounding box center [344, 356] width 245 height 41
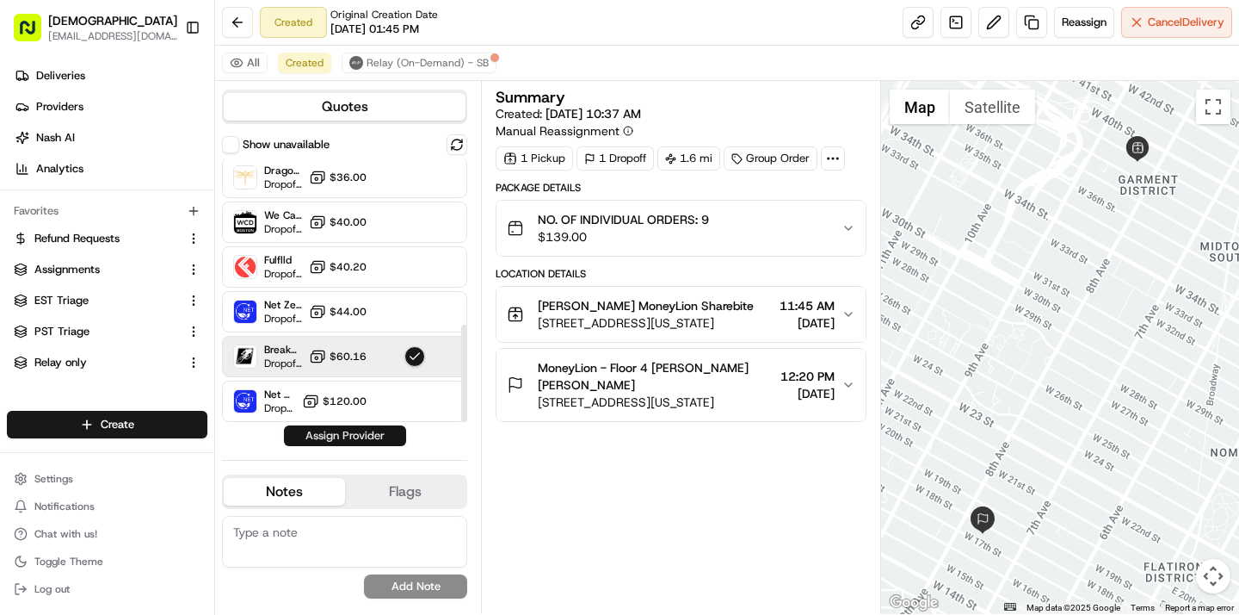
click at [347, 436] on button "Assign Provider" at bounding box center [345, 435] width 122 height 21
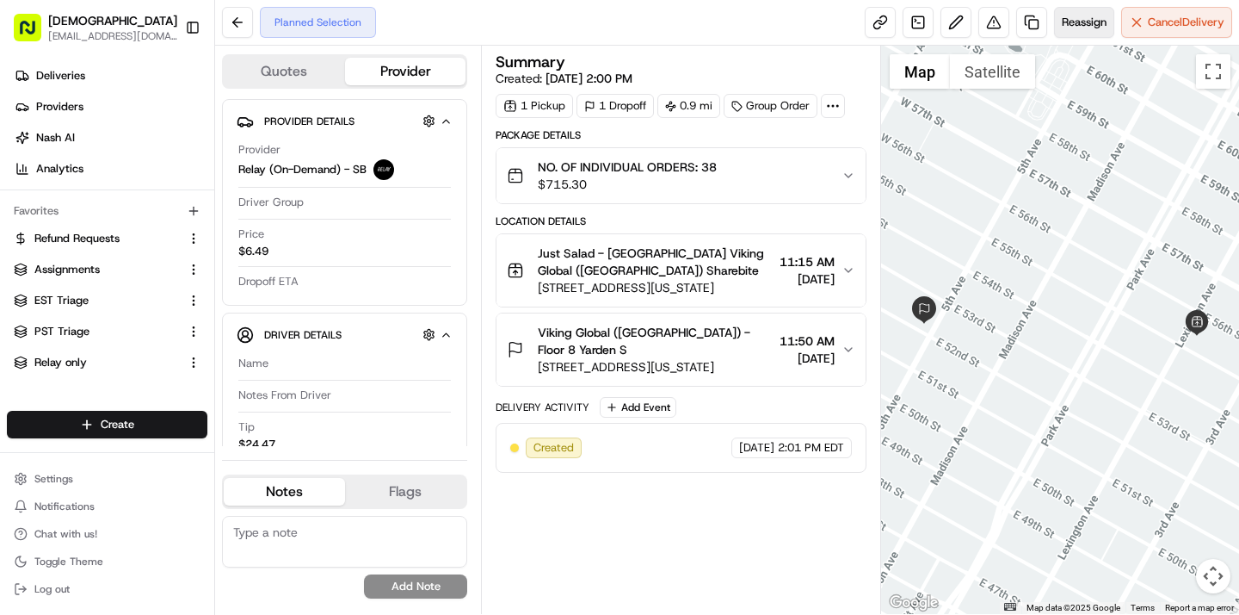
click at [1070, 24] on span "Reassign" at bounding box center [1084, 22] width 45 height 15
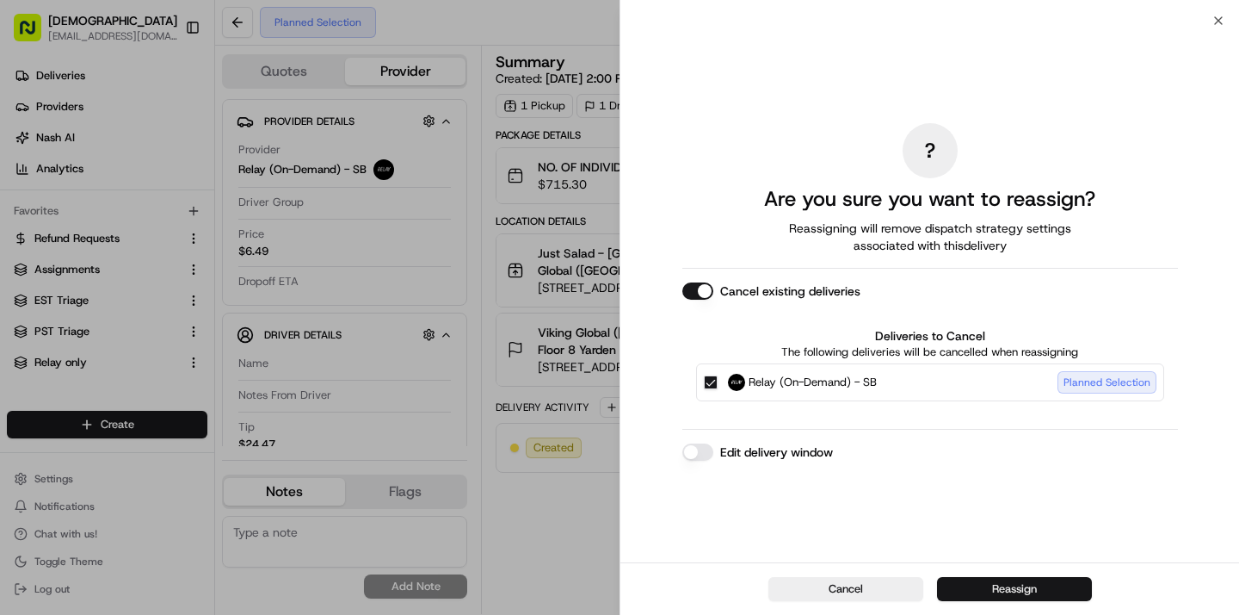
click at [1005, 595] on button "Reassign" at bounding box center [1014, 589] width 155 height 24
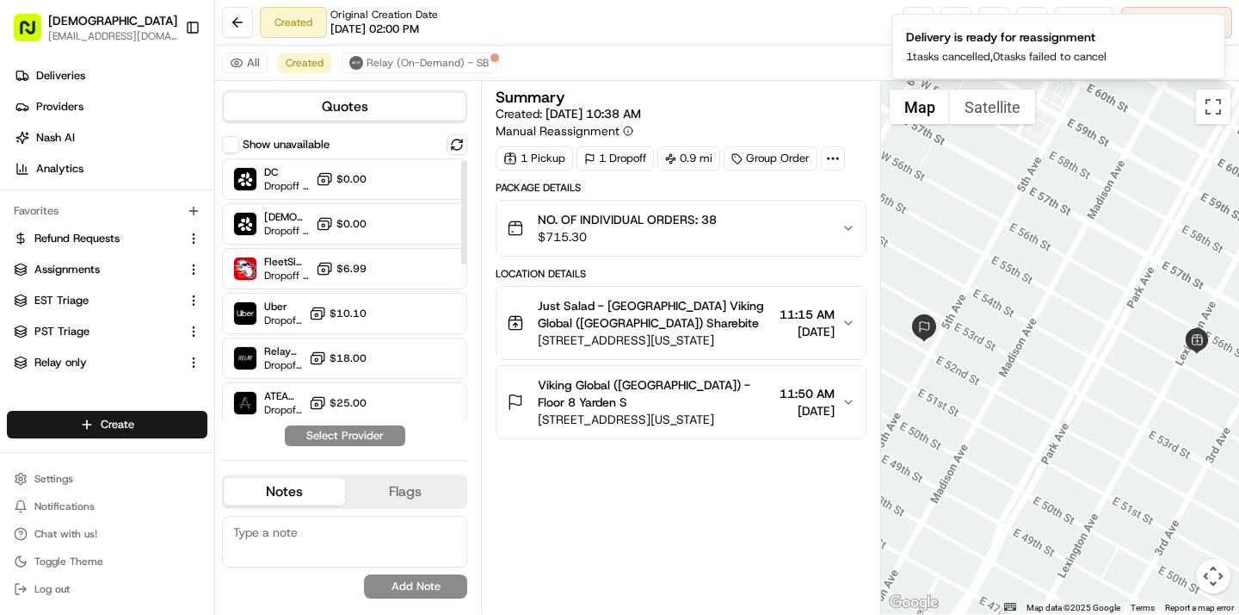
scroll to position [405, 0]
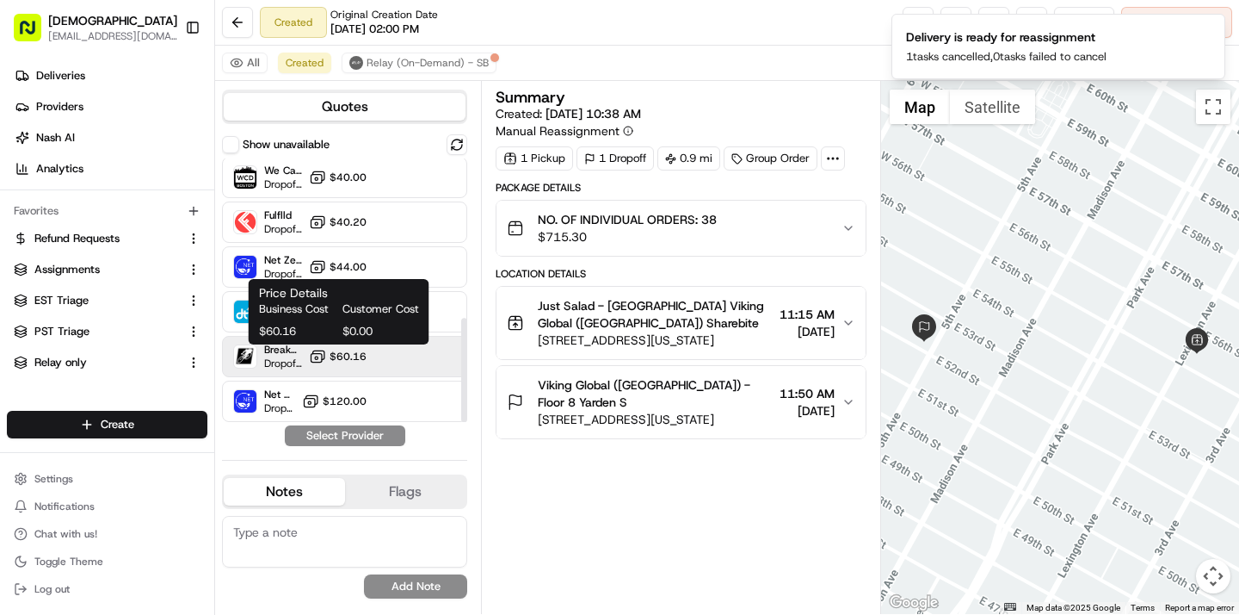
click at [335, 361] on span "$60.16" at bounding box center [348, 356] width 37 height 14
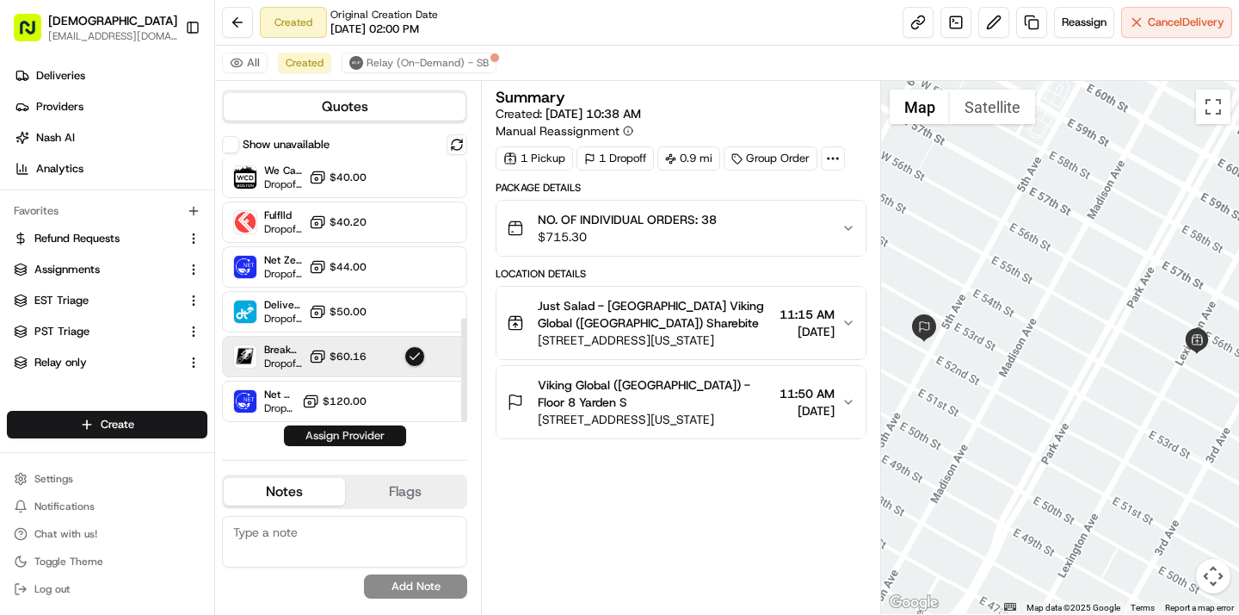
click at [343, 437] on button "Assign Provider" at bounding box center [345, 435] width 122 height 21
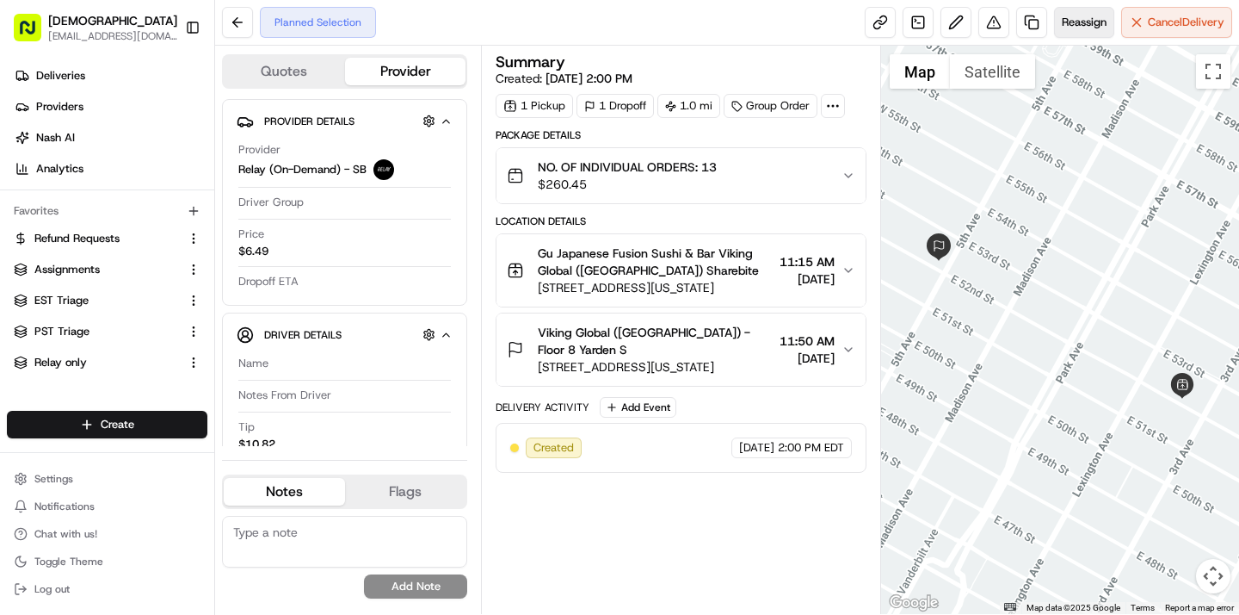
click at [1069, 27] on span "Reassign" at bounding box center [1084, 22] width 45 height 15
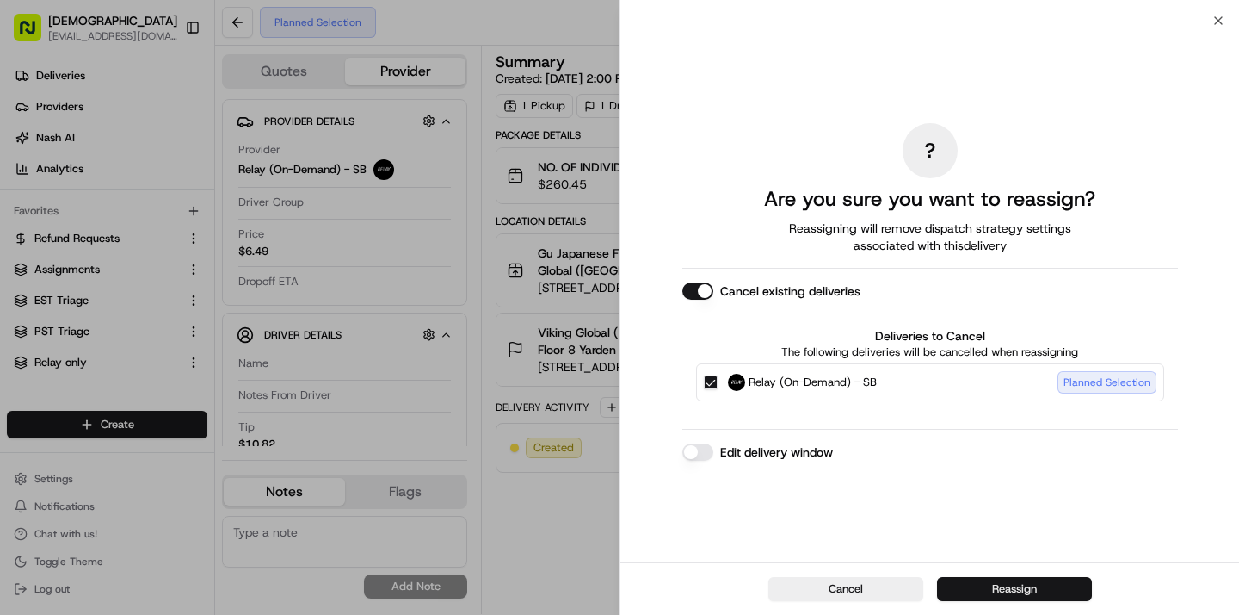
click at [987, 590] on button "Reassign" at bounding box center [1014, 589] width 155 height 24
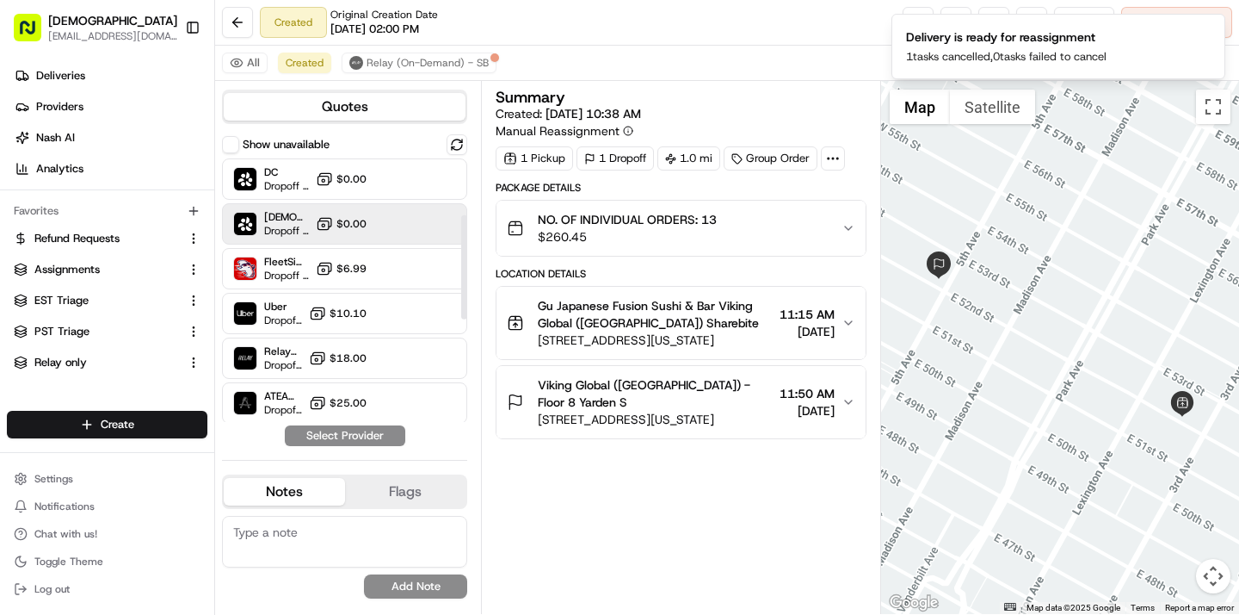
scroll to position [405, 0]
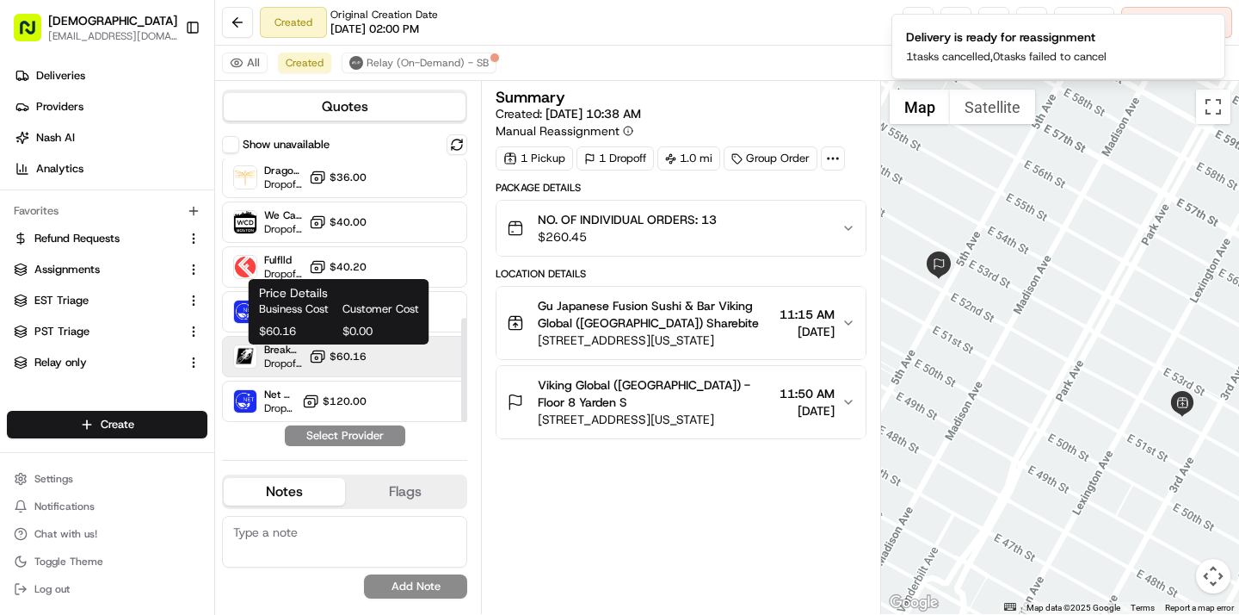
click at [338, 351] on span "$60.16" at bounding box center [348, 356] width 37 height 14
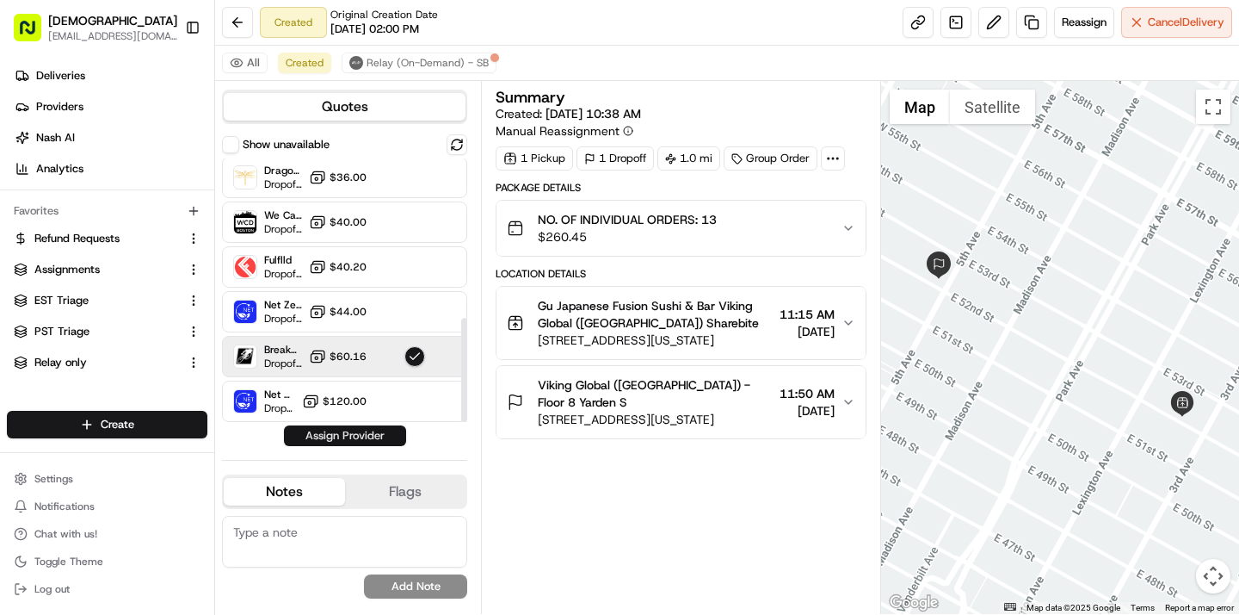
click at [337, 434] on button "Assign Provider" at bounding box center [345, 435] width 122 height 21
